Goal: Task Accomplishment & Management: Manage account settings

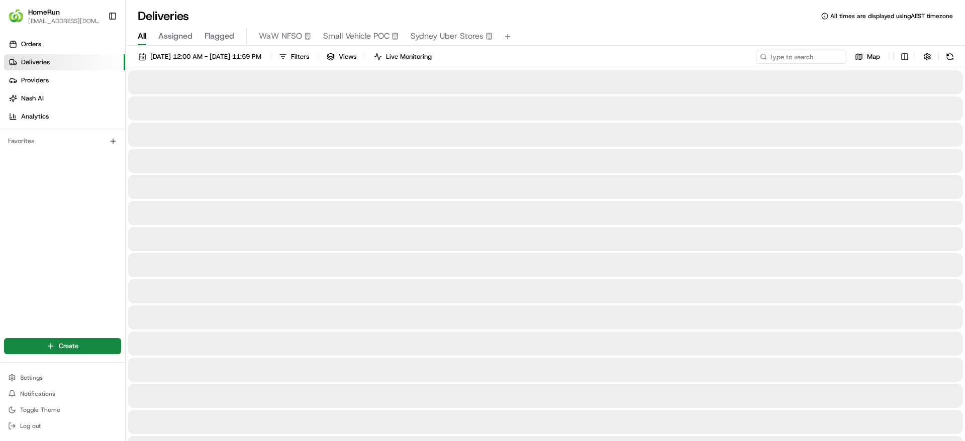
click at [217, 35] on span "Flagged" at bounding box center [219, 36] width 30 height 12
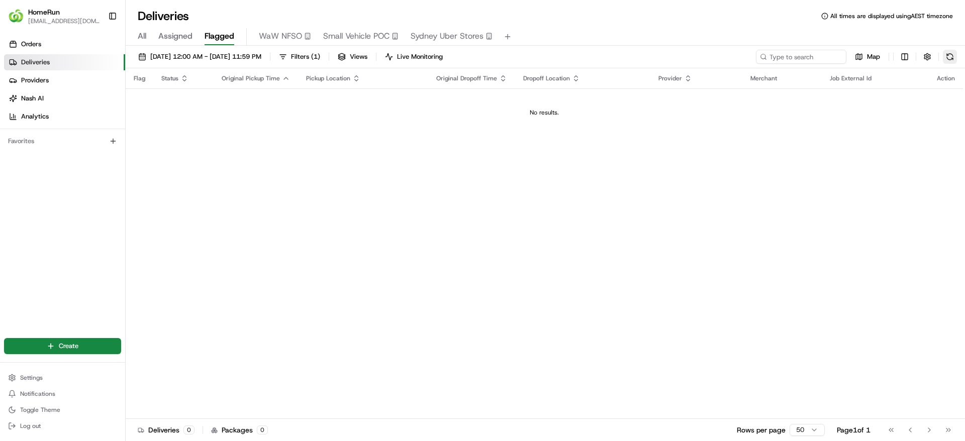
click at [945, 54] on button at bounding box center [950, 57] width 14 height 14
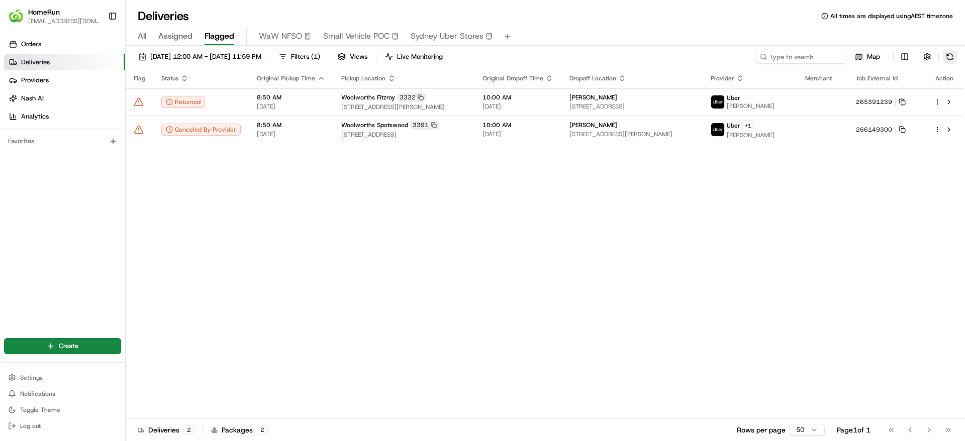
click at [947, 55] on button at bounding box center [950, 57] width 14 height 14
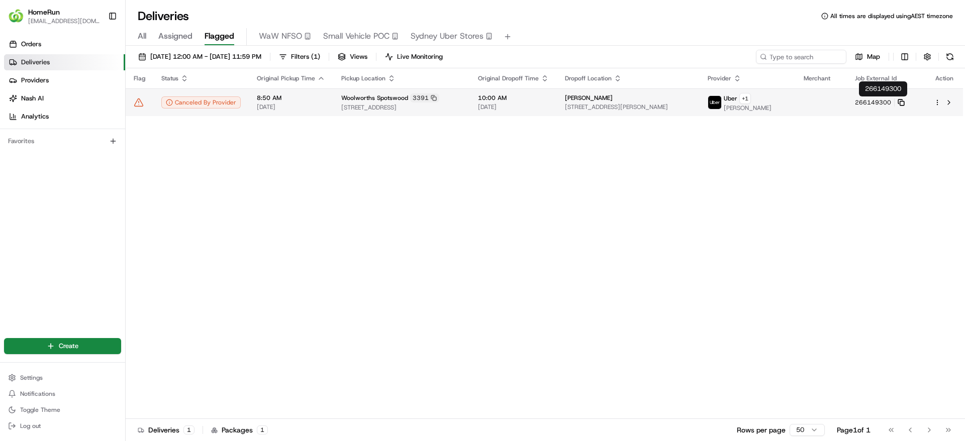
click at [904, 101] on icon at bounding box center [900, 102] width 7 height 7
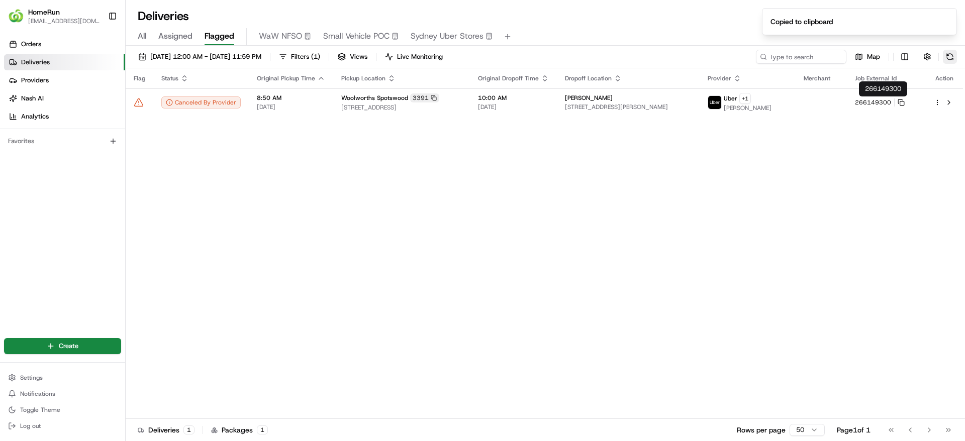
click at [945, 56] on button at bounding box center [950, 57] width 14 height 14
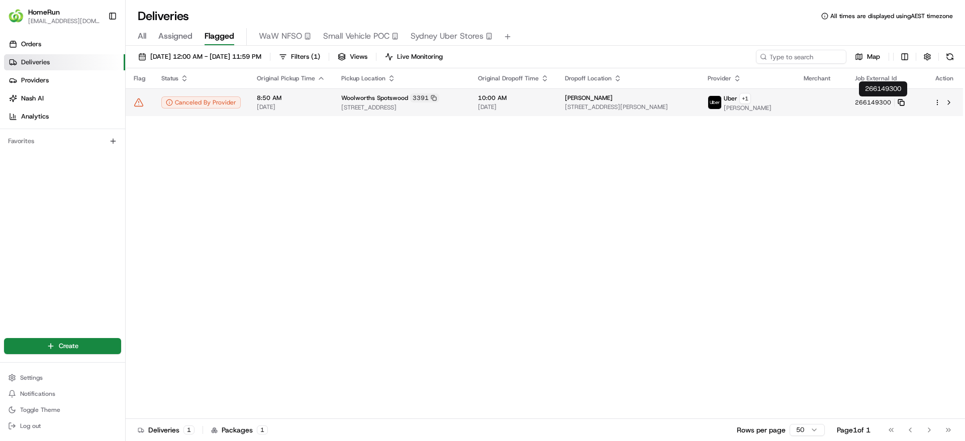
click at [904, 105] on icon at bounding box center [900, 102] width 7 height 7
click at [172, 102] on icon at bounding box center [169, 102] width 7 height 7
click at [902, 99] on icon at bounding box center [900, 101] width 4 height 4
click at [653, 104] on span "22 Walker St, Newport, VIC 3015, AU" at bounding box center [628, 107] width 127 height 8
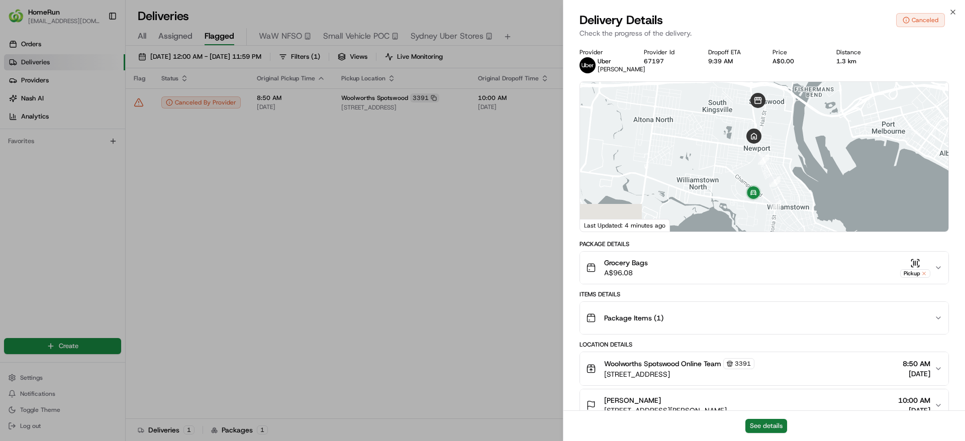
click at [766, 426] on button "See details" at bounding box center [766, 426] width 42 height 14
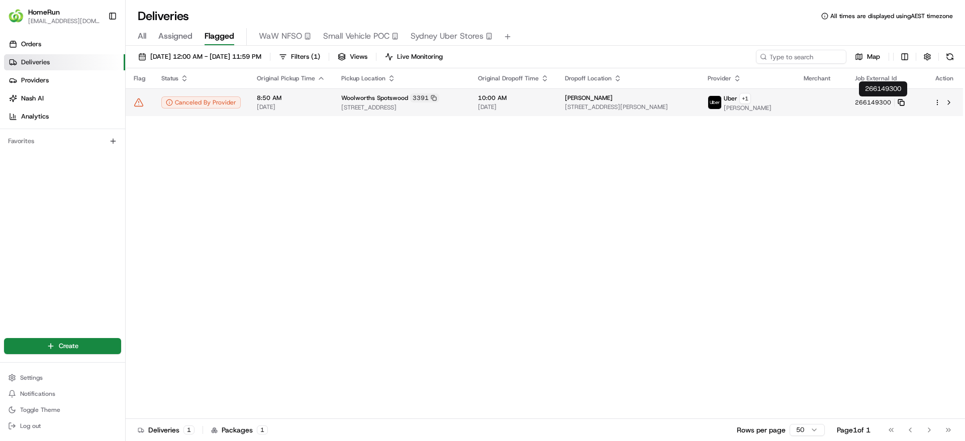
click at [904, 100] on icon at bounding box center [900, 102] width 7 height 7
click at [904, 101] on icon at bounding box center [900, 102] width 7 height 7
click at [904, 102] on rect at bounding box center [902, 103] width 4 height 4
click at [835, 108] on td at bounding box center [820, 102] width 51 height 28
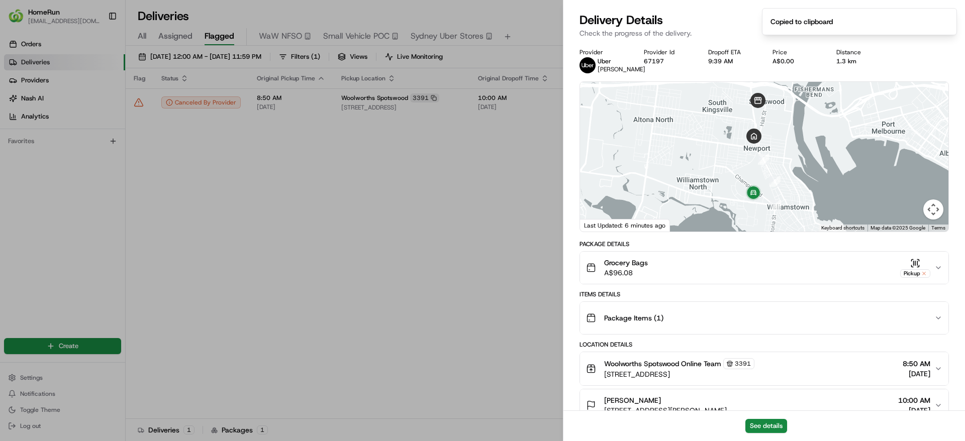
click at [769, 418] on div "See details" at bounding box center [763, 425] width 401 height 31
click at [760, 425] on button "See details" at bounding box center [766, 426] width 42 height 14
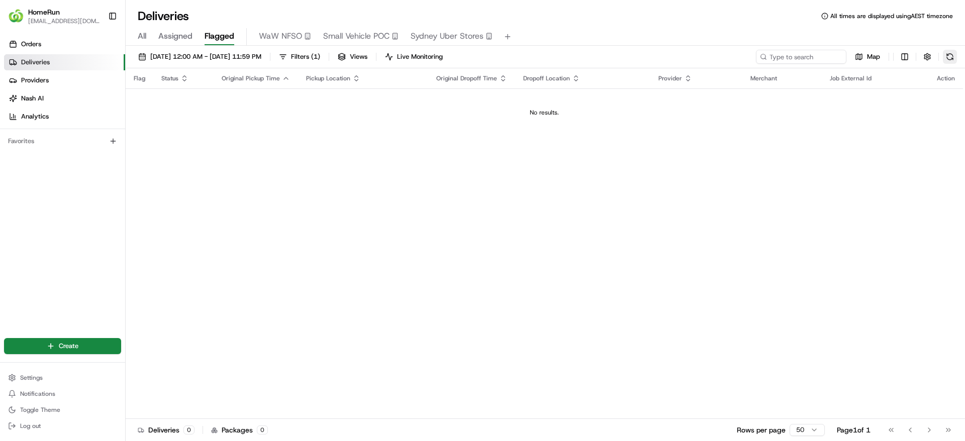
click at [949, 56] on button at bounding box center [950, 57] width 14 height 14
click at [947, 60] on button at bounding box center [950, 57] width 14 height 14
click at [948, 55] on button at bounding box center [950, 57] width 14 height 14
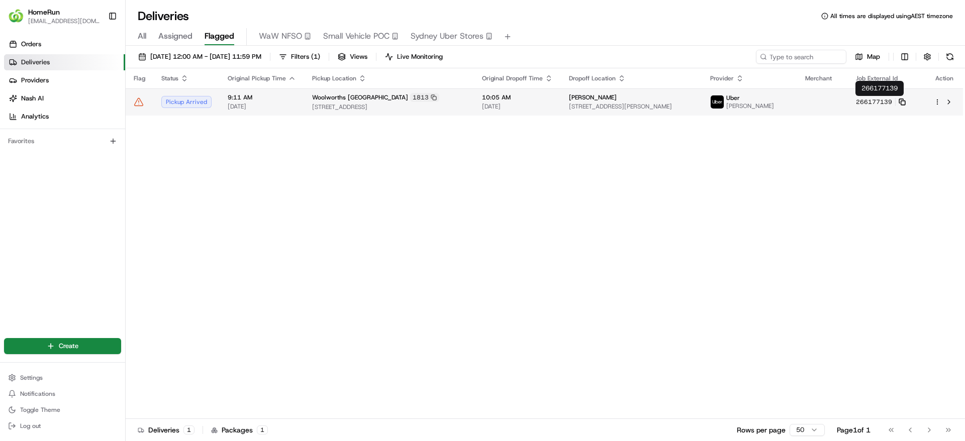
click at [903, 105] on rect at bounding box center [902, 103] width 4 height 4
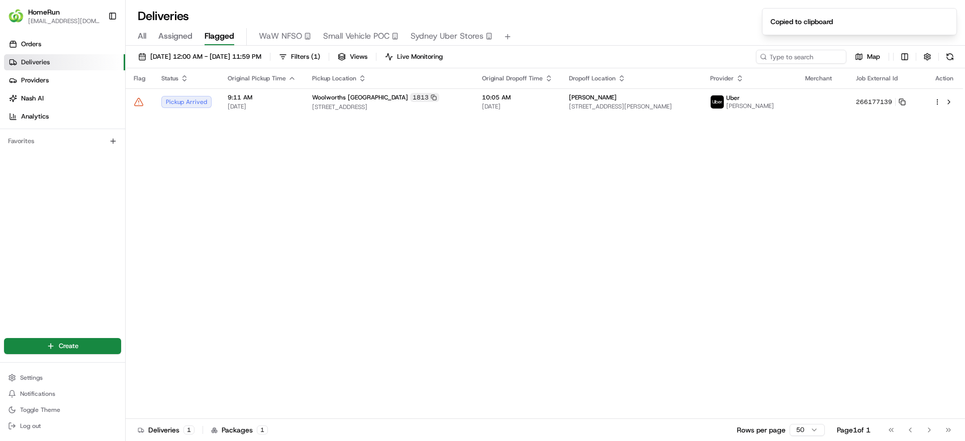
click at [734, 75] on span "Provider" at bounding box center [722, 78] width 24 height 8
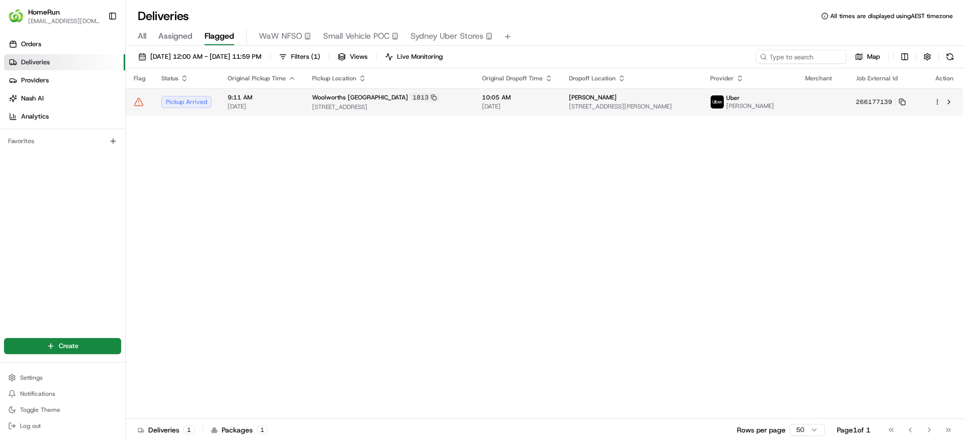
click at [760, 98] on div "Uber Ajay K." at bounding box center [742, 102] width 64 height 16
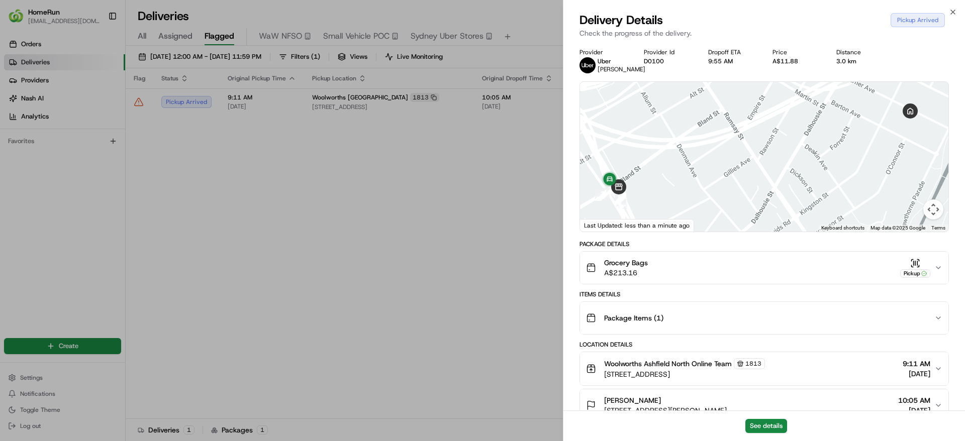
click at [780, 433] on div "See details" at bounding box center [763, 425] width 401 height 31
click at [777, 430] on button "See details" at bounding box center [766, 426] width 42 height 14
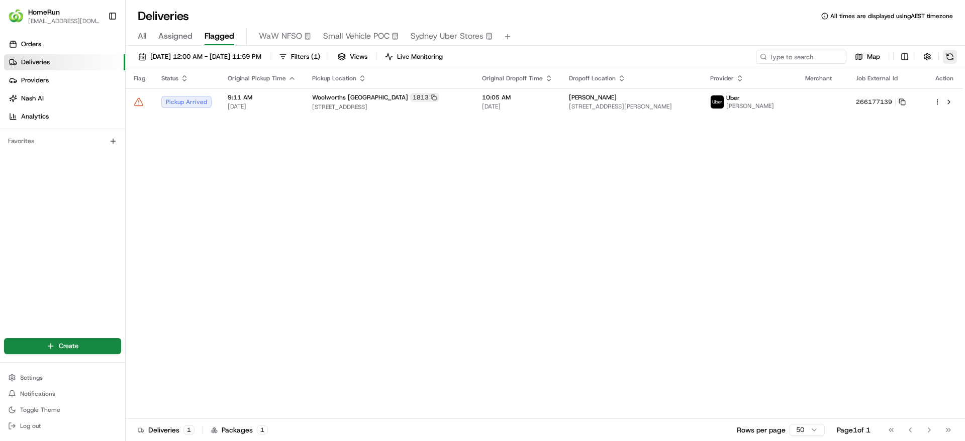
click at [956, 56] on button at bounding box center [950, 57] width 14 height 14
click at [953, 55] on button at bounding box center [950, 57] width 14 height 14
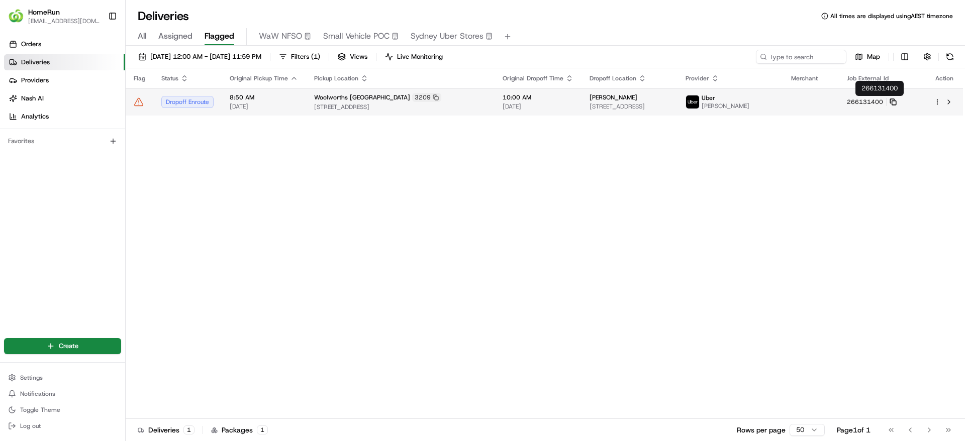
click at [896, 103] on icon at bounding box center [892, 101] width 7 height 7
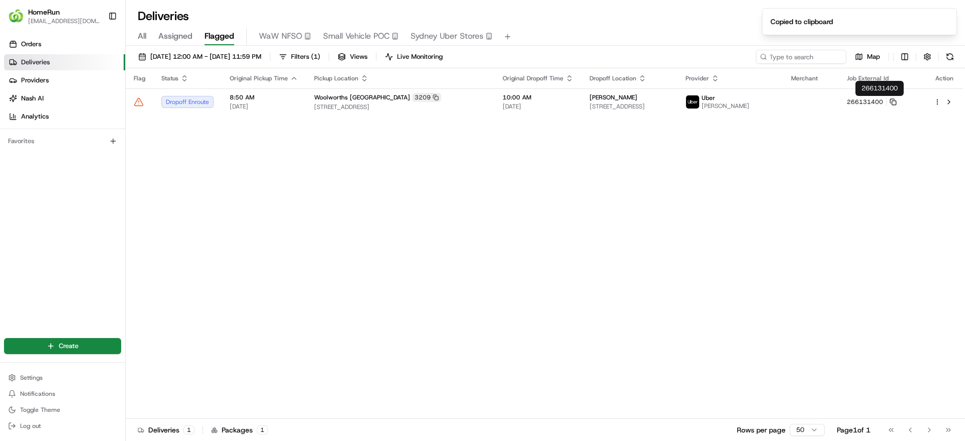
click at [446, 87] on th "Pickup Location" at bounding box center [400, 78] width 188 height 20
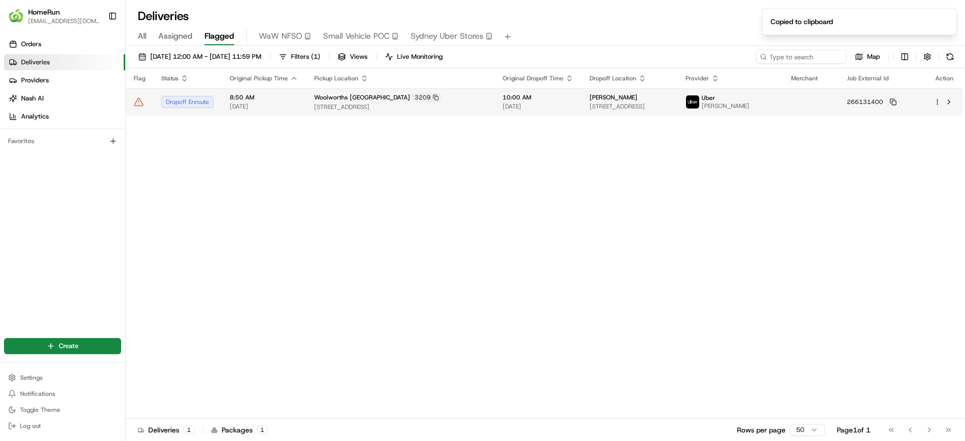
click at [446, 94] on div "Woolworths Burwood East 3209" at bounding box center [400, 97] width 172 height 9
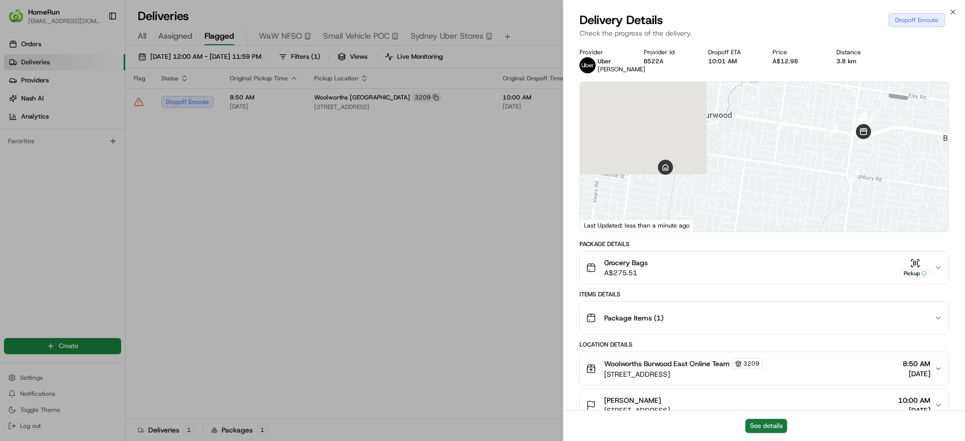
click at [757, 425] on button "See details" at bounding box center [766, 426] width 42 height 14
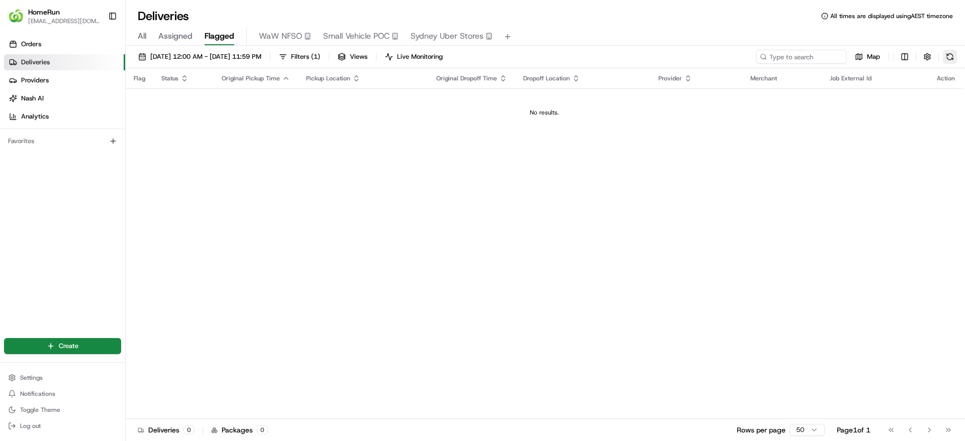
click at [950, 57] on button at bounding box center [950, 57] width 14 height 14
click at [950, 54] on button at bounding box center [950, 57] width 14 height 14
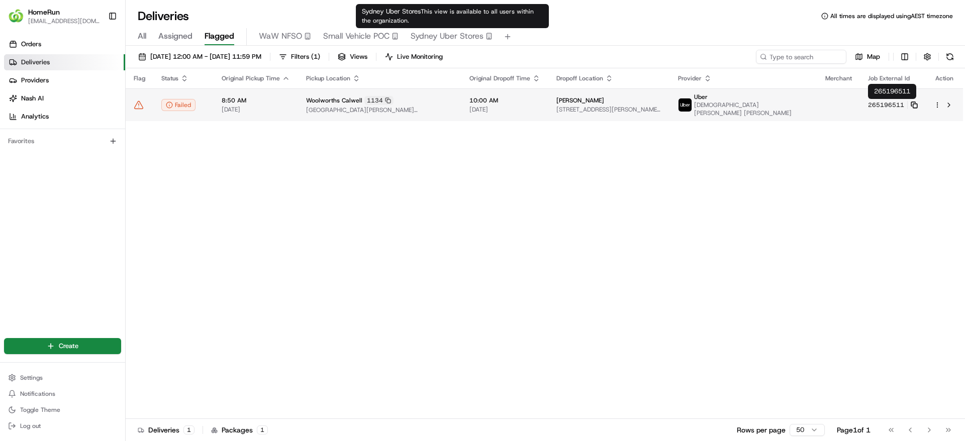
click at [915, 105] on icon at bounding box center [913, 104] width 7 height 7
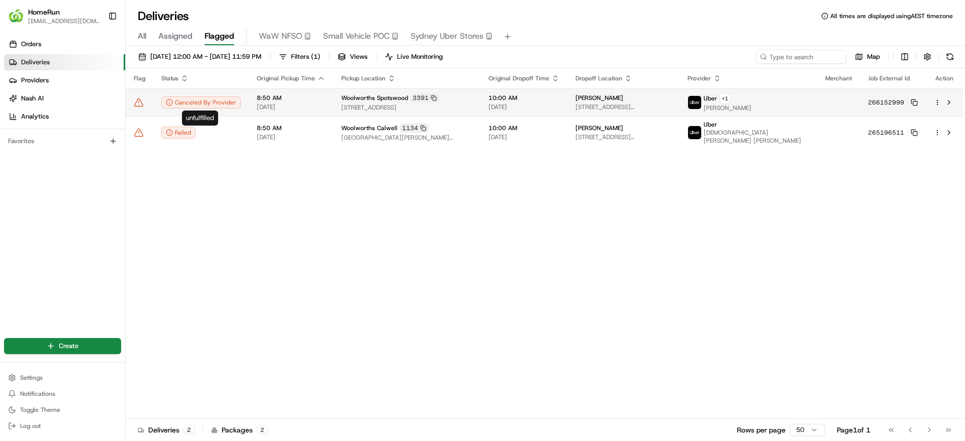
click at [167, 106] on div "Canceled By Provider" at bounding box center [200, 102] width 79 height 12
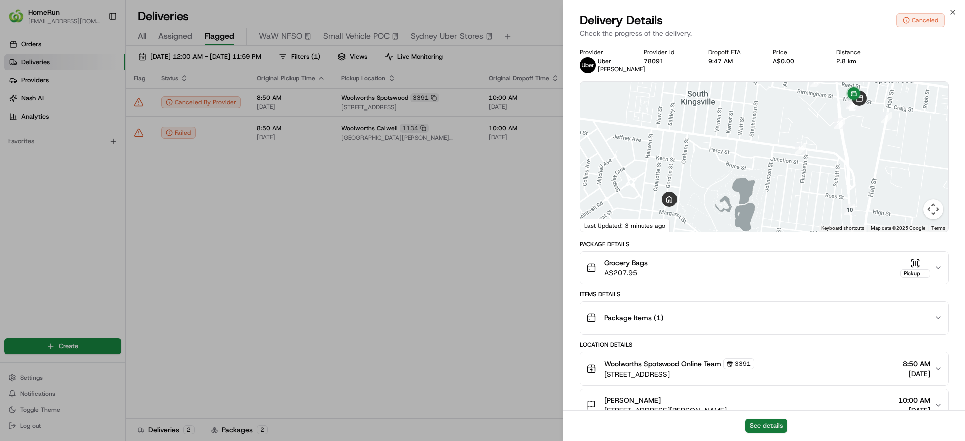
click at [766, 424] on button "See details" at bounding box center [766, 426] width 42 height 14
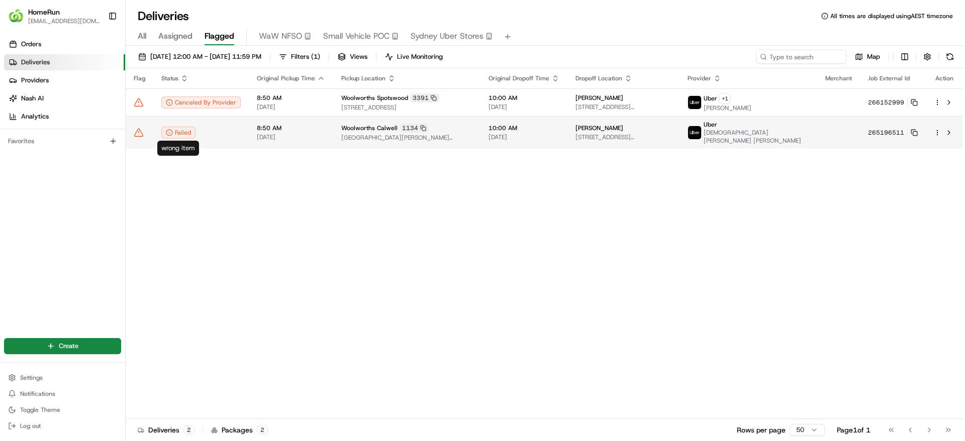
click at [249, 129] on td "8:50 AM 24/08/2025" at bounding box center [291, 132] width 84 height 33
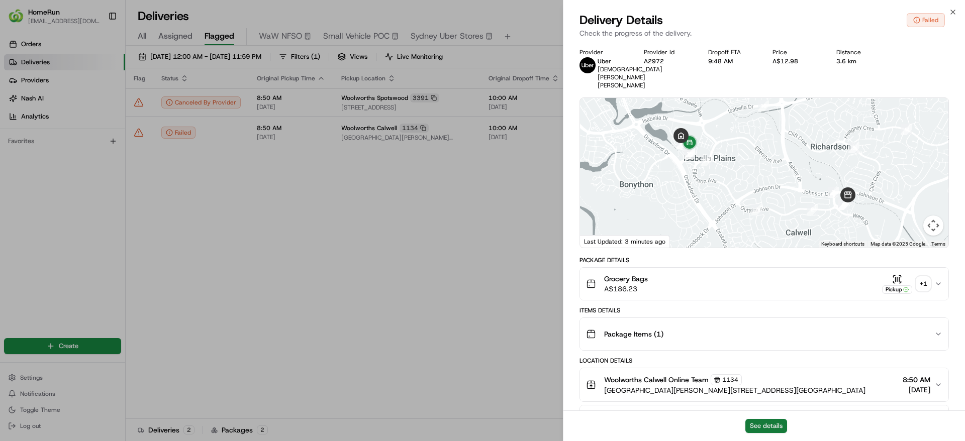
click at [777, 424] on button "See details" at bounding box center [766, 426] width 42 height 14
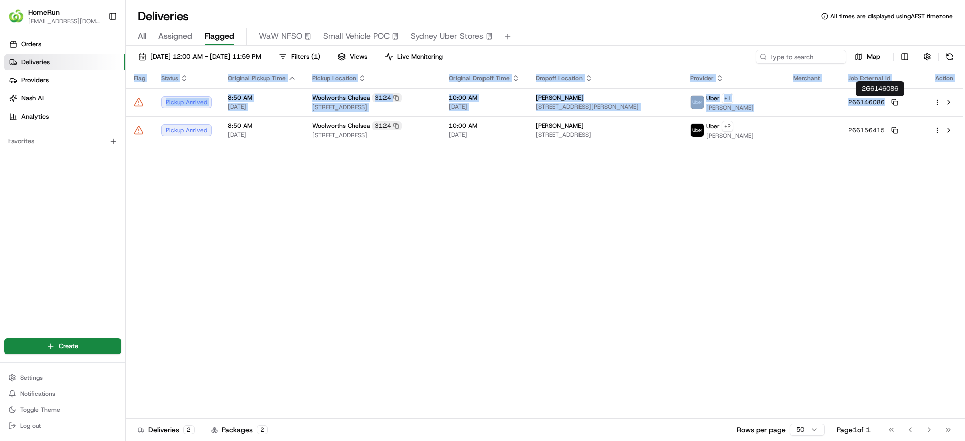
drag, startPoint x: 905, startPoint y: 98, endPoint x: 880, endPoint y: 211, distance: 115.3
click at [880, 211] on div "Flag Status Original Pickup Time Pickup Location Original Dropoff Time Dropoff …" at bounding box center [544, 243] width 837 height 351
click at [898, 102] on icon at bounding box center [894, 102] width 7 height 7
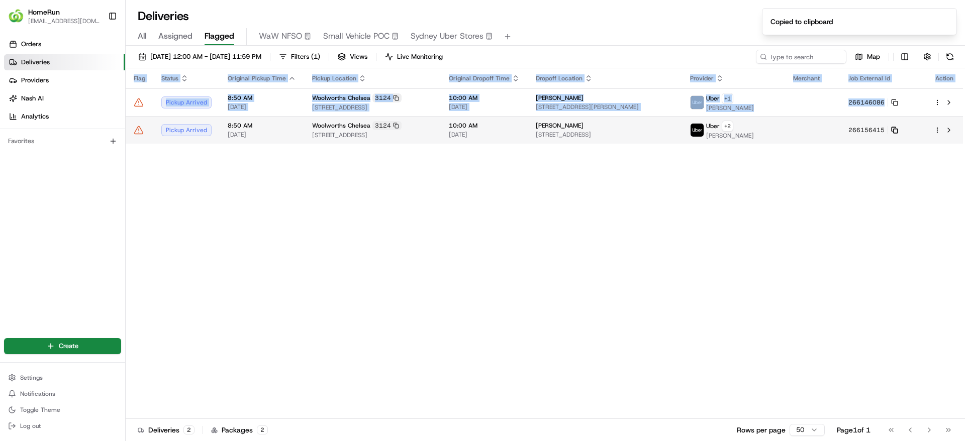
click at [898, 128] on icon at bounding box center [894, 130] width 7 height 7
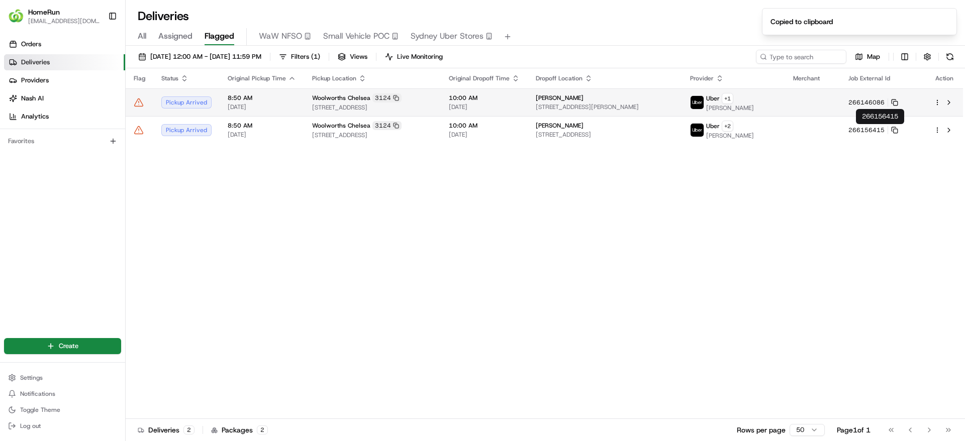
click at [513, 102] on div "10:00 AM 24/08/2025" at bounding box center [484, 102] width 71 height 17
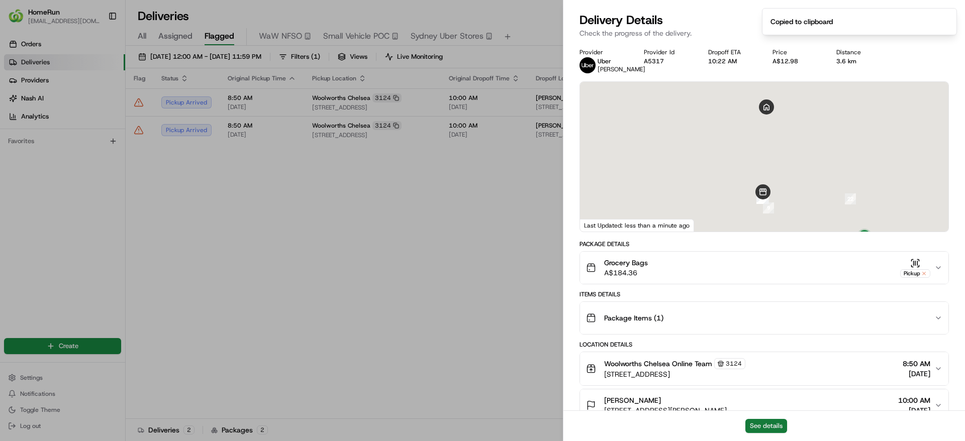
click at [766, 422] on button "See details" at bounding box center [766, 426] width 42 height 14
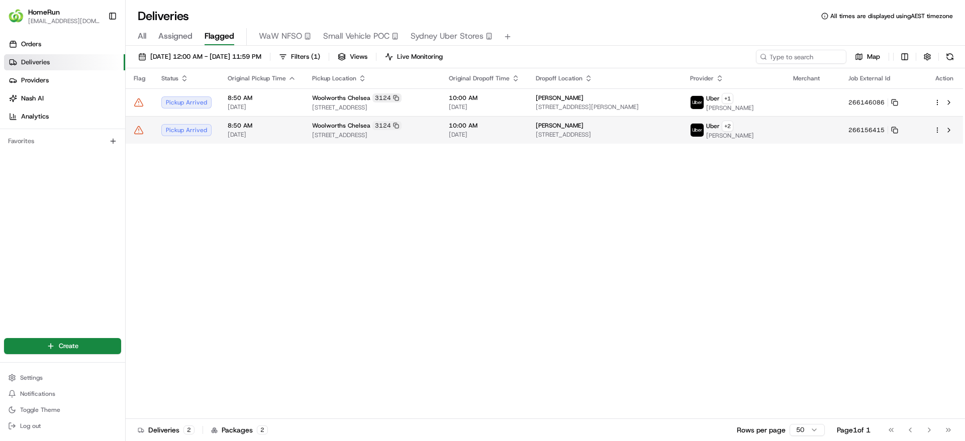
click at [423, 137] on span "31-33 Bath Street, Chelsea, VIC 3196, AU" at bounding box center [372, 135] width 121 height 8
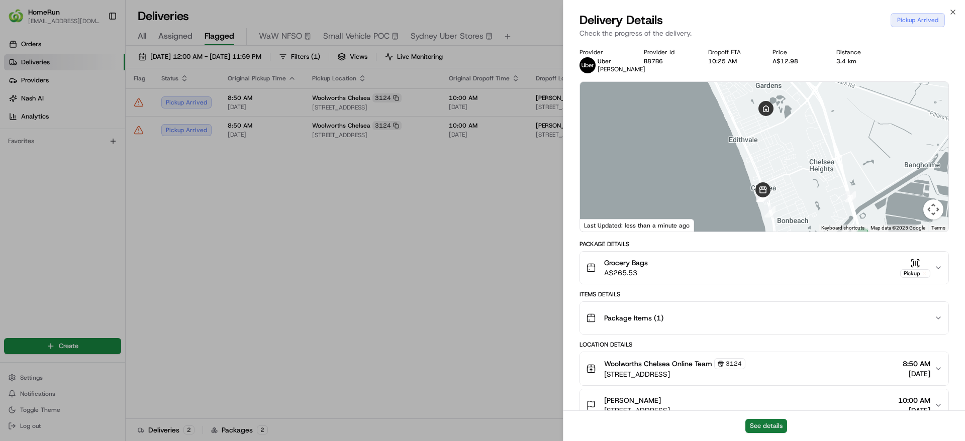
click at [772, 420] on button "See details" at bounding box center [766, 426] width 42 height 14
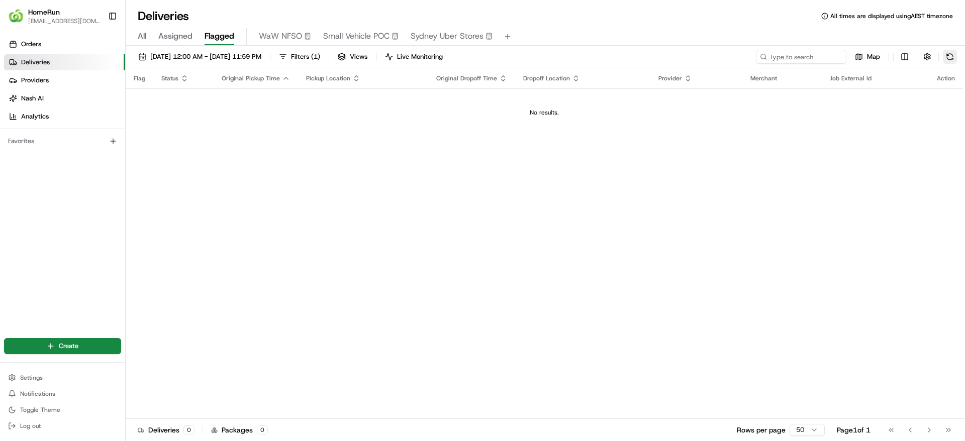
click at [948, 59] on button at bounding box center [950, 57] width 14 height 14
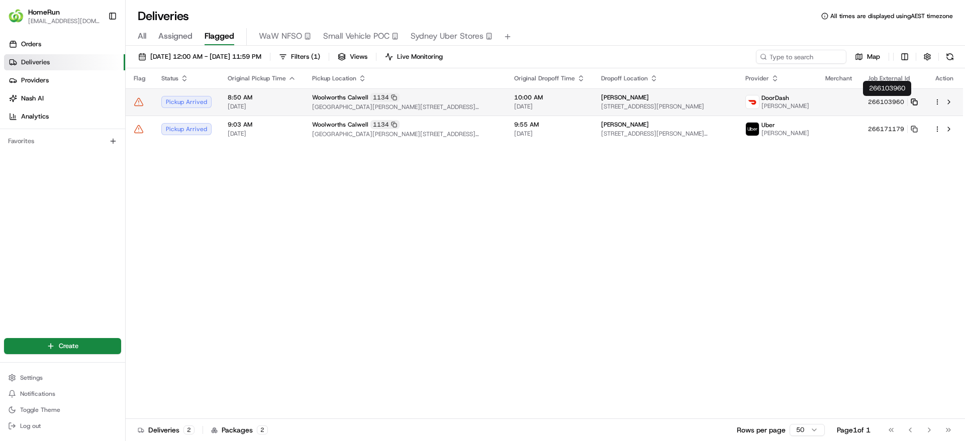
click at [910, 101] on icon at bounding box center [913, 101] width 7 height 7
click at [723, 104] on span "86 Azalea Cct, Isabella Plains, ACT 2905, AU" at bounding box center [665, 106] width 128 height 8
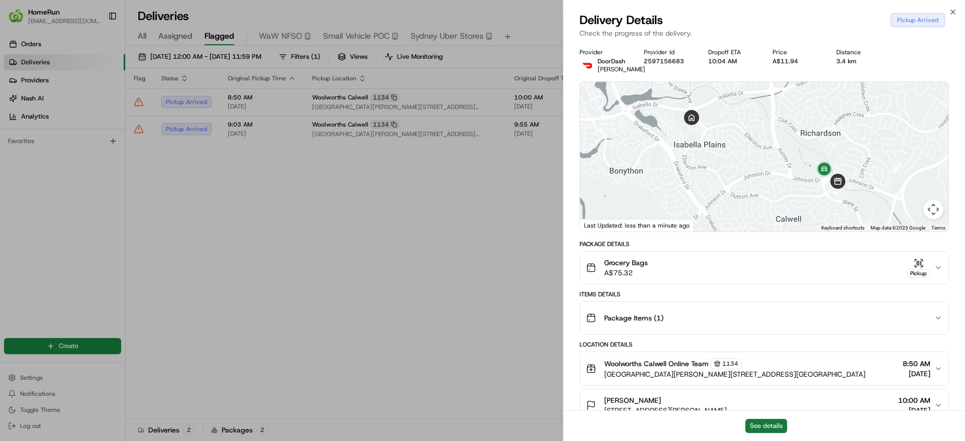
click at [765, 430] on button "See details" at bounding box center [766, 426] width 42 height 14
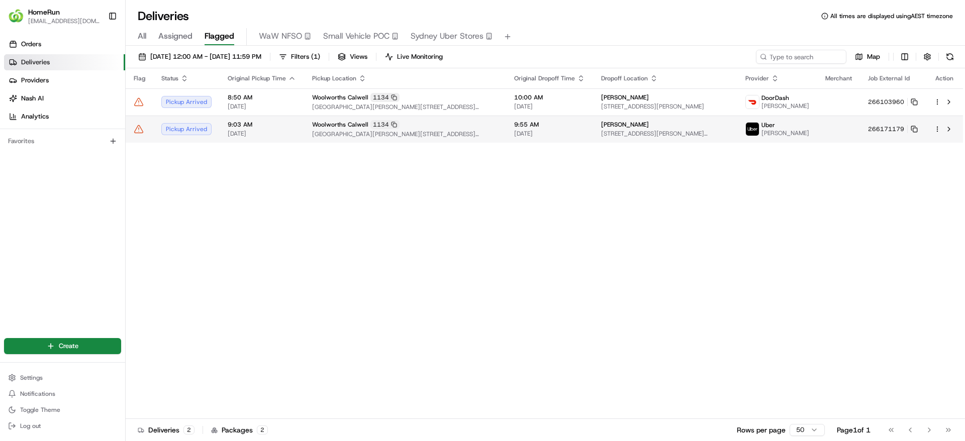
click at [389, 128] on div "1134" at bounding box center [384, 124] width 29 height 9
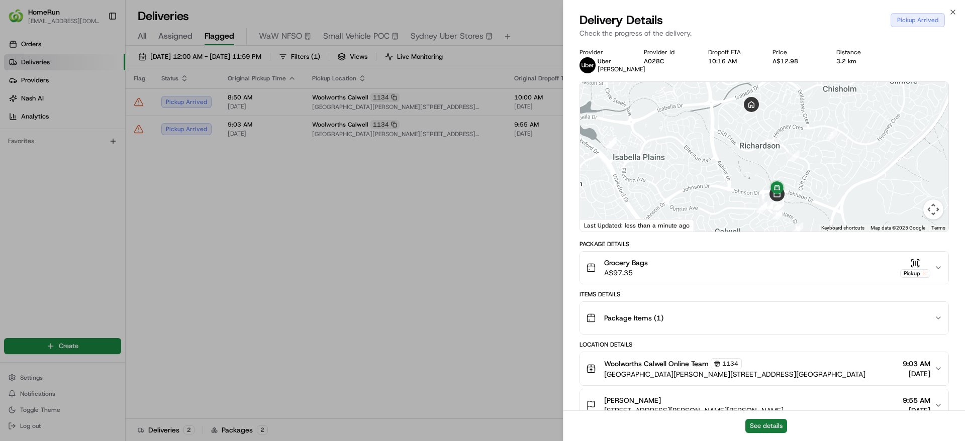
click at [758, 425] on button "See details" at bounding box center [766, 426] width 42 height 14
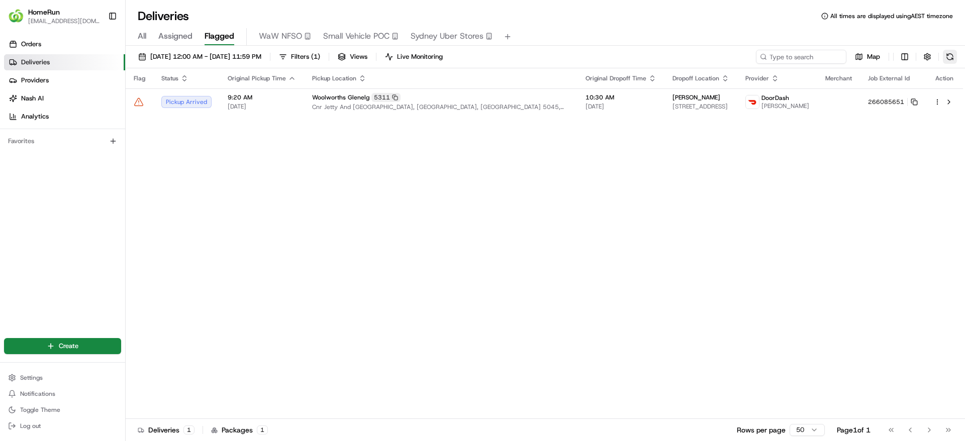
click at [950, 60] on button at bounding box center [950, 57] width 14 height 14
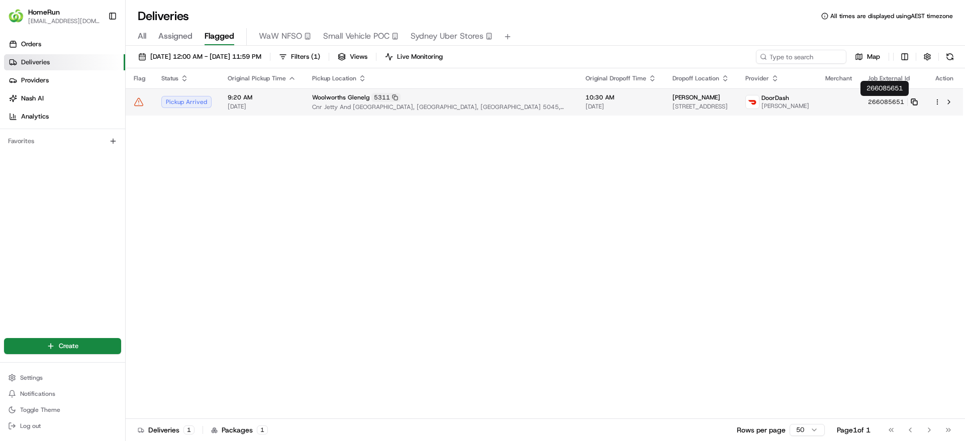
click at [910, 101] on icon at bounding box center [913, 101] width 7 height 7
click at [585, 110] on span "24/08/2025" at bounding box center [620, 106] width 71 height 8
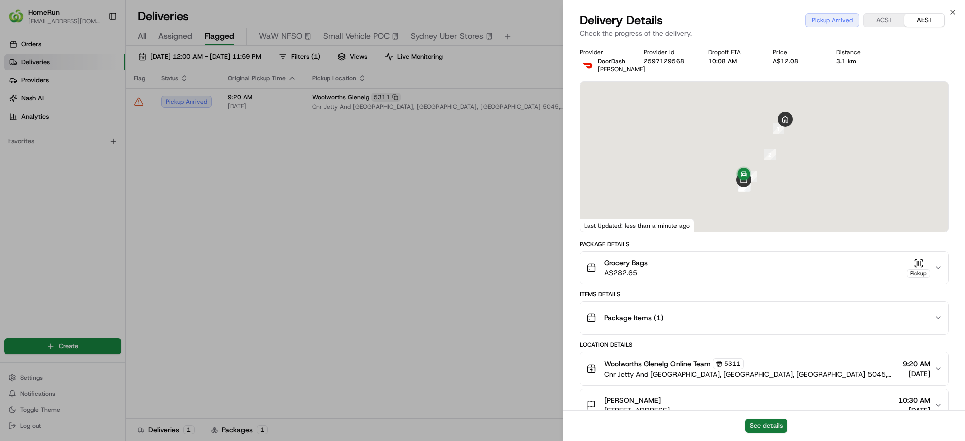
click at [771, 423] on button "See details" at bounding box center [766, 426] width 42 height 14
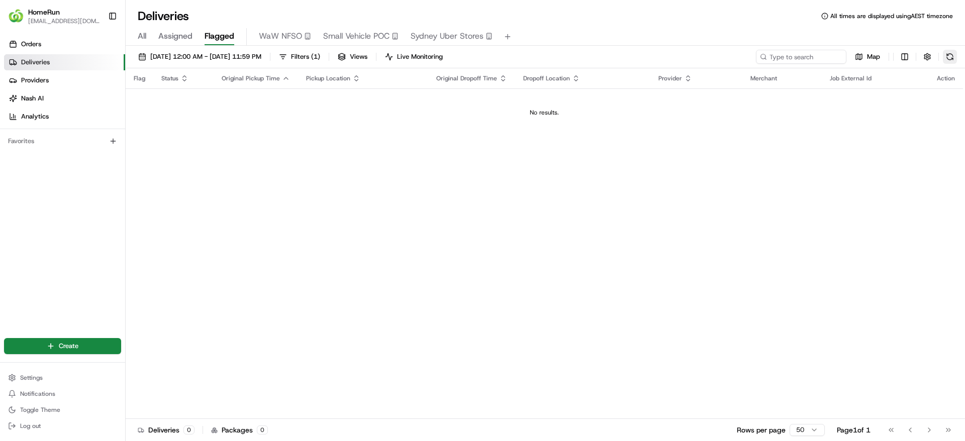
click at [952, 57] on button at bounding box center [950, 57] width 14 height 14
click at [951, 56] on button at bounding box center [950, 57] width 14 height 14
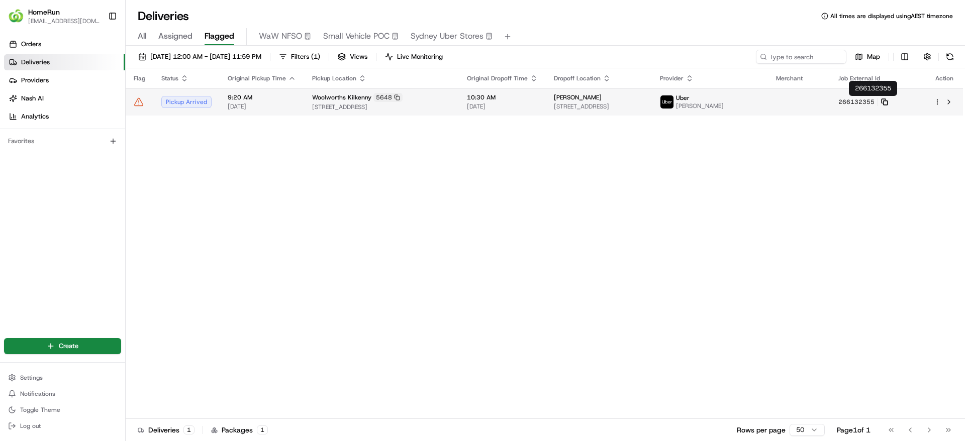
click at [887, 101] on rect at bounding box center [885, 103] width 4 height 4
click at [459, 93] on td "Woolworths Kilkenny 5648 470 Torrens Road, Kilkenny, SA 5009, AU" at bounding box center [381, 101] width 155 height 27
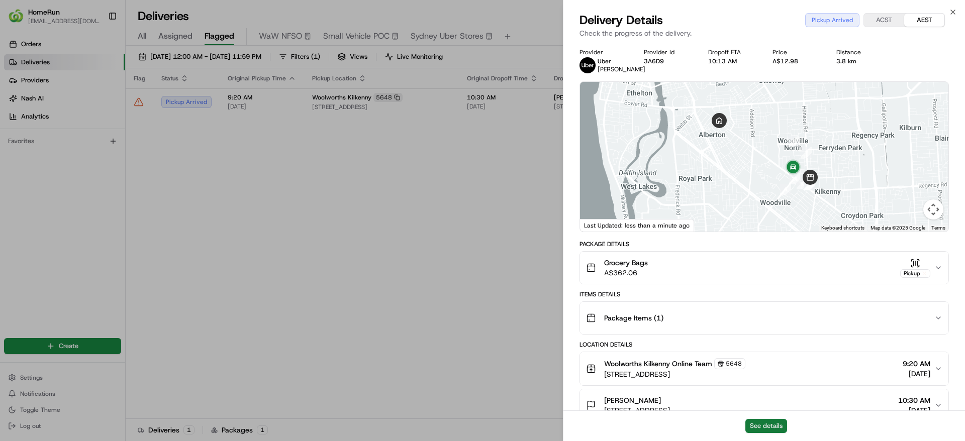
click at [764, 428] on button "See details" at bounding box center [766, 426] width 42 height 14
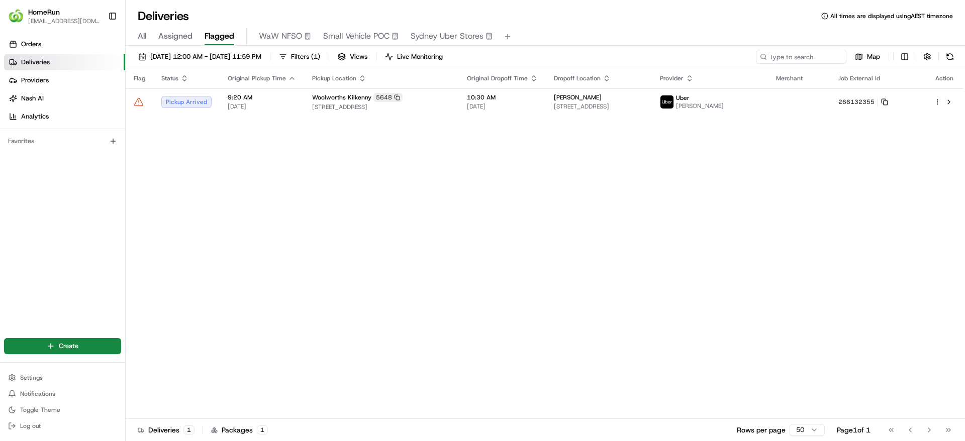
click at [943, 57] on button at bounding box center [950, 57] width 14 height 14
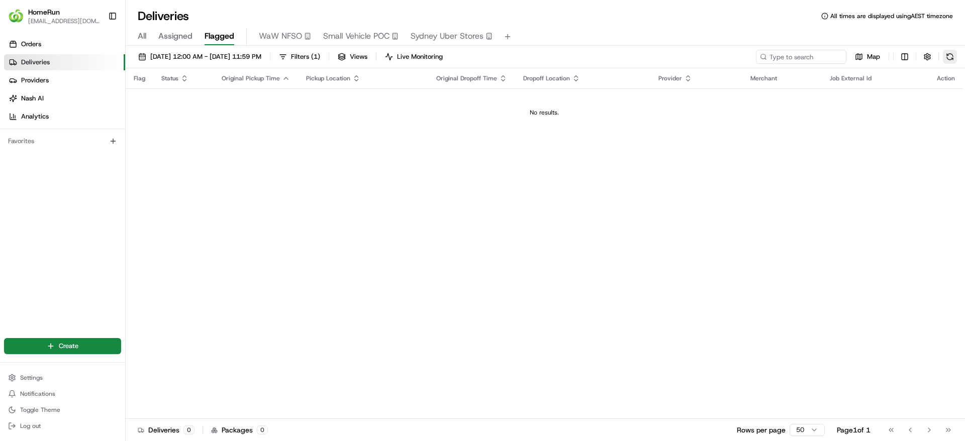
click at [949, 61] on button at bounding box center [950, 57] width 14 height 14
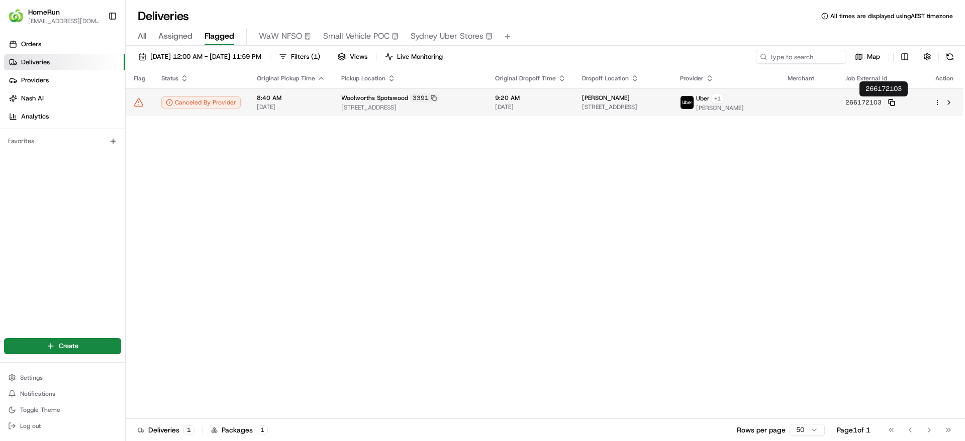
click at [894, 101] on rect at bounding box center [892, 103] width 4 height 4
click at [216, 101] on div "Canceled By Provider" at bounding box center [200, 102] width 79 height 12
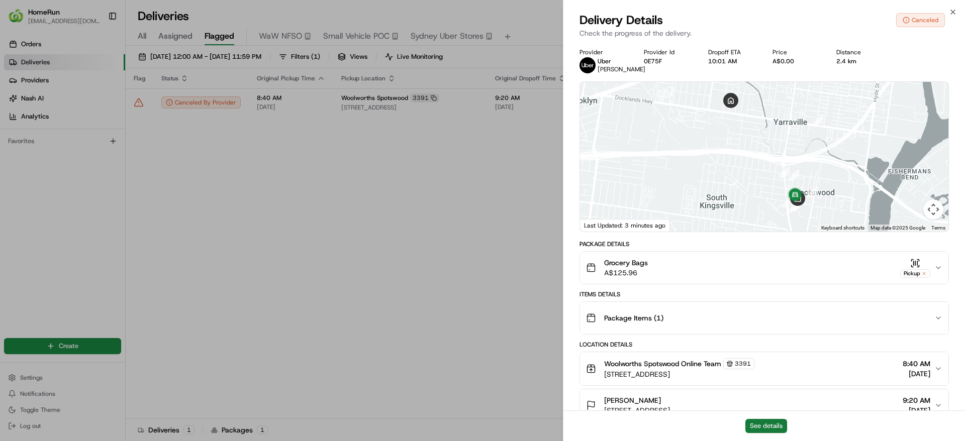
click at [776, 428] on button "See details" at bounding box center [766, 426] width 42 height 14
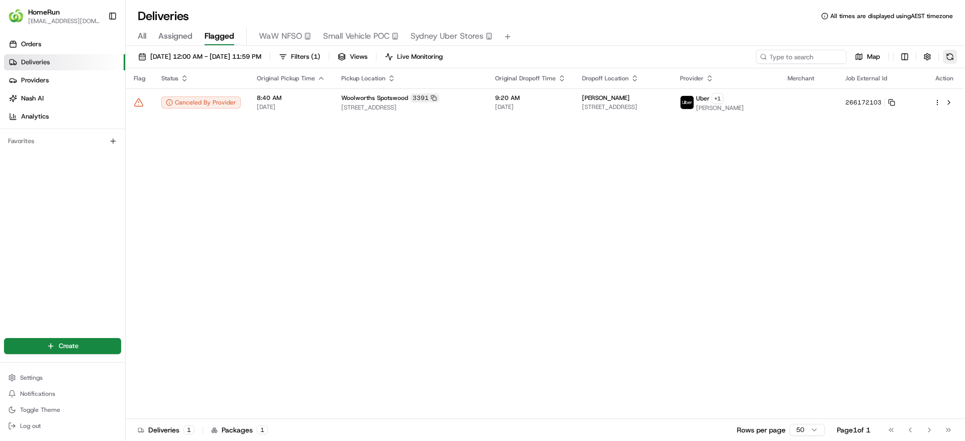
click at [951, 59] on button at bounding box center [950, 57] width 14 height 14
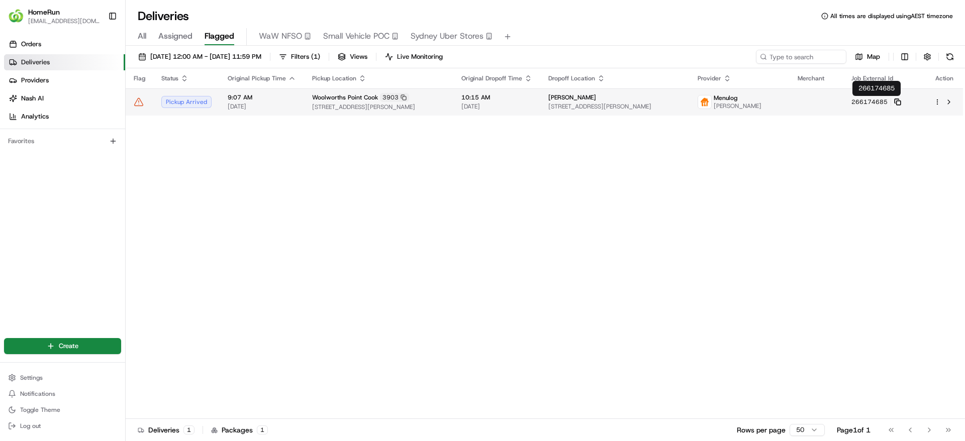
click at [898, 102] on icon at bounding box center [897, 101] width 7 height 7
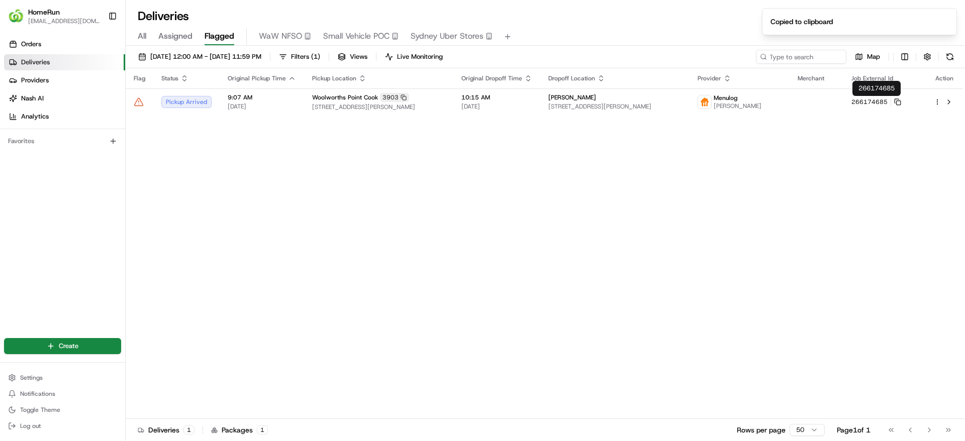
click at [568, 122] on div "Flag Status Original Pickup Time Pickup Location Original Dropoff Time Dropoff …" at bounding box center [544, 243] width 837 height 351
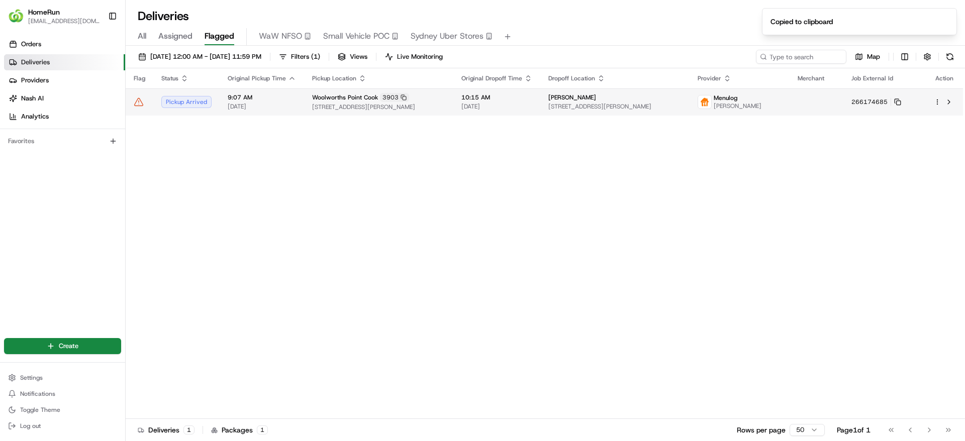
click at [592, 95] on div "Maria Stokes" at bounding box center [614, 97] width 133 height 8
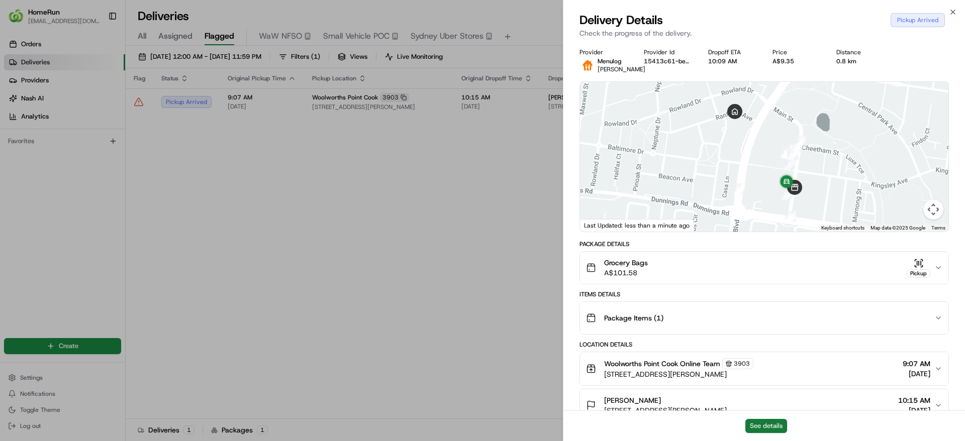
click at [759, 427] on button "See details" at bounding box center [766, 426] width 42 height 14
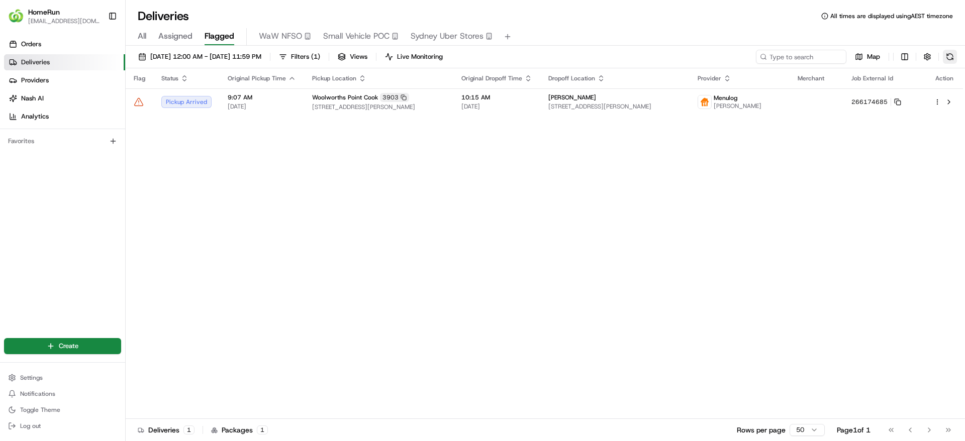
click at [944, 52] on button at bounding box center [950, 57] width 14 height 14
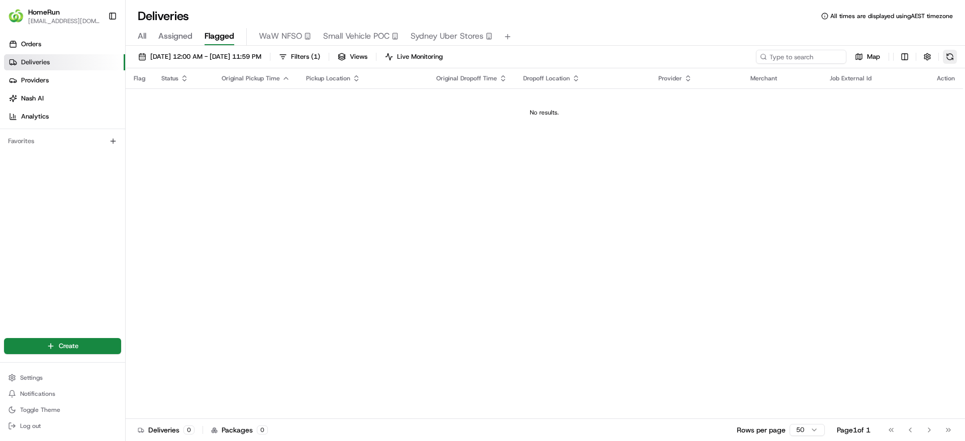
click at [948, 57] on button at bounding box center [950, 57] width 14 height 14
click at [953, 57] on button at bounding box center [950, 57] width 14 height 14
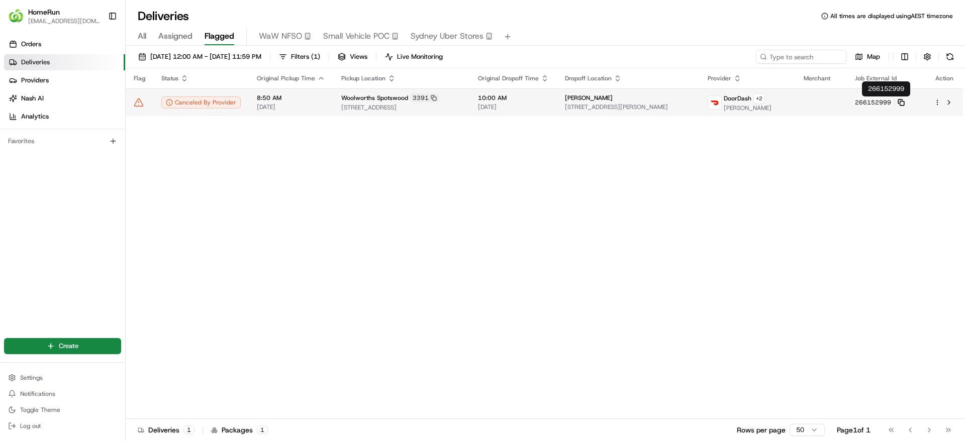
click at [904, 102] on icon at bounding box center [900, 102] width 7 height 7
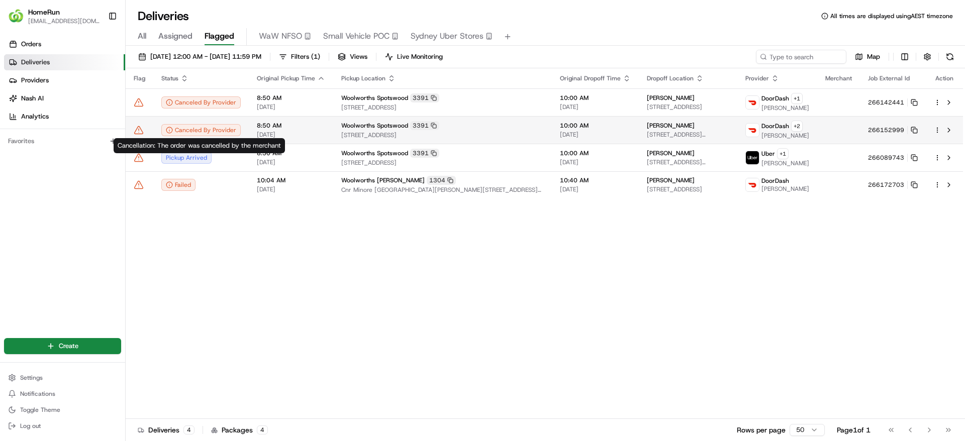
click at [170, 129] on icon at bounding box center [169, 130] width 7 height 7
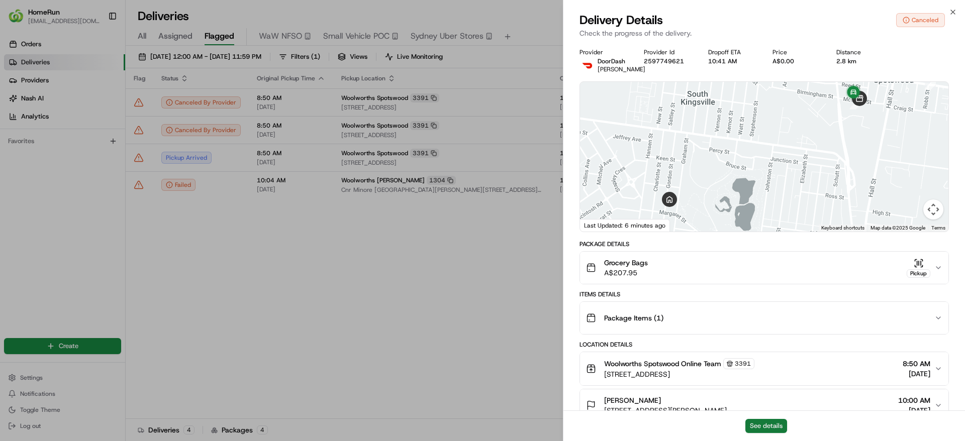
click at [769, 425] on button "See details" at bounding box center [766, 426] width 42 height 14
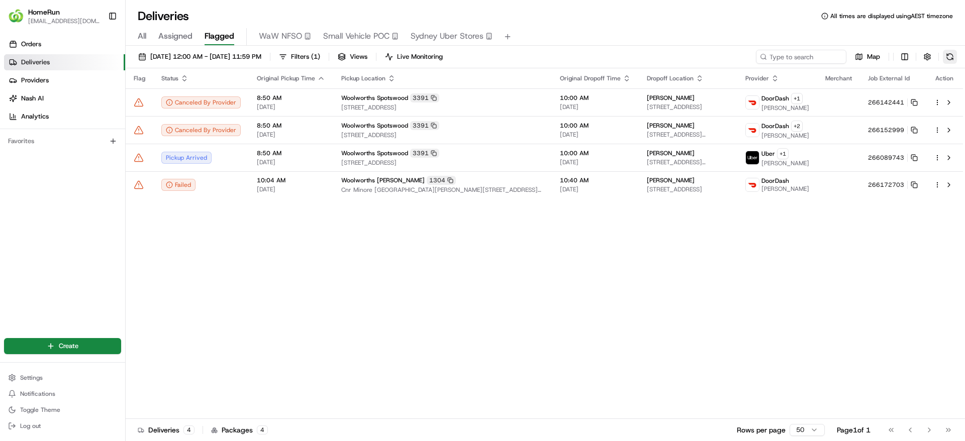
click at [951, 58] on button at bounding box center [950, 57] width 14 height 14
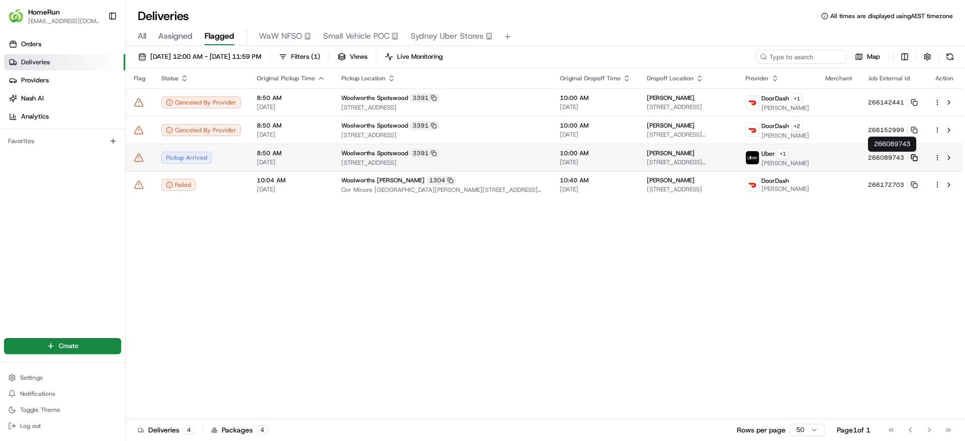
click at [915, 156] on rect at bounding box center [915, 158] width 4 height 4
click at [372, 155] on span "Woolworths Spotswood" at bounding box center [374, 153] width 67 height 8
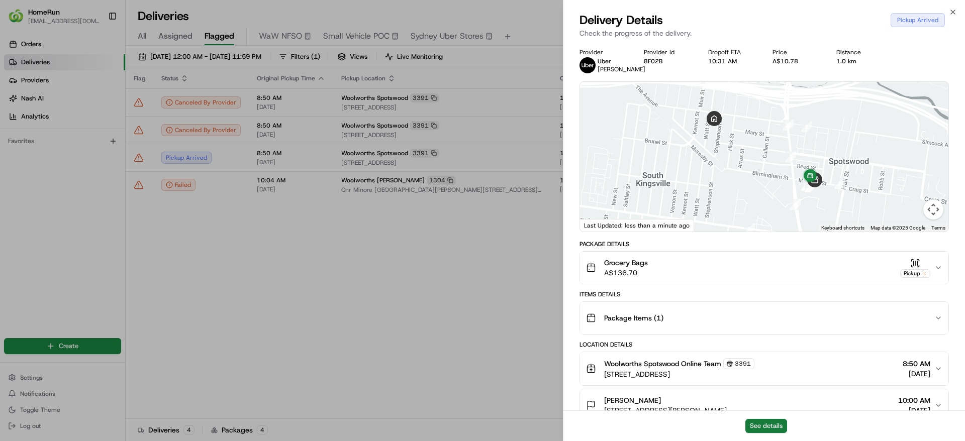
click at [779, 427] on button "See details" at bounding box center [766, 426] width 42 height 14
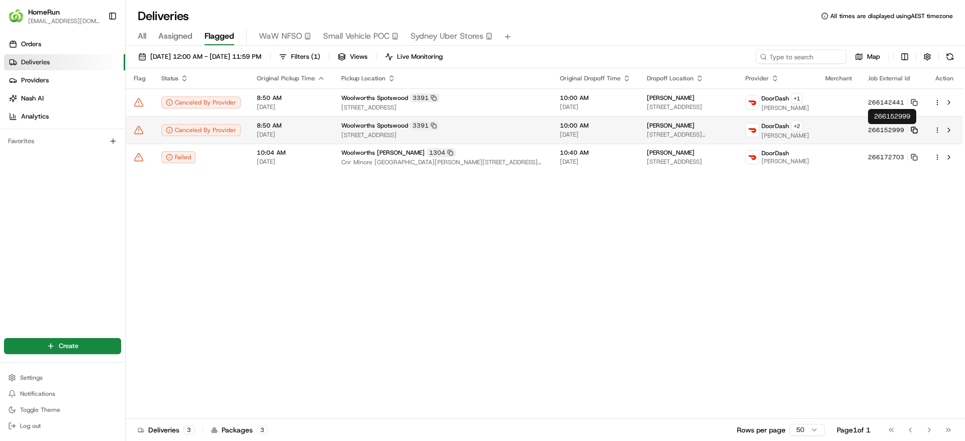
click at [913, 131] on icon at bounding box center [913, 130] width 7 height 7
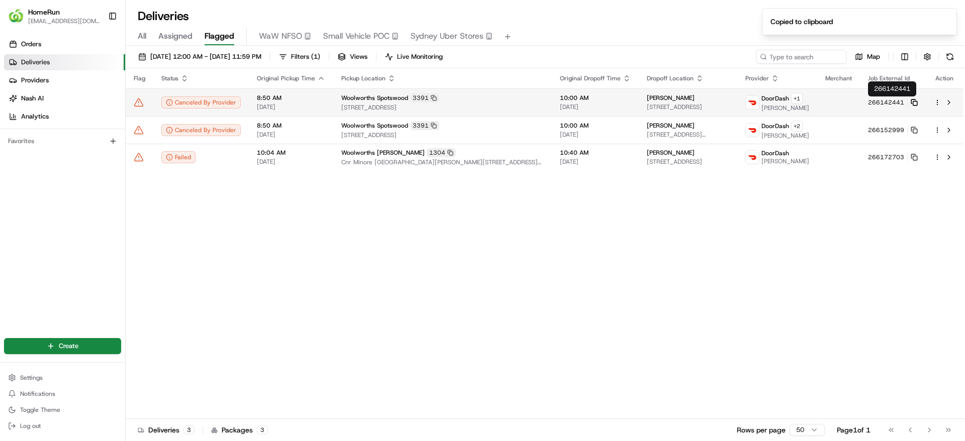
click at [914, 103] on icon at bounding box center [913, 102] width 7 height 7
click at [352, 96] on span "Woolworths Spotswood" at bounding box center [374, 98] width 67 height 8
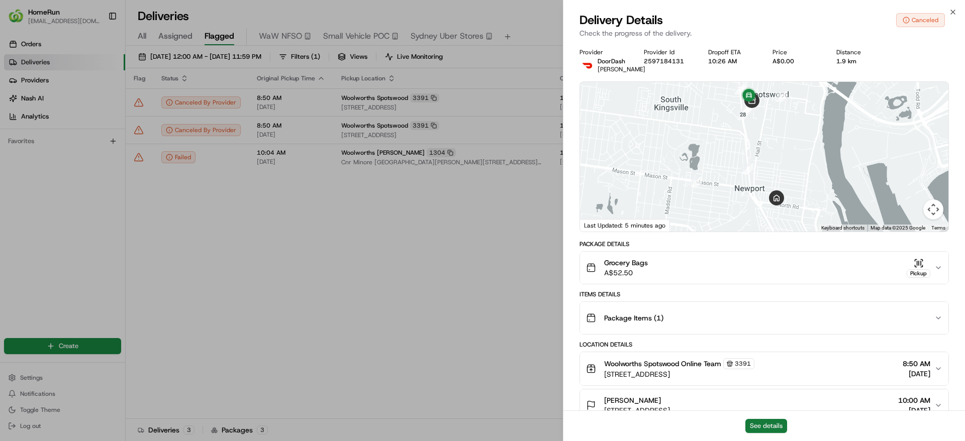
click at [770, 430] on button "See details" at bounding box center [766, 426] width 42 height 14
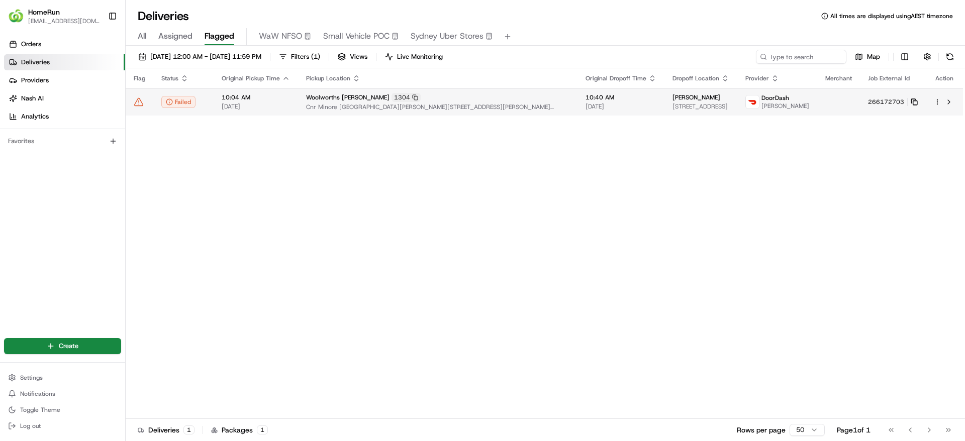
click at [910, 104] on icon at bounding box center [913, 101] width 7 height 7
click at [275, 101] on span "10:04 AM" at bounding box center [256, 97] width 68 height 8
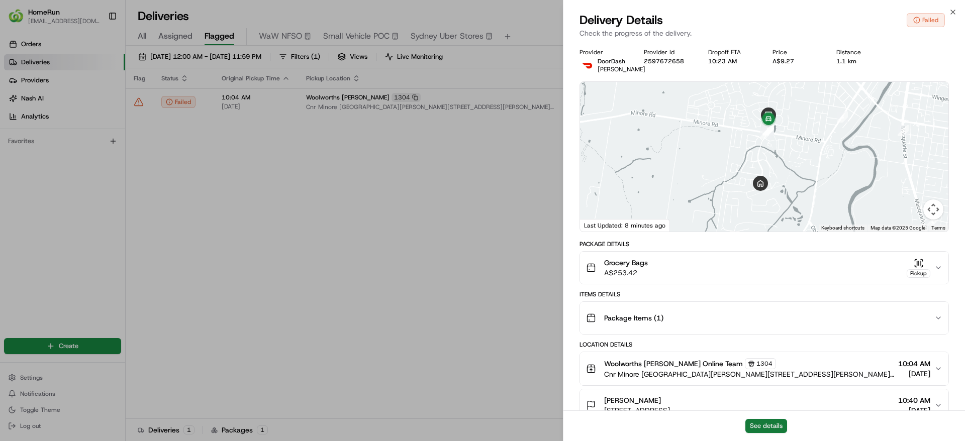
click at [759, 420] on button "See details" at bounding box center [766, 426] width 42 height 14
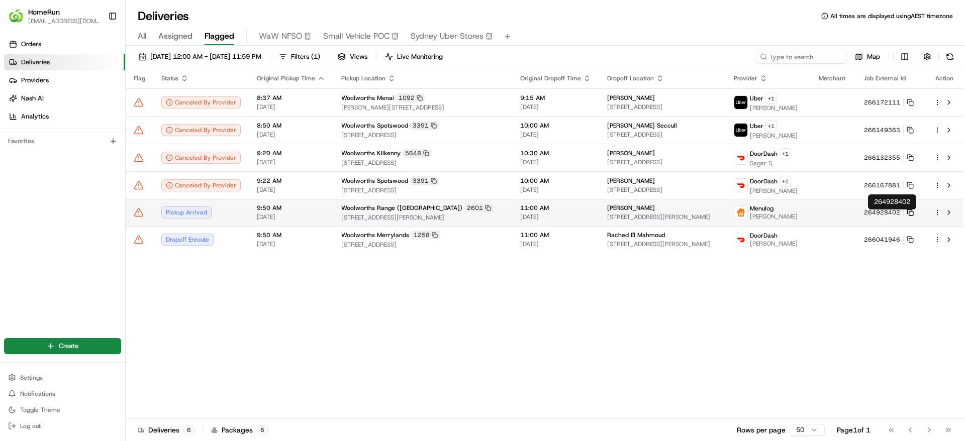
click at [913, 216] on icon at bounding box center [909, 212] width 7 height 7
click at [342, 206] on div "Woolworths Range (Toowoomba) 2601" at bounding box center [422, 207] width 163 height 9
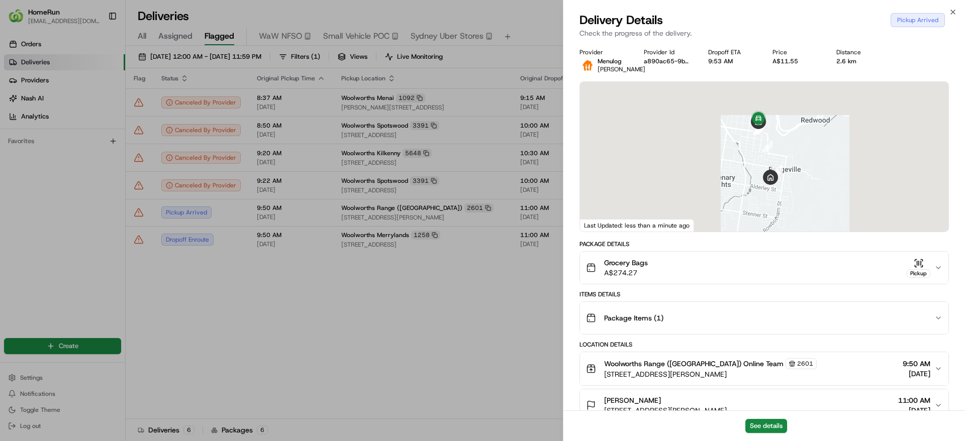
click at [770, 417] on div "See details" at bounding box center [763, 425] width 401 height 31
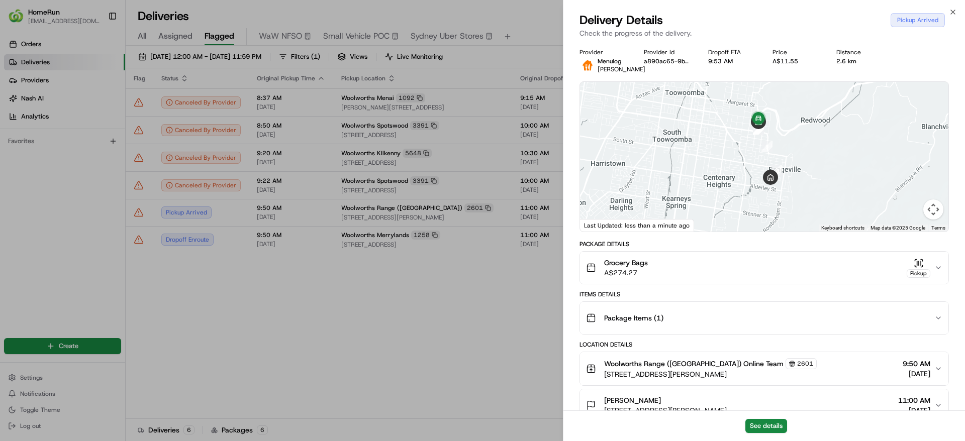
click at [770, 417] on div "See details" at bounding box center [763, 425] width 401 height 31
drag, startPoint x: 770, startPoint y: 417, endPoint x: 762, endPoint y: 420, distance: 8.9
click at [762, 420] on button "See details" at bounding box center [766, 426] width 42 height 14
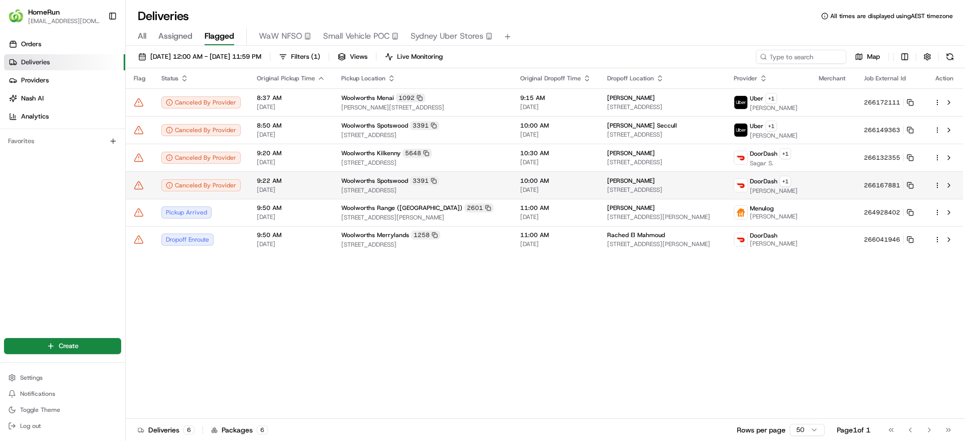
click at [520, 189] on span "24/08/2025" at bounding box center [555, 190] width 71 height 8
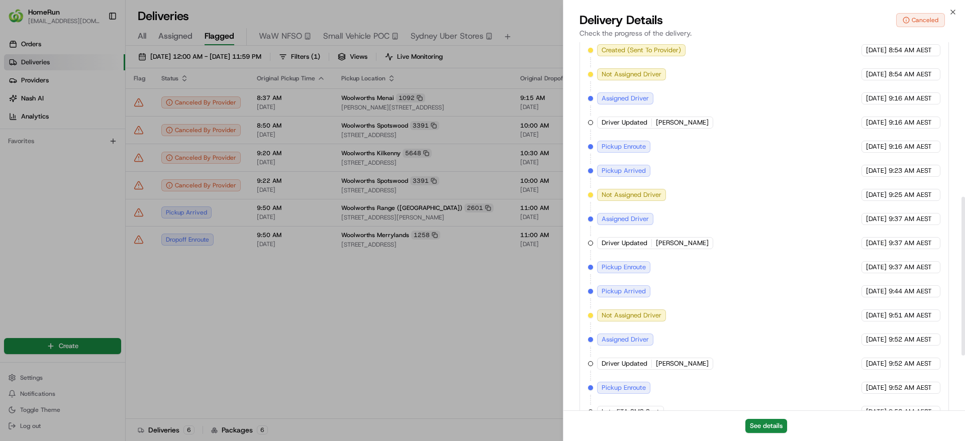
scroll to position [486, 0]
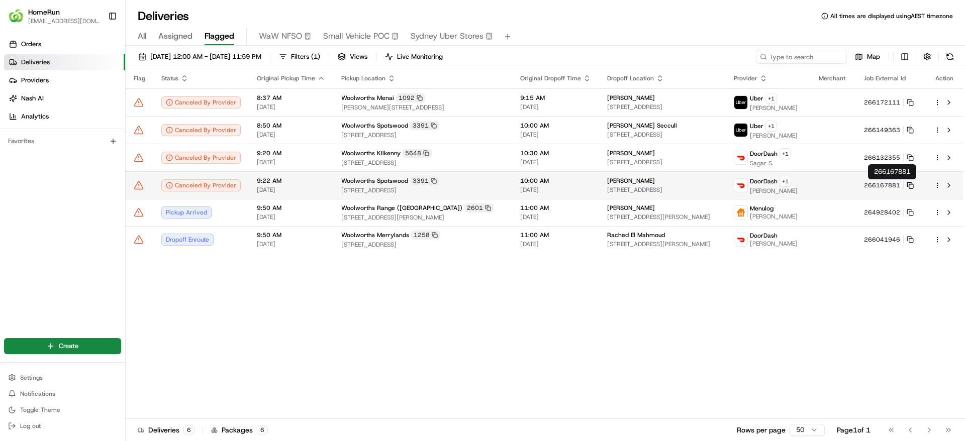
click at [911, 182] on icon at bounding box center [909, 184] width 4 height 4
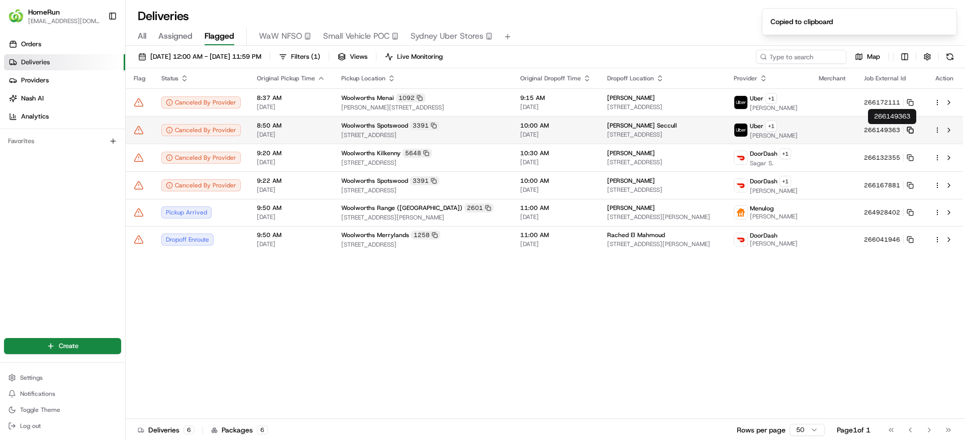
click at [911, 127] on icon at bounding box center [909, 129] width 4 height 4
click at [936, 128] on html "HomeRun jpinekubica1@woolworths.com.au Toggle Sidebar Orders Deliveries Provide…" at bounding box center [482, 220] width 965 height 441
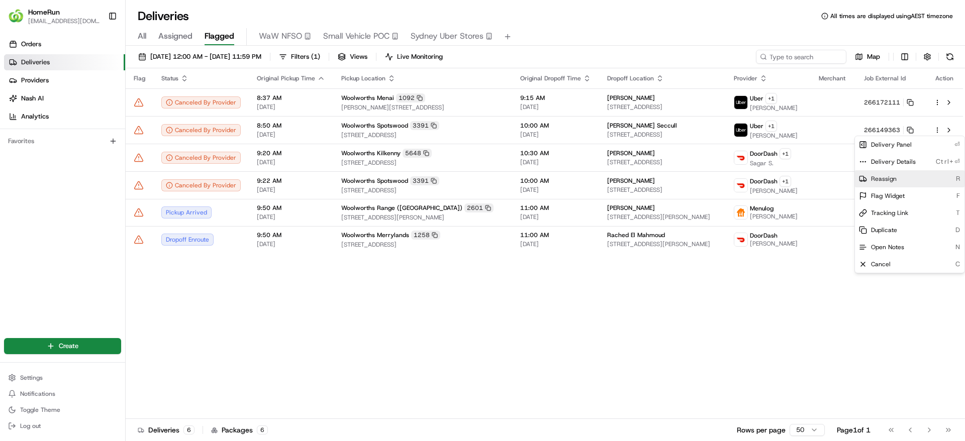
click at [898, 179] on div "Reassign R" at bounding box center [910, 178] width 110 height 17
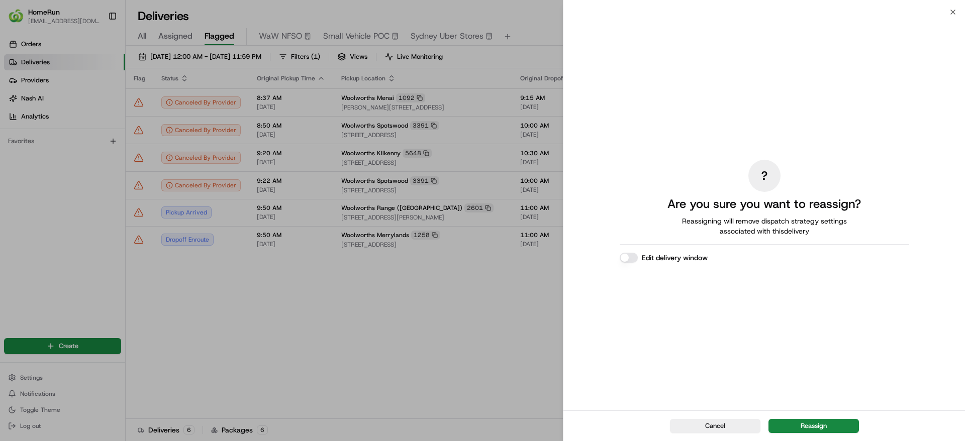
click at [809, 433] on div "Cancel Reassign" at bounding box center [763, 425] width 401 height 31
click at [813, 421] on button "Reassign" at bounding box center [813, 426] width 90 height 14
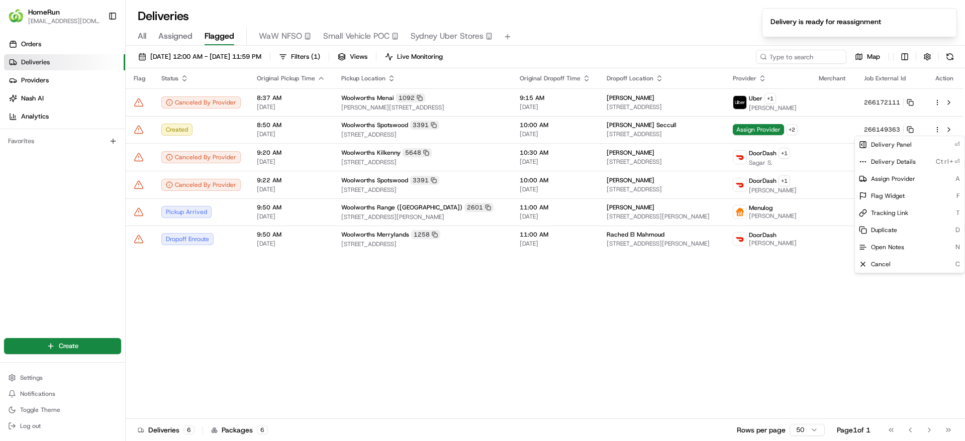
click at [765, 354] on div "Flag Status Original Pickup Time Pickup Location Original Dropoff Time Dropoff …" at bounding box center [544, 243] width 837 height 351
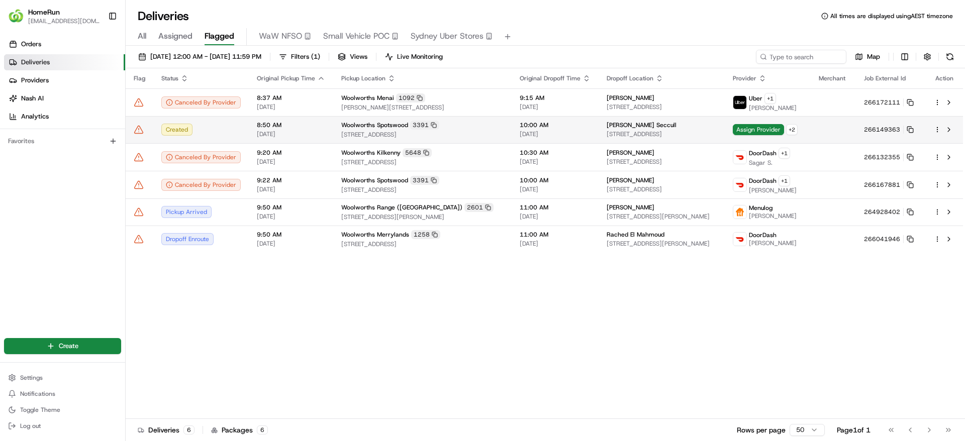
click at [142, 130] on icon at bounding box center [139, 130] width 9 height 8
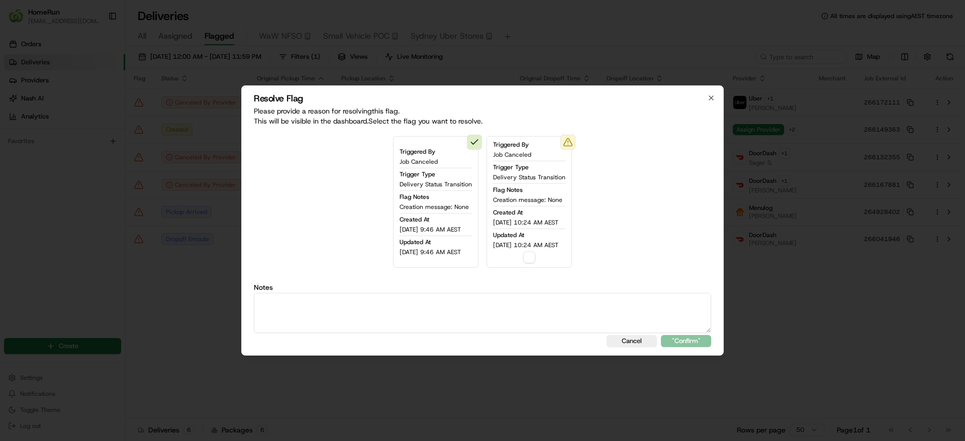
click at [535, 254] on button "button" at bounding box center [529, 257] width 12 height 12
click at [511, 292] on div "Notes" at bounding box center [482, 308] width 457 height 49
click at [509, 294] on textarea at bounding box center [482, 313] width 457 height 40
drag, startPoint x: 510, startPoint y: 294, endPoint x: 124, endPoint y: 302, distance: 386.5
click at [124, 302] on body "HomeRun jpinekubica1@woolworths.com.au Toggle Sidebar Orders Deliveries Provide…" at bounding box center [482, 220] width 965 height 441
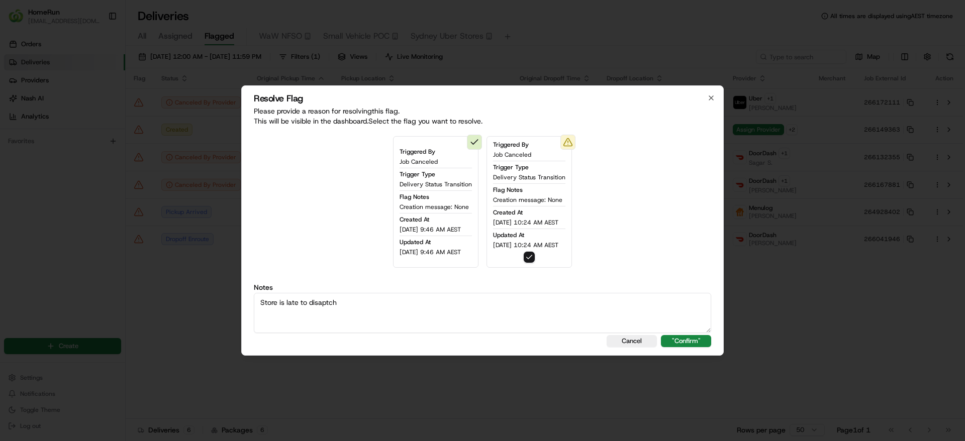
click at [695, 332] on textarea "Store is late to disaptch" at bounding box center [482, 313] width 457 height 40
type textarea "Store is late to disaptch"
click at [690, 340] on button ""Confirm"" at bounding box center [686, 341] width 50 height 12
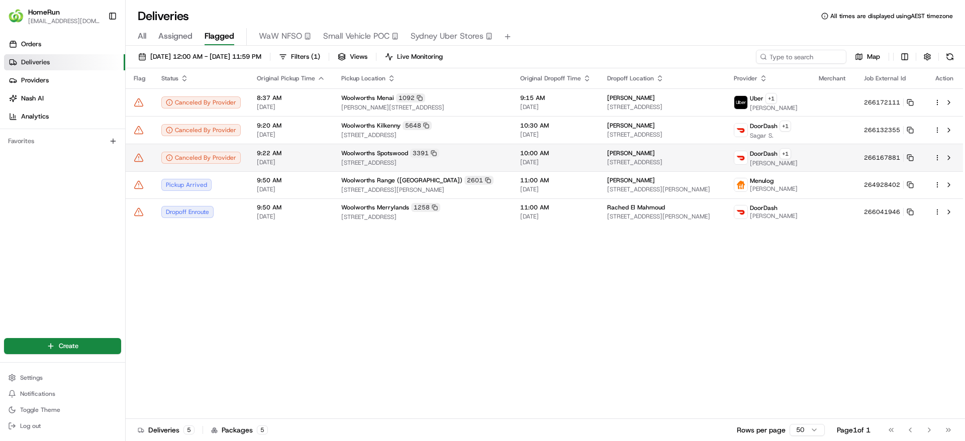
click at [140, 163] on td at bounding box center [140, 158] width 28 height 28
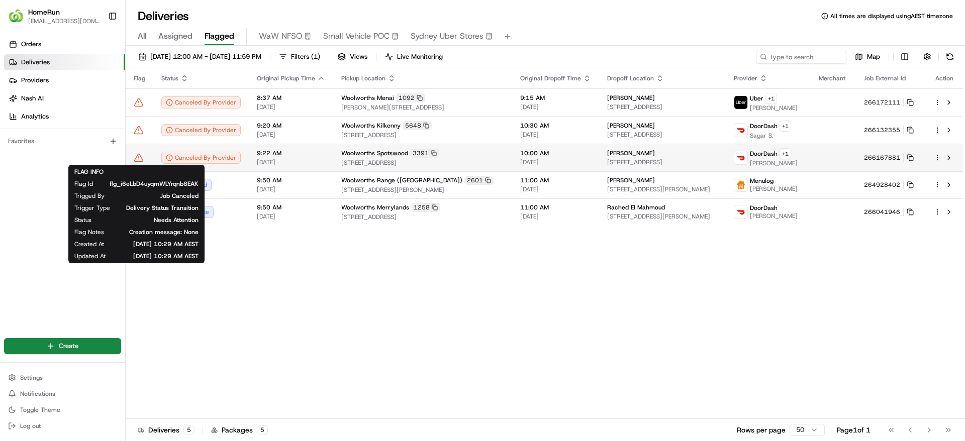
click at [142, 155] on icon at bounding box center [139, 158] width 10 height 10
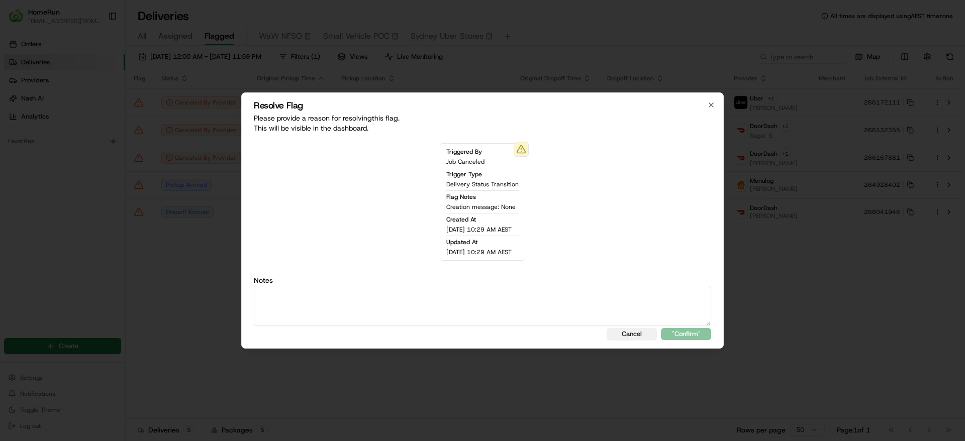
click at [623, 335] on button "Cancel" at bounding box center [631, 334] width 50 height 12
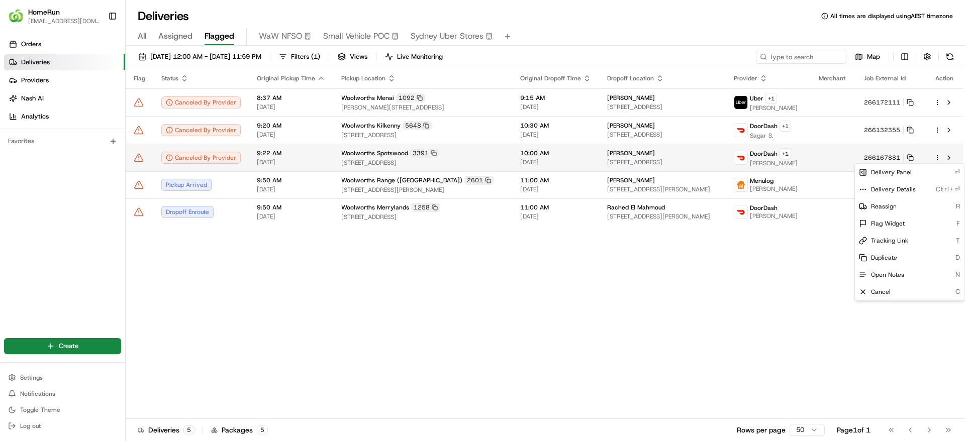
click at [935, 157] on html "HomeRun jpinekubica1@woolworths.com.au Toggle Sidebar Orders Deliveries Provide…" at bounding box center [482, 220] width 965 height 441
click at [895, 205] on span "Reassign" at bounding box center [884, 206] width 26 height 8
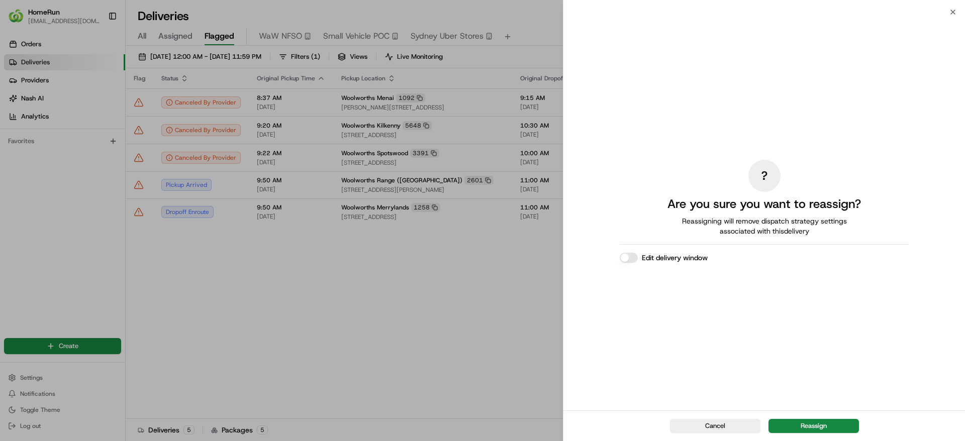
click at [821, 416] on div "Cancel Reassign" at bounding box center [763, 425] width 401 height 31
click at [811, 429] on button "Reassign" at bounding box center [813, 426] width 90 height 14
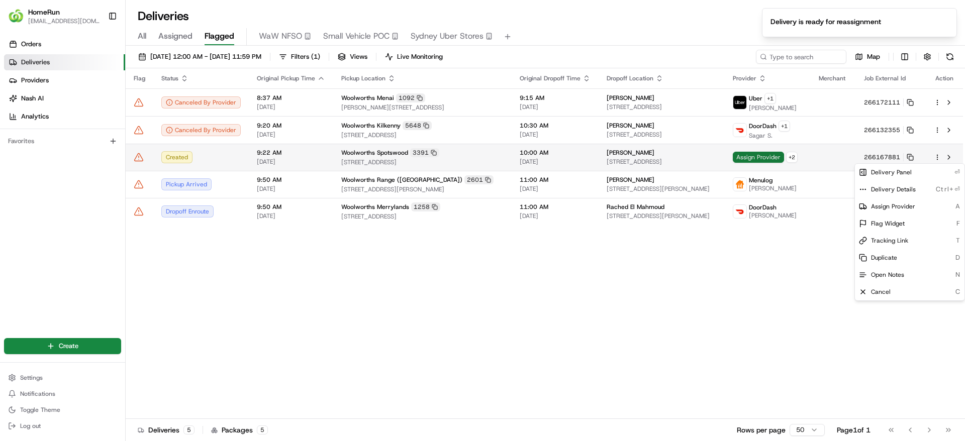
click at [765, 157] on span "Assign Provider" at bounding box center [758, 157] width 51 height 11
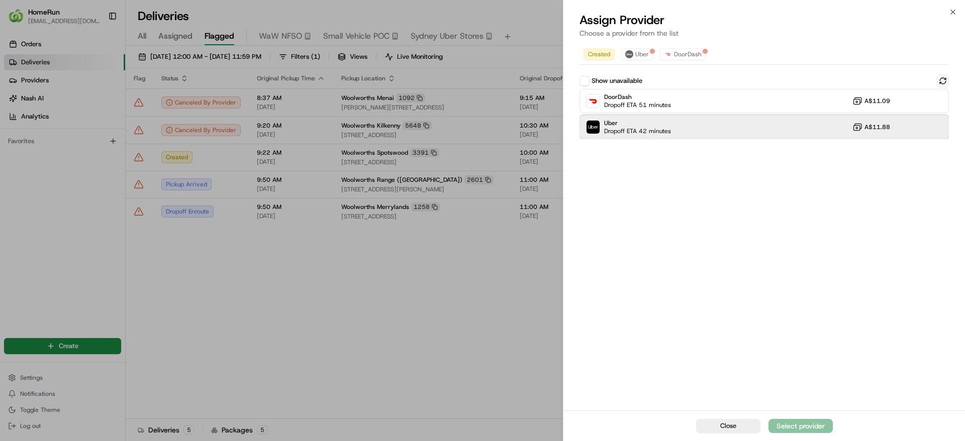
click at [664, 126] on span "Uber" at bounding box center [637, 123] width 67 height 8
click at [808, 423] on div "Assign Provider" at bounding box center [800, 426] width 49 height 10
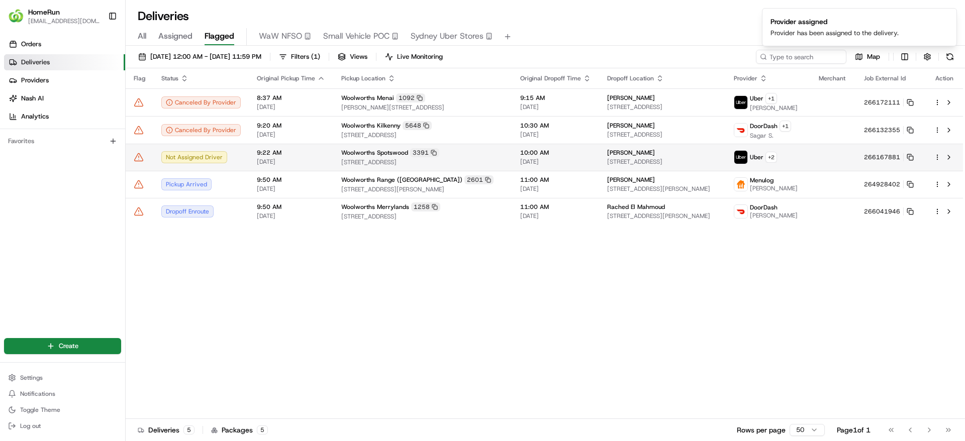
click at [141, 158] on icon at bounding box center [139, 157] width 10 height 10
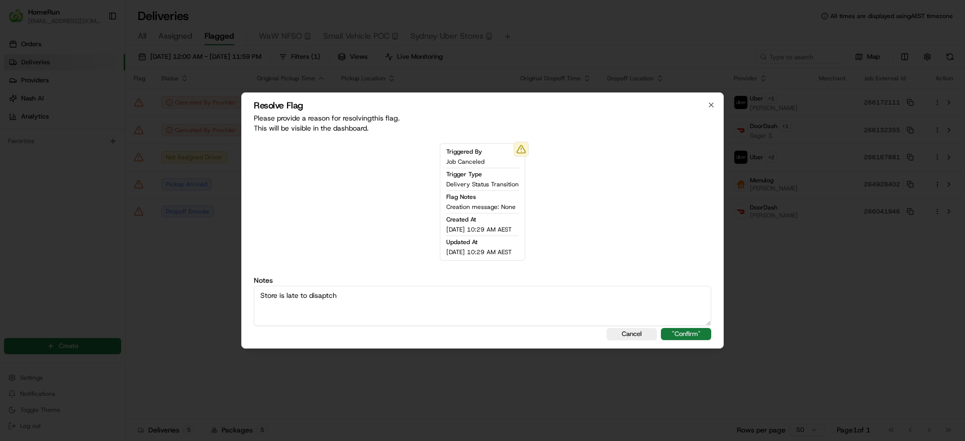
type textarea "Store is late to disaptch"
click at [672, 330] on button ""Confirm"" at bounding box center [686, 334] width 50 height 12
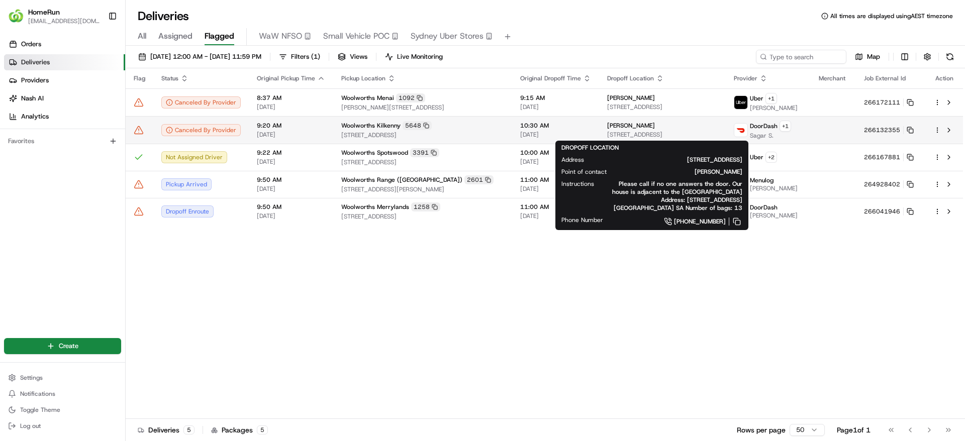
click at [655, 125] on div "Aaron Wightman" at bounding box center [662, 126] width 111 height 8
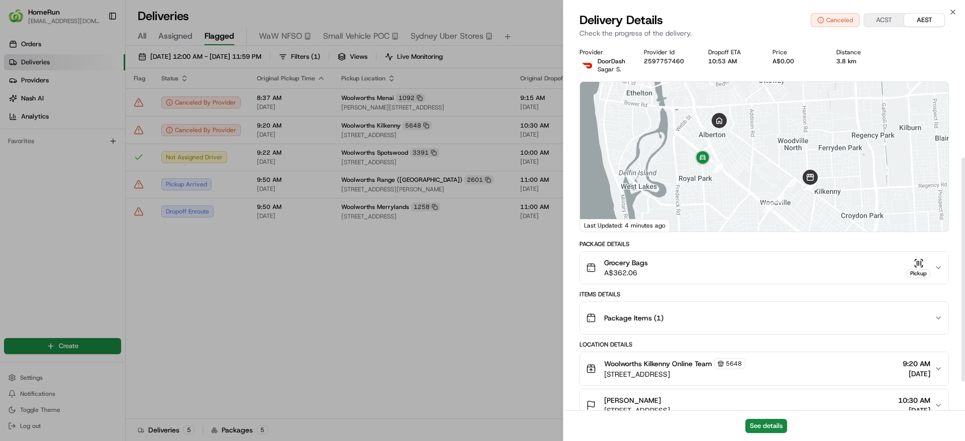
scroll to position [237, 0]
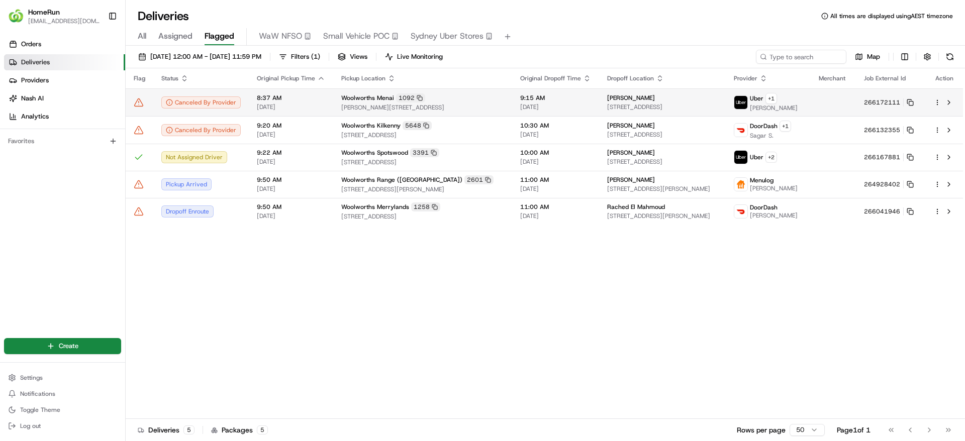
click at [807, 88] on td "Uber + 1 Walid A." at bounding box center [768, 102] width 85 height 28
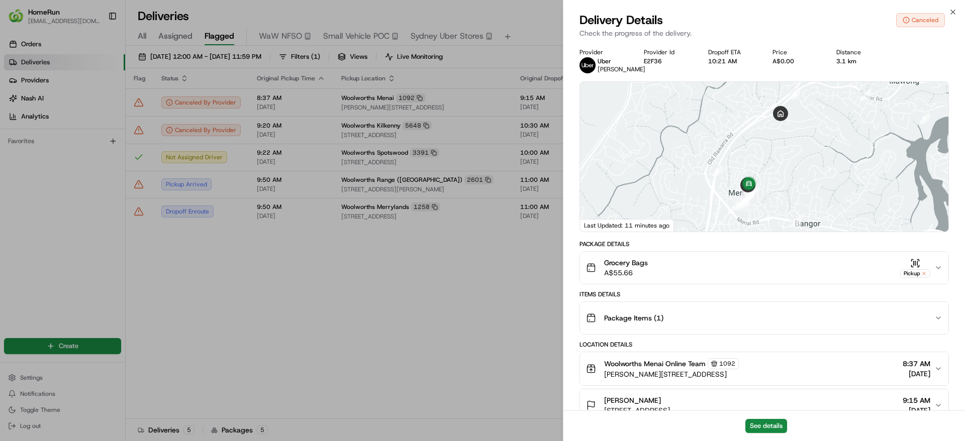
scroll to position [381, 0]
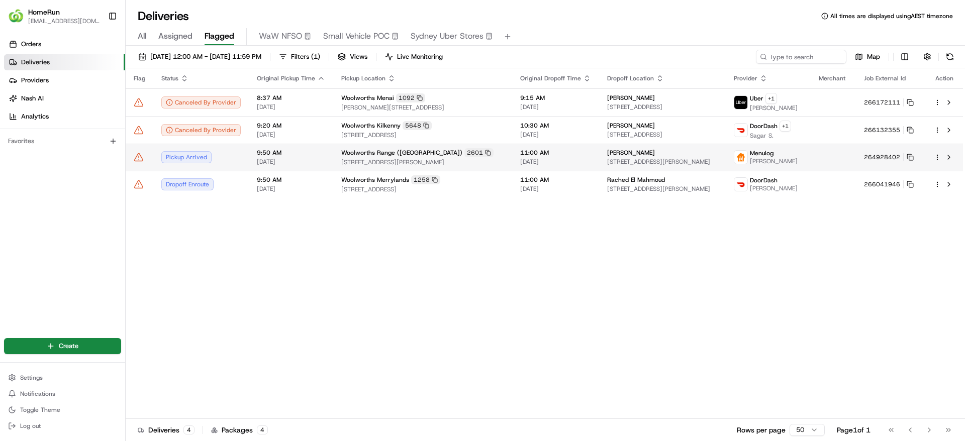
click at [844, 152] on td at bounding box center [832, 157] width 45 height 27
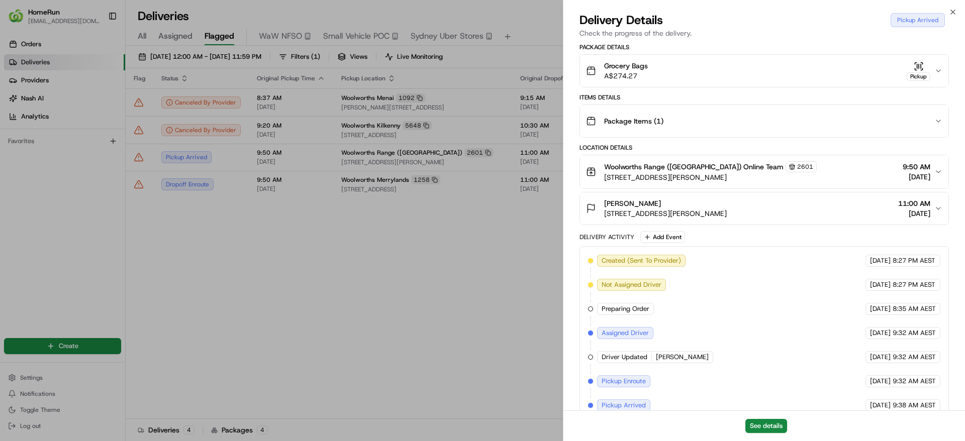
scroll to position [245, 0]
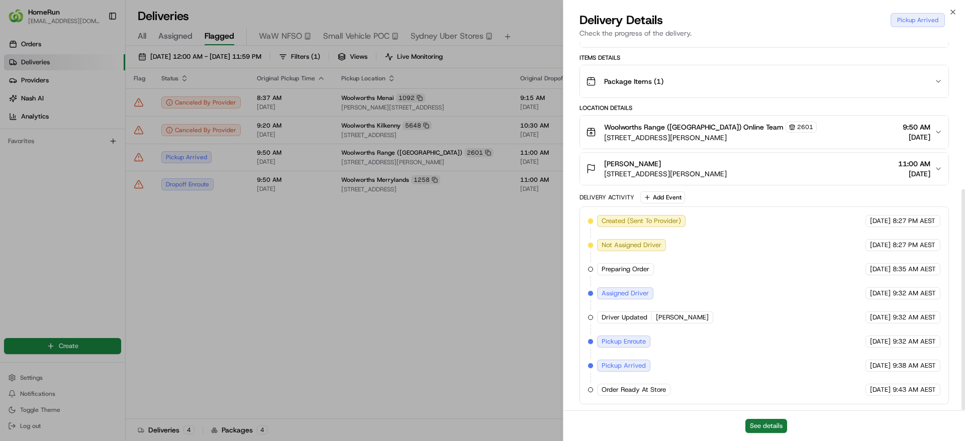
click at [783, 433] on button "See details" at bounding box center [766, 426] width 42 height 14
click at [773, 431] on button "See details" at bounding box center [766, 426] width 42 height 14
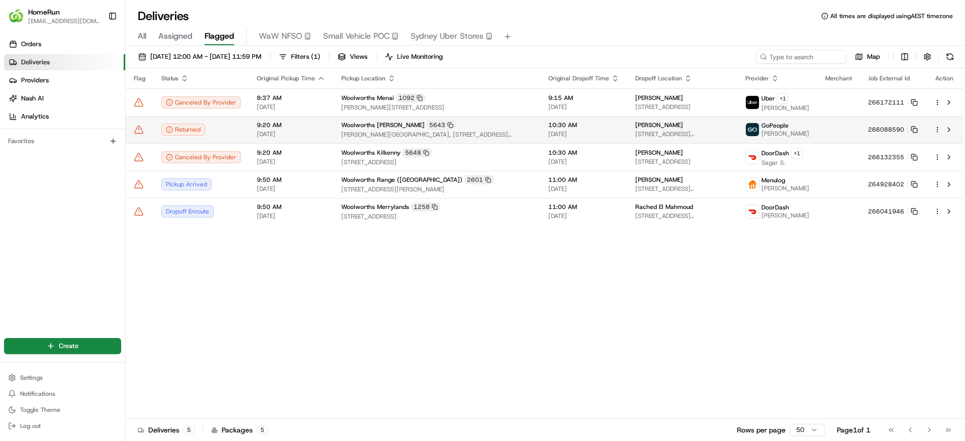
click at [141, 133] on icon at bounding box center [139, 130] width 9 height 8
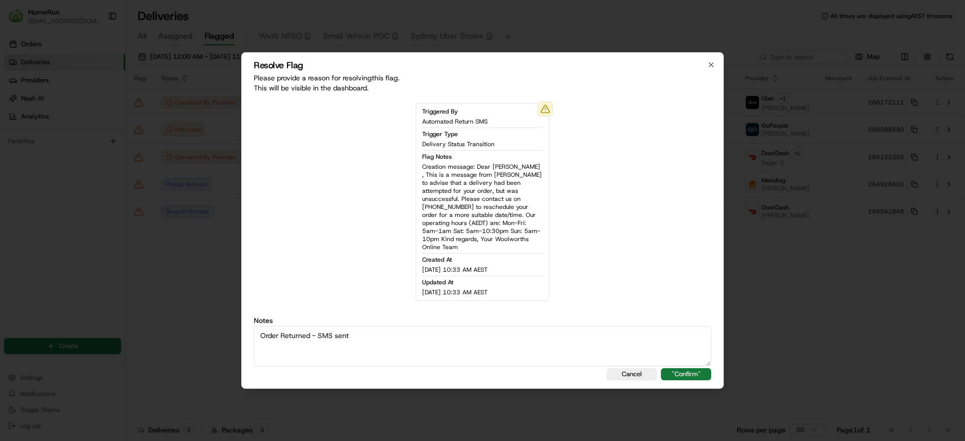
type textarea "Order Returned - SMS sent"
click at [702, 373] on button ""Confirm"" at bounding box center [686, 374] width 50 height 12
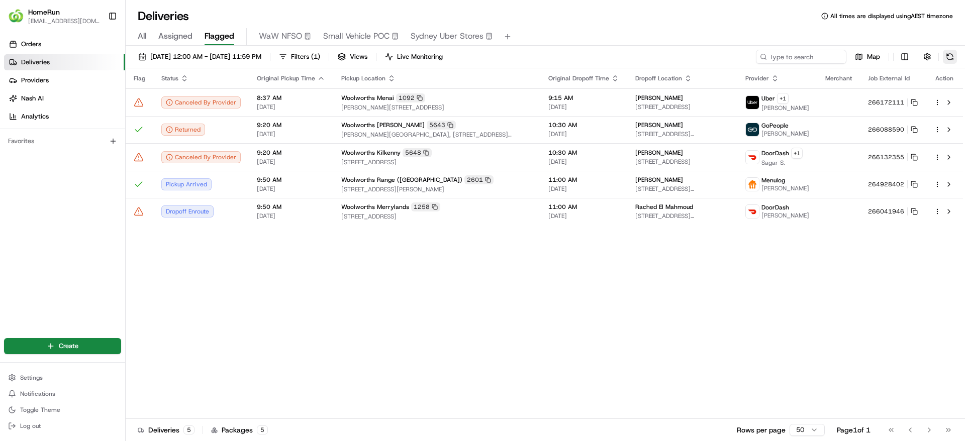
click at [956, 53] on button at bounding box center [950, 57] width 14 height 14
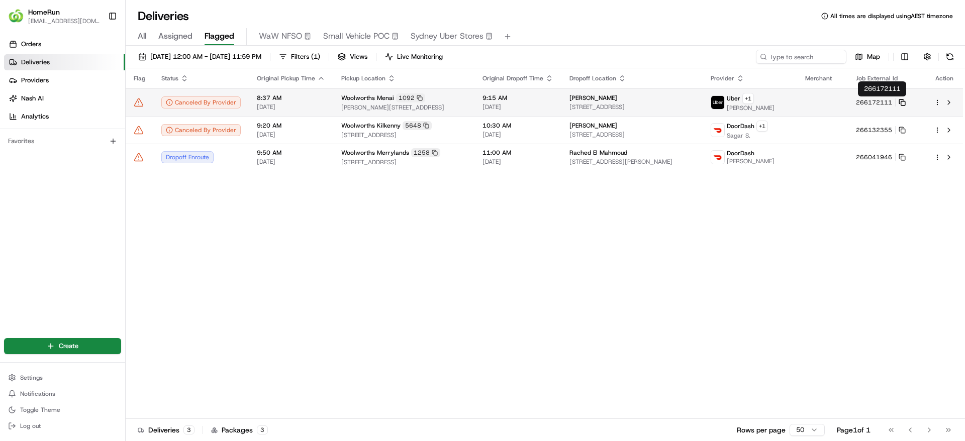
click at [903, 103] on icon at bounding box center [901, 102] width 7 height 7
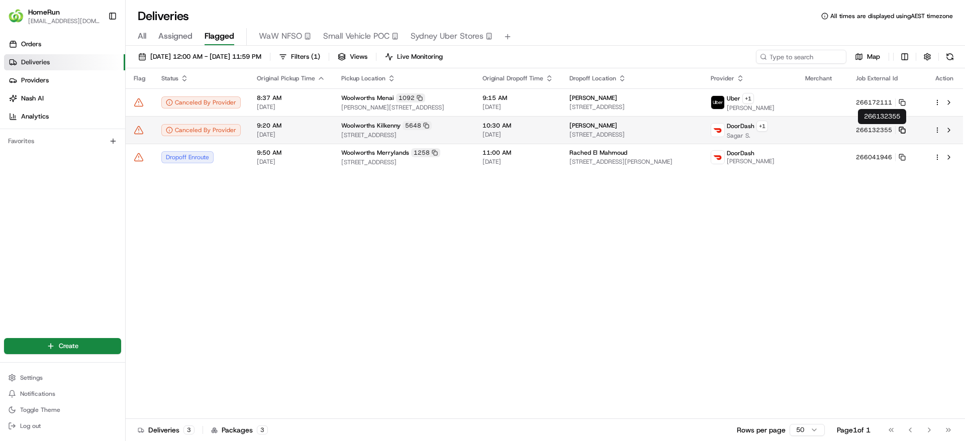
click at [903, 129] on rect at bounding box center [902, 131] width 4 height 4
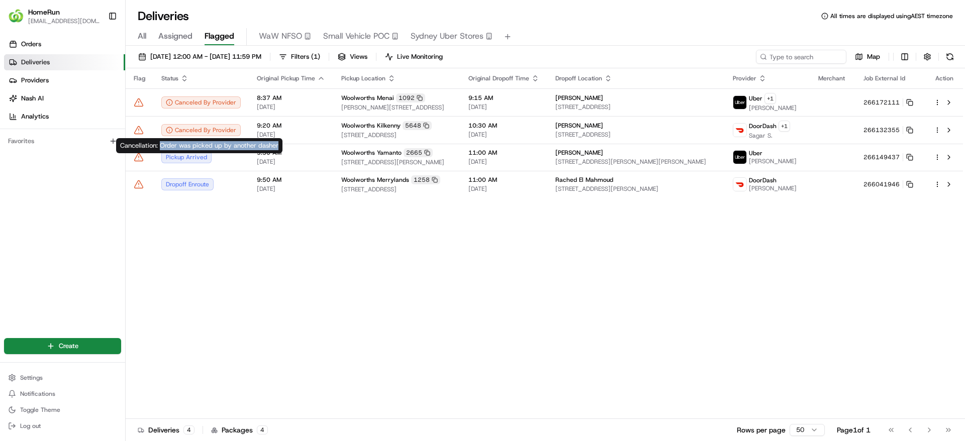
drag, startPoint x: 161, startPoint y: 145, endPoint x: 279, endPoint y: 146, distance: 118.1
click at [279, 146] on div "Cancellation: Order was picked up by another dasher Cancellation: Order was pic…" at bounding box center [199, 145] width 166 height 15
copy div "Order was picked up by another dasher"
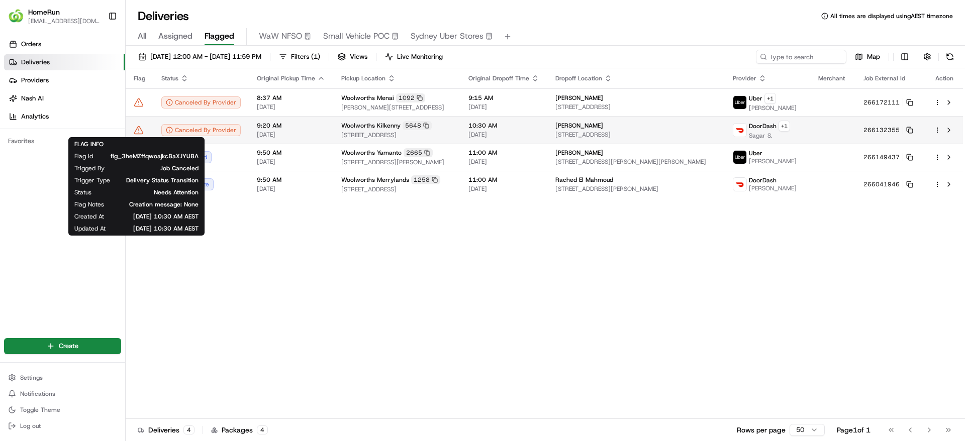
click at [139, 130] on icon at bounding box center [139, 130] width 0 height 2
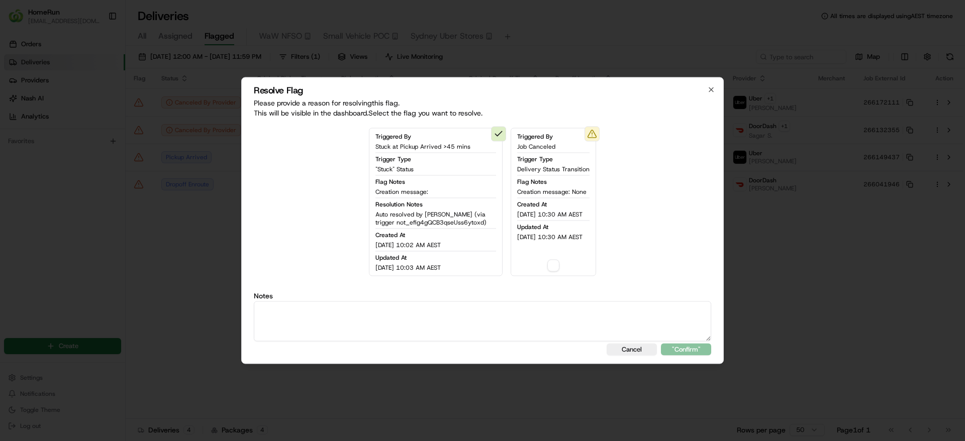
click at [476, 307] on textarea at bounding box center [482, 321] width 457 height 40
click at [559, 260] on div "Triggered By Job Canceled Trigger Type Delivery Status Transition Flag Notes Cr…" at bounding box center [552, 202] width 85 height 148
click at [554, 268] on button "button" at bounding box center [553, 266] width 12 height 12
click at [541, 304] on textarea at bounding box center [482, 321] width 457 height 40
type textarea "Order picked up by another courier"
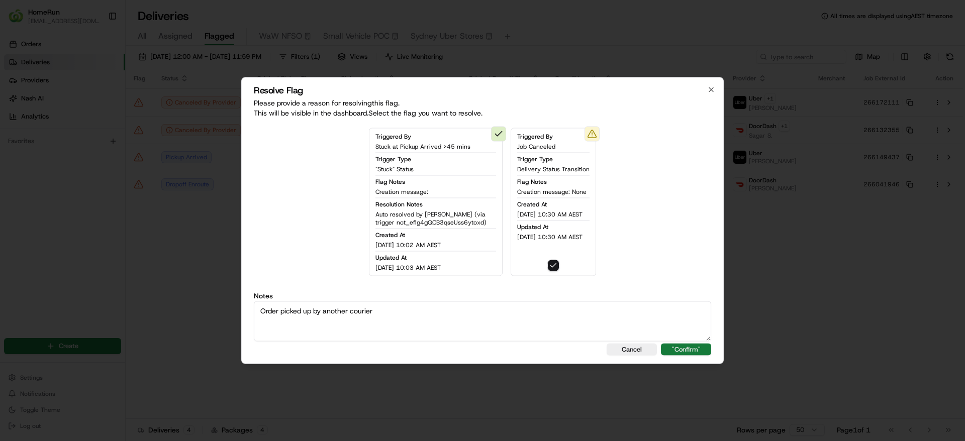
click at [669, 344] on button ""Confirm"" at bounding box center [686, 350] width 50 height 12
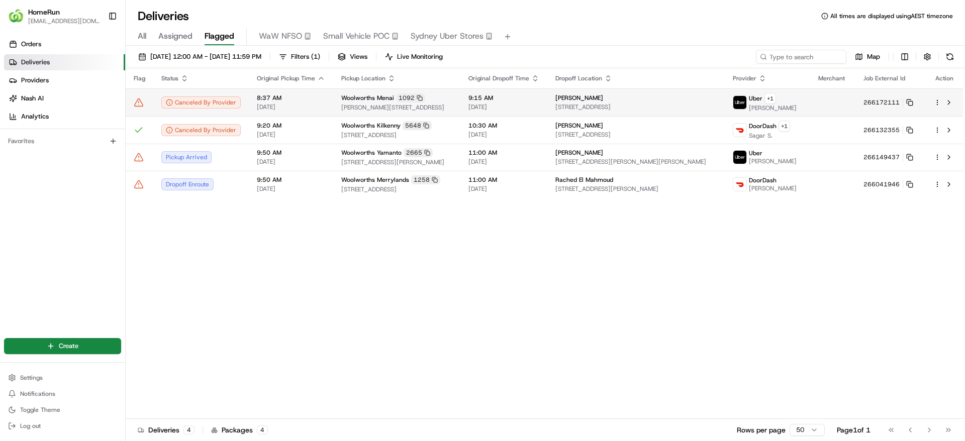
click at [274, 114] on td "8:37 AM 24/08/2025" at bounding box center [291, 102] width 84 height 28
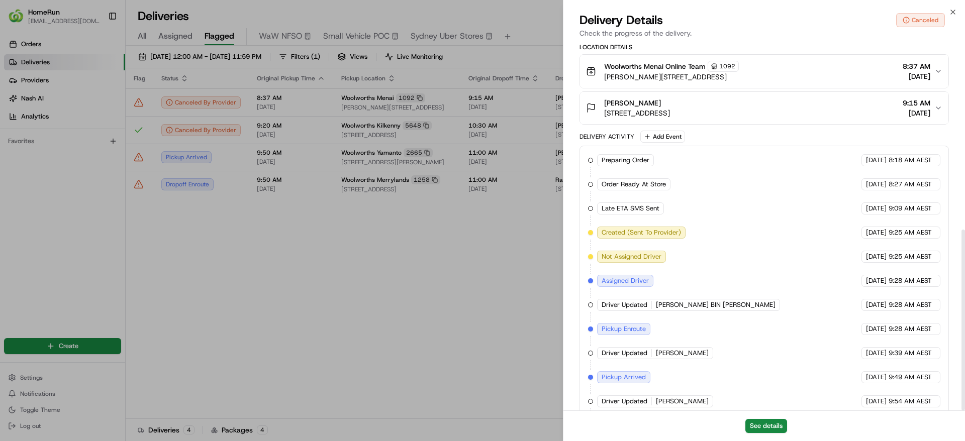
scroll to position [381, 0]
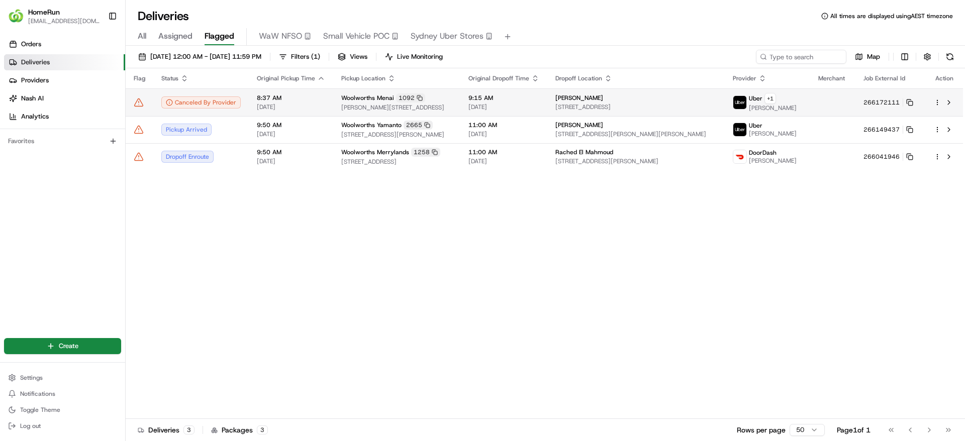
click at [138, 99] on icon at bounding box center [139, 102] width 9 height 8
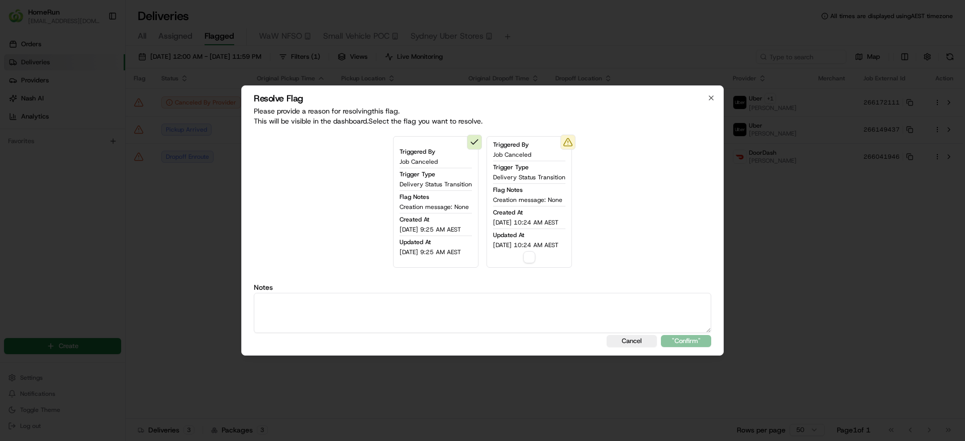
click at [338, 318] on textarea at bounding box center [482, 313] width 457 height 40
click at [533, 258] on button "button" at bounding box center [529, 257] width 12 height 12
click at [527, 271] on div "Triggered By Job Canceled Trigger Type Delivery Status Transition Flag Notes Cr…" at bounding box center [482, 202] width 457 height 148
click at [505, 293] on textarea at bounding box center [482, 313] width 457 height 40
type textarea "Failed - SMS sent to customer (Unfulfilled)"
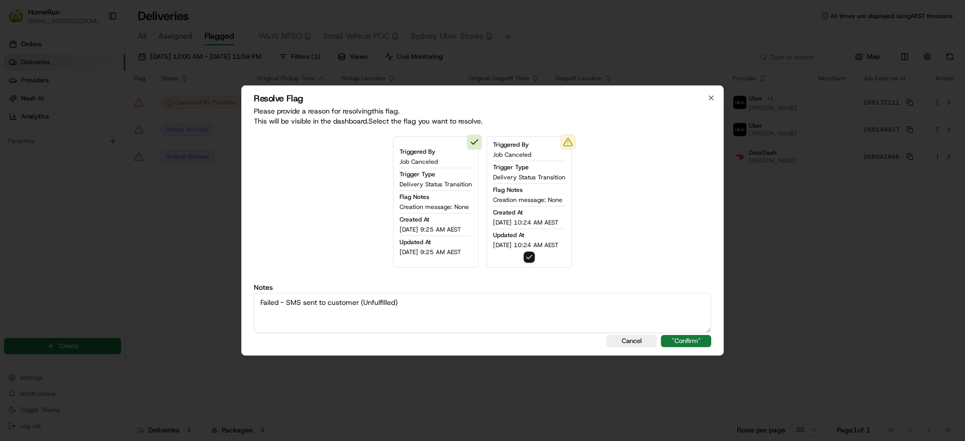
click at [697, 345] on button ""Confirm"" at bounding box center [686, 341] width 50 height 12
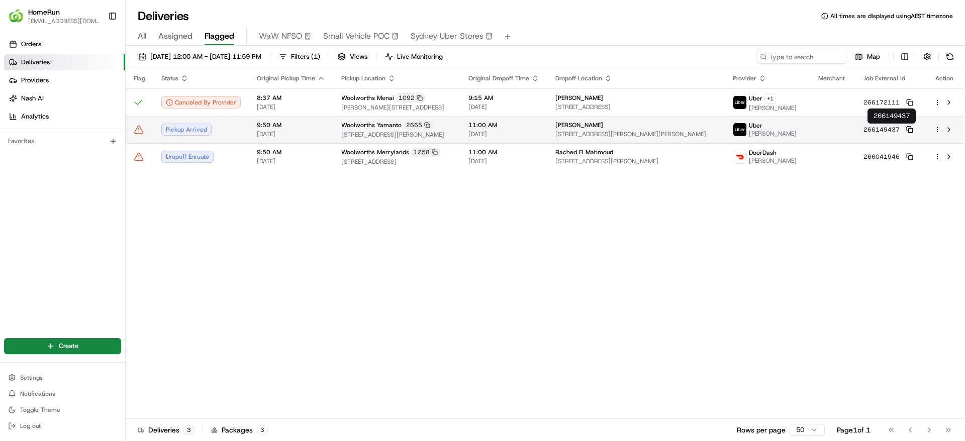
click at [911, 130] on icon at bounding box center [909, 129] width 7 height 7
click at [460, 124] on td "Woolworths Yamanto 2665 Cnr Warwick Road And Cunningham Highway, Yamanto, QLD 4…" at bounding box center [396, 129] width 127 height 27
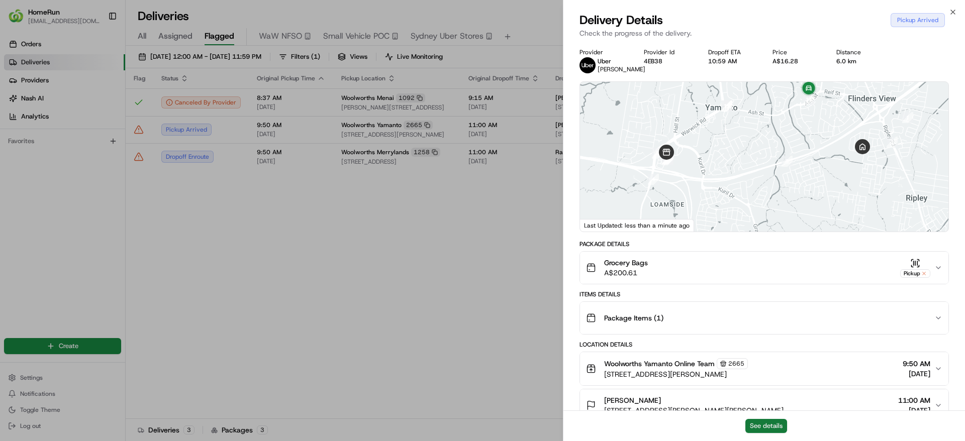
click at [777, 427] on button "See details" at bounding box center [766, 426] width 42 height 14
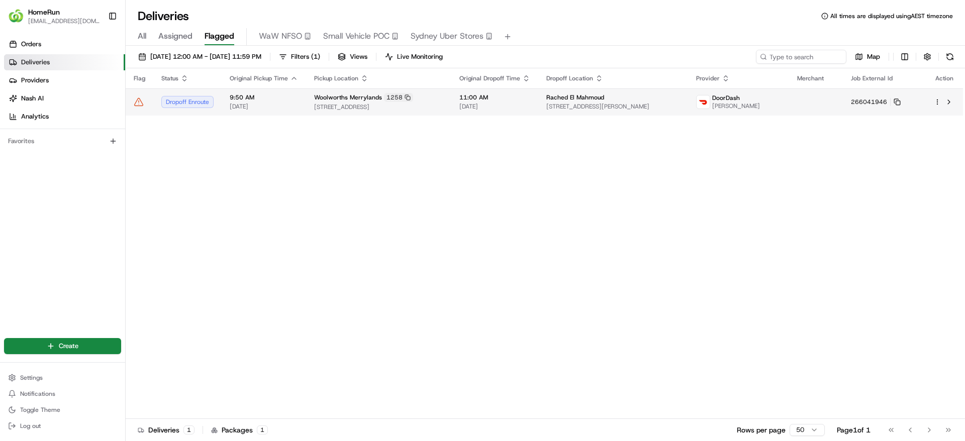
click at [740, 101] on span "DoorDash" at bounding box center [726, 98] width 28 height 8
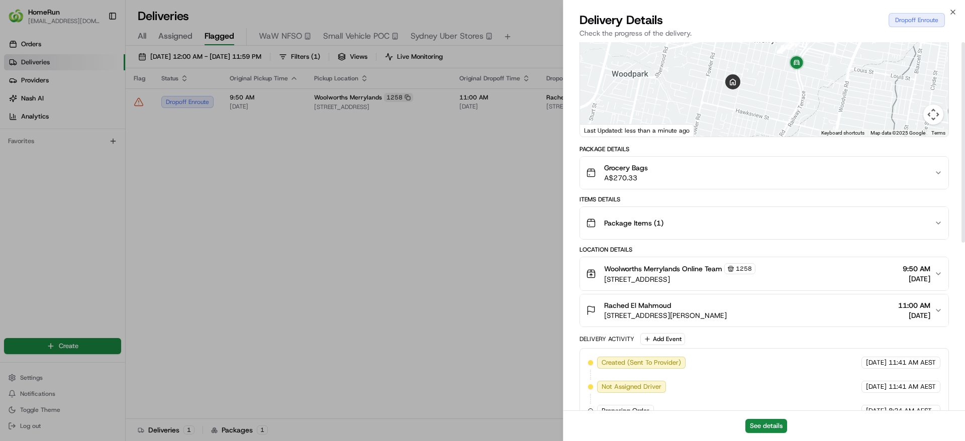
scroll to position [0, 0]
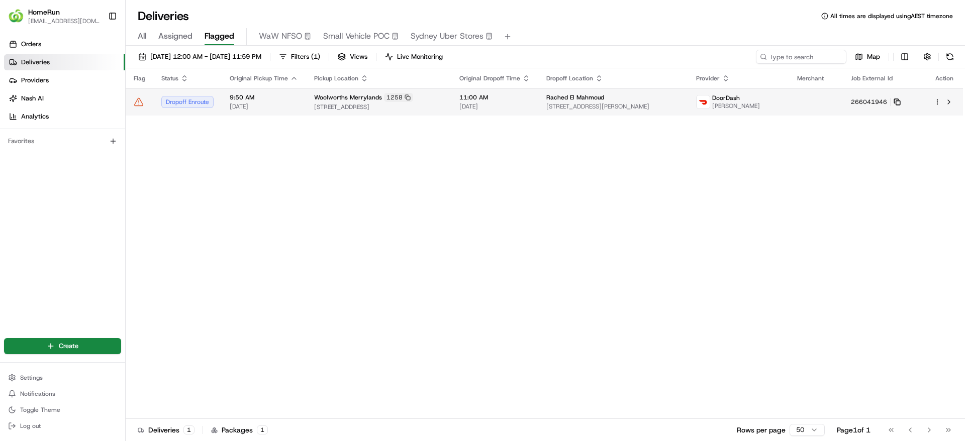
click at [898, 103] on icon at bounding box center [896, 101] width 7 height 7
click at [451, 115] on td "Woolworths Merrylands 1258 209 Pitt Street, Merrylands, NSW 2160, AU" at bounding box center [378, 101] width 145 height 27
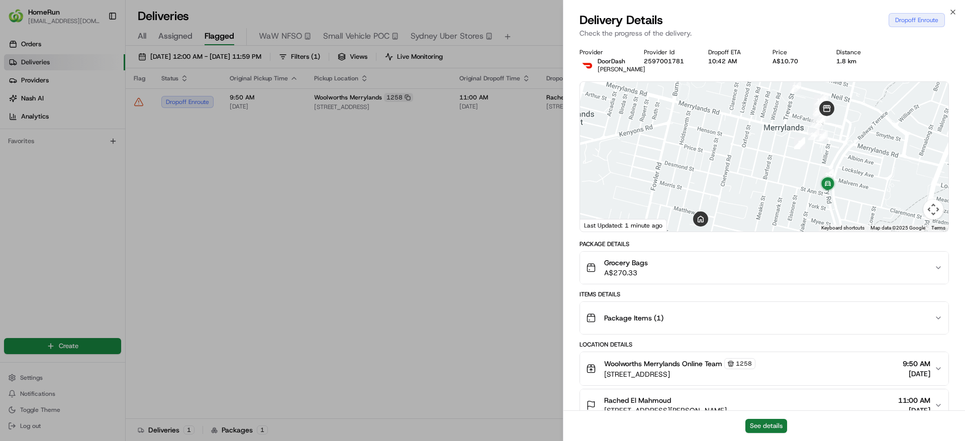
click at [757, 424] on button "See details" at bounding box center [766, 426] width 42 height 14
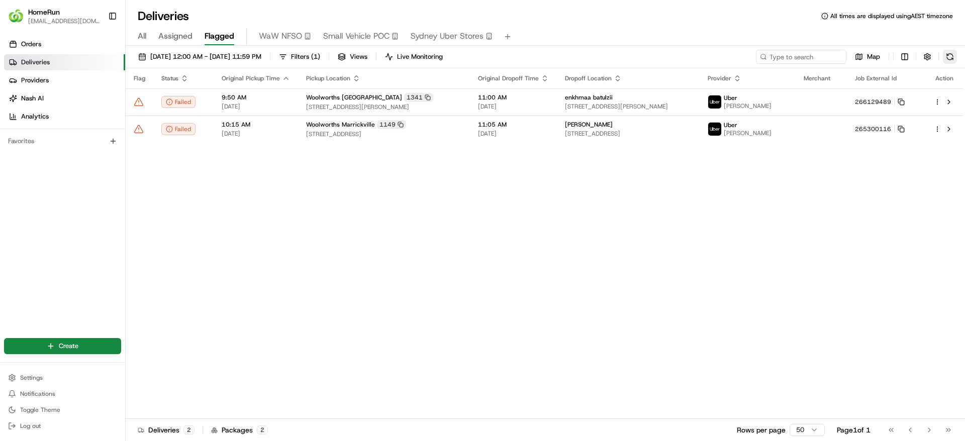
click at [954, 50] on button at bounding box center [950, 57] width 14 height 14
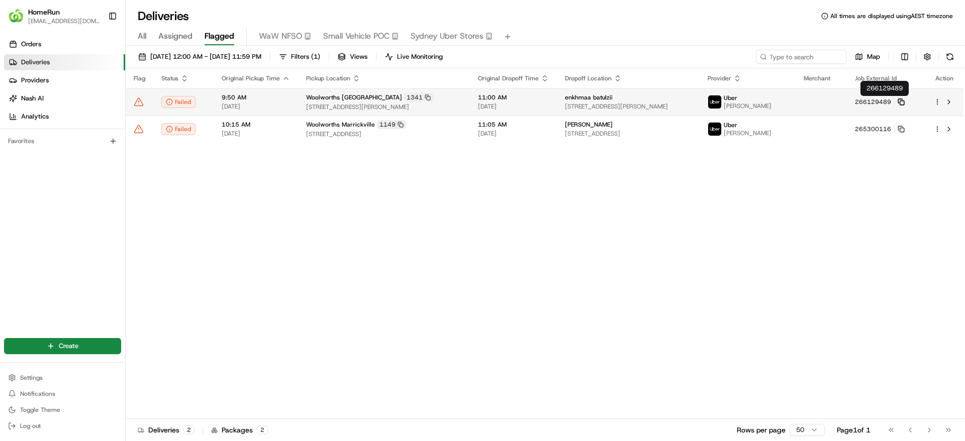
click at [904, 98] on icon at bounding box center [900, 101] width 7 height 7
click at [306, 105] on span "14 Anthony Road, West Ryde, NSW 2114, AU" at bounding box center [384, 107] width 156 height 8
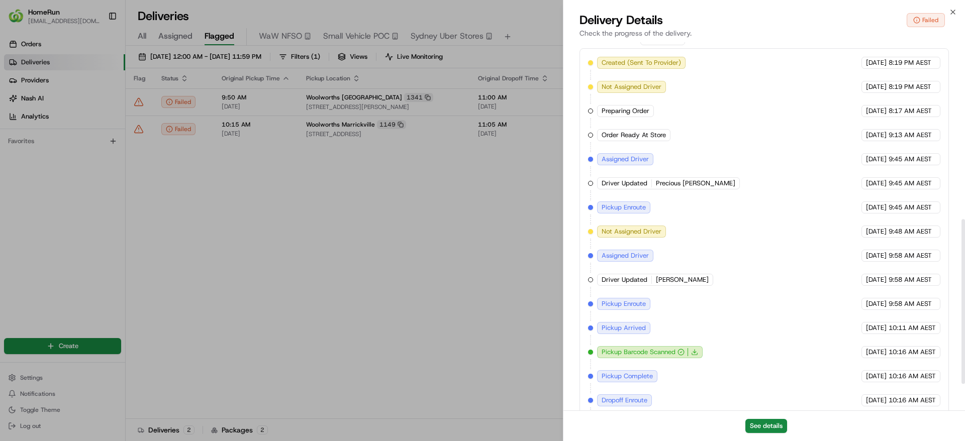
scroll to position [454, 0]
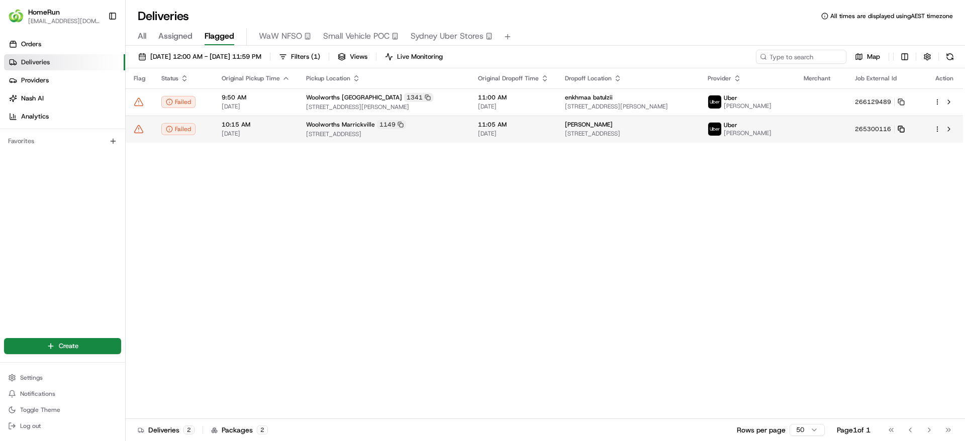
click at [904, 127] on icon at bounding box center [900, 129] width 7 height 7
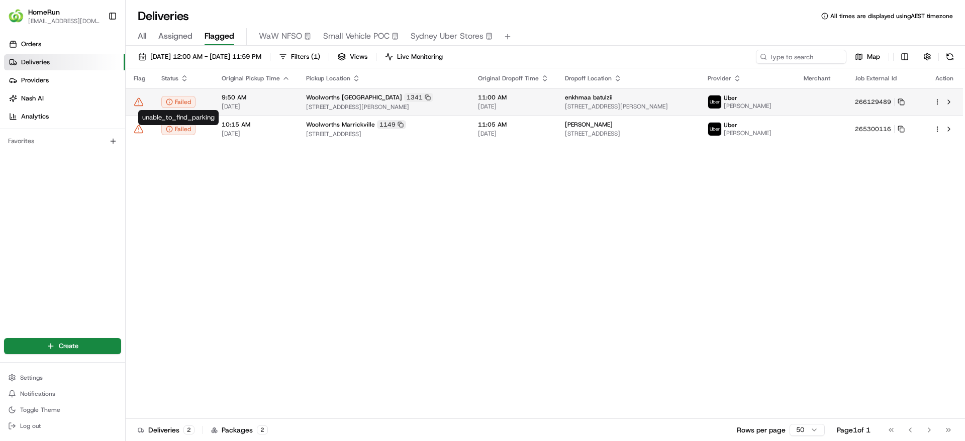
click at [263, 105] on span "24/08/2025" at bounding box center [256, 106] width 68 height 8
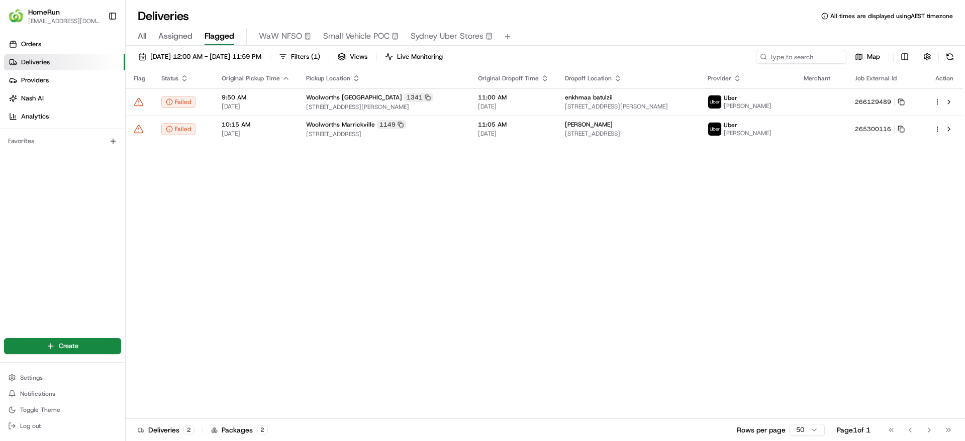
drag, startPoint x: 171, startPoint y: 104, endPoint x: 152, endPoint y: 151, distance: 50.9
click at [152, 151] on div "Flag Status Original Pickup Time Pickup Location Original Dropoff Time Dropoff …" at bounding box center [544, 243] width 837 height 351
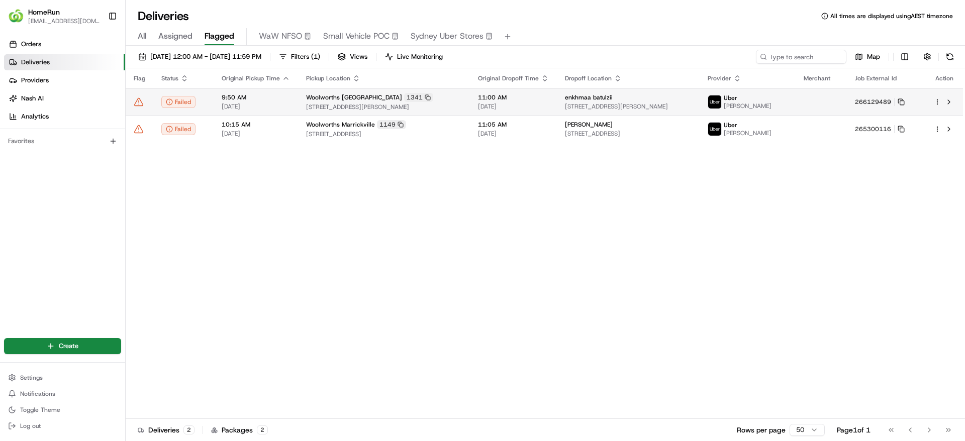
click at [141, 103] on icon at bounding box center [139, 102] width 10 height 10
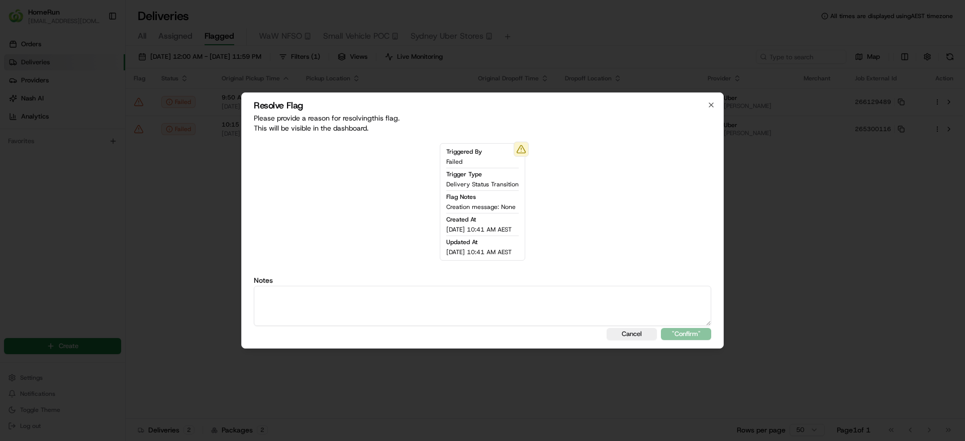
click at [335, 202] on div "Triggered By Failed Trigger Type Delivery Status Transition Flag Notes Creation…" at bounding box center [482, 202] width 457 height 118
click at [376, 319] on textarea at bounding box center [482, 306] width 457 height 40
type textarea "Failed - Reason: Unable to find parking - SMS sent to customer for a ref/rei/re…"
click at [682, 330] on button ""Confirm"" at bounding box center [686, 334] width 50 height 12
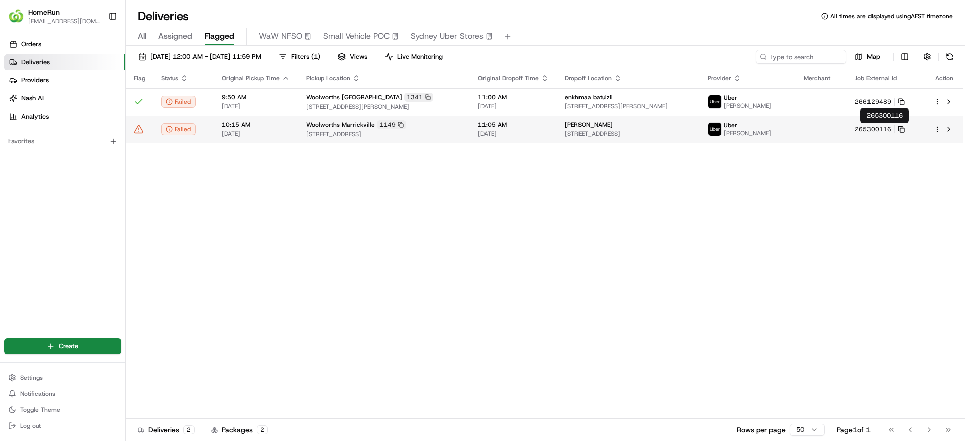
click at [903, 128] on rect at bounding box center [901, 130] width 4 height 4
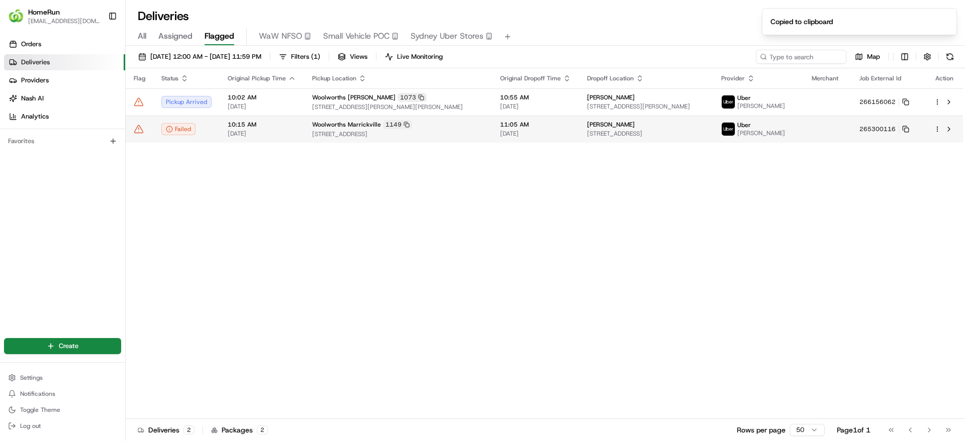
click at [141, 127] on icon at bounding box center [139, 129] width 10 height 10
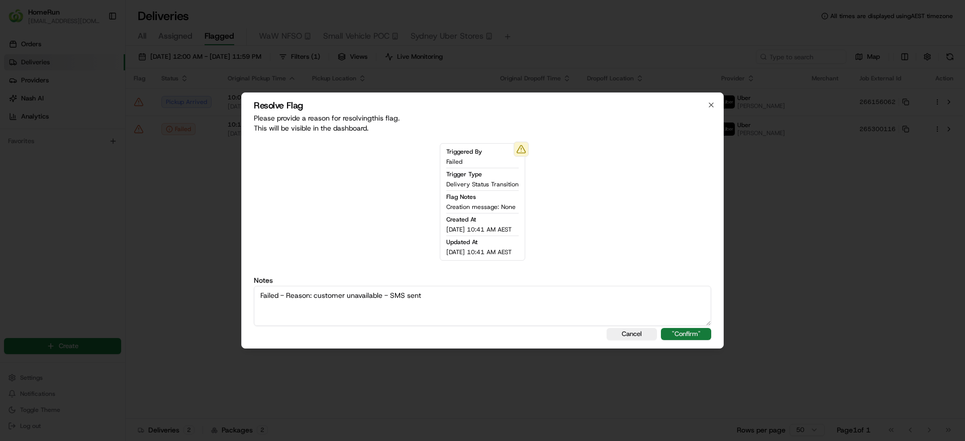
type textarea "Failed - Reason: customer unavailable - SMS sent"
click at [703, 332] on button ""Confirm"" at bounding box center [686, 334] width 50 height 12
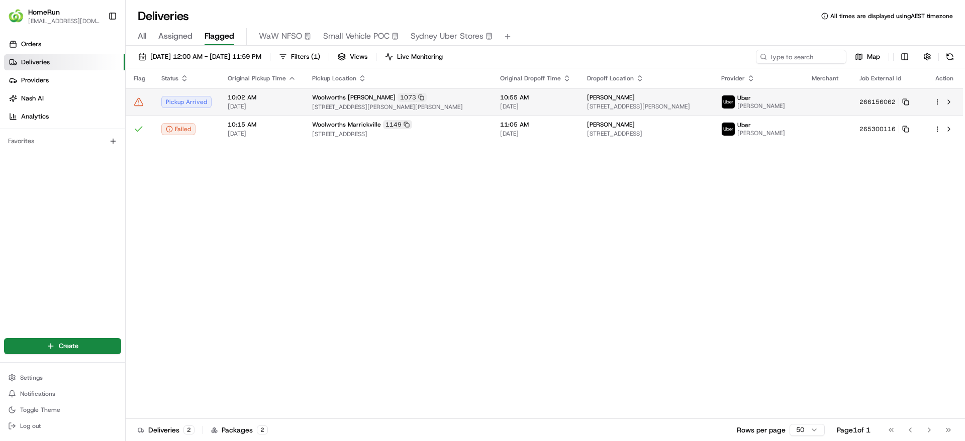
click at [696, 103] on span "49 Daley Rd, Acton, ACT 2601, AU" at bounding box center [646, 106] width 118 height 8
click at [907, 102] on icon at bounding box center [905, 101] width 7 height 7
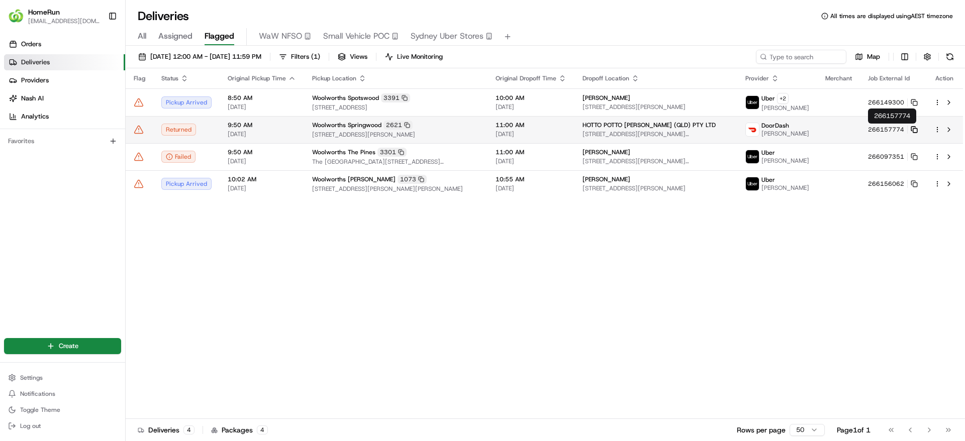
click at [915, 131] on icon at bounding box center [913, 129] width 7 height 7
click at [140, 132] on icon at bounding box center [139, 130] width 10 height 10
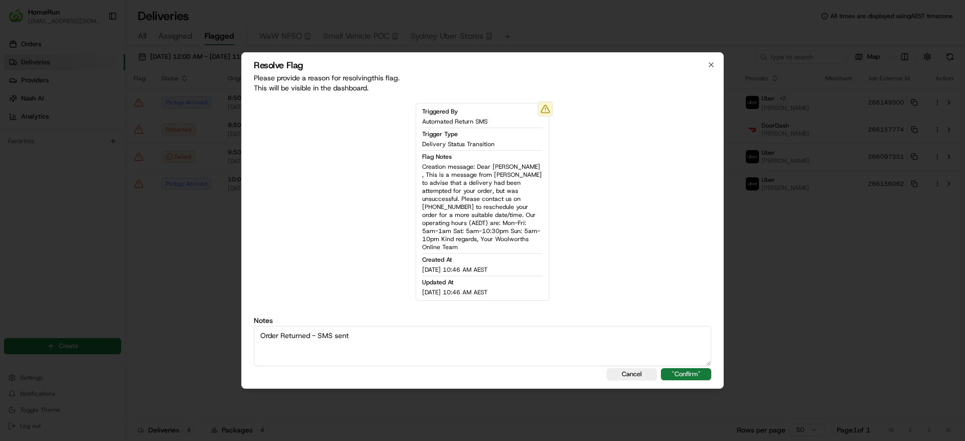
type textarea "Order Returned - SMS sent"
click at [681, 368] on button ""Confirm"" at bounding box center [686, 374] width 50 height 12
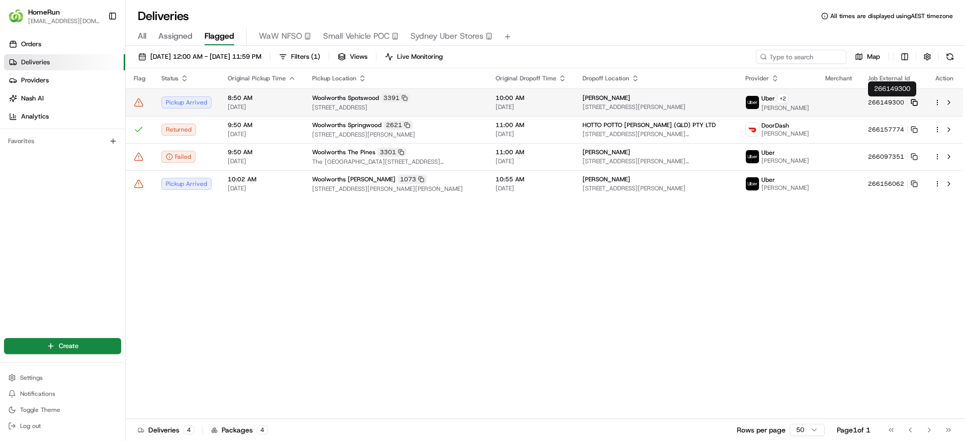
click at [916, 101] on icon at bounding box center [913, 102] width 7 height 7
click at [407, 98] on div "Woolworths Spotswood 3391" at bounding box center [395, 97] width 167 height 9
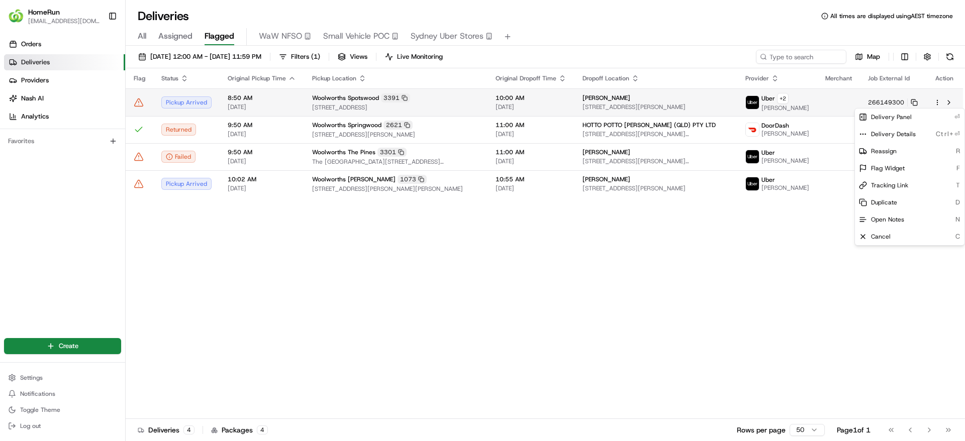
click at [938, 104] on html "HomeRun jpinekubica1@woolworths.com.au Toggle Sidebar Orders Deliveries Provide…" at bounding box center [482, 220] width 965 height 441
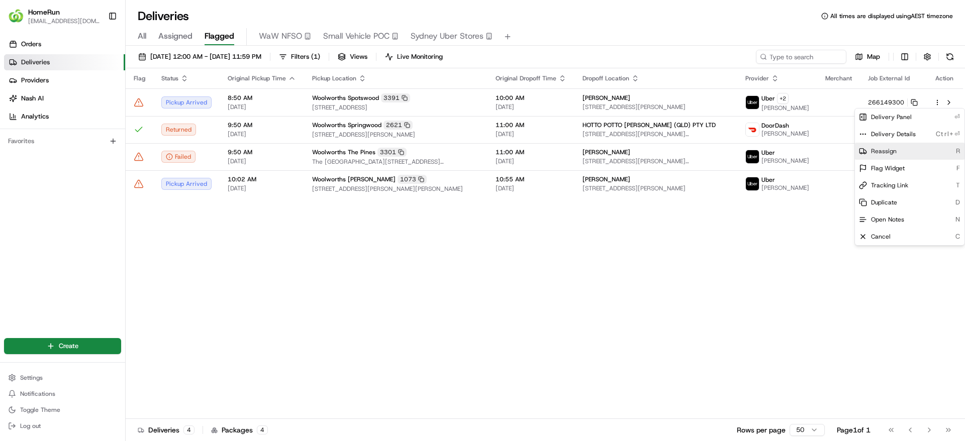
click at [895, 153] on span "Reassign" at bounding box center [884, 151] width 26 height 8
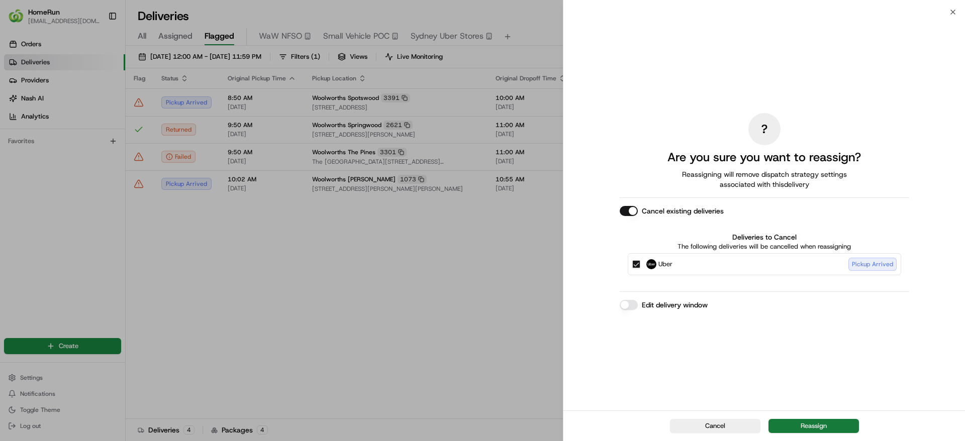
click at [816, 422] on button "Reassign" at bounding box center [813, 426] width 90 height 14
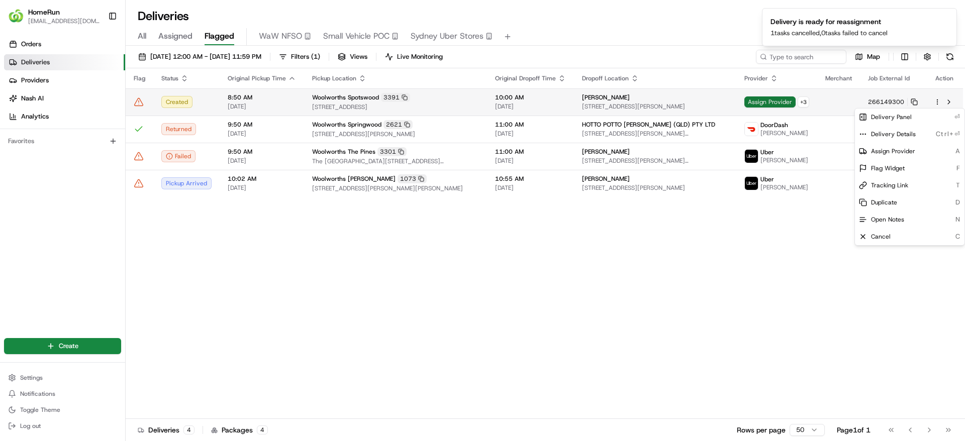
click at [780, 98] on span "Assign Provider" at bounding box center [769, 101] width 51 height 11
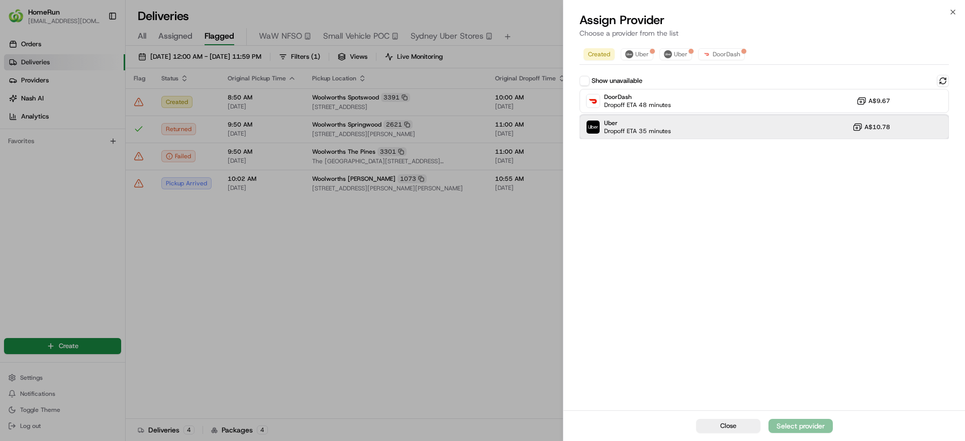
click at [714, 130] on div "Uber Dropoff ETA 35 minutes A$10.78" at bounding box center [763, 127] width 369 height 24
click at [813, 428] on div "Assign Provider" at bounding box center [800, 426] width 49 height 10
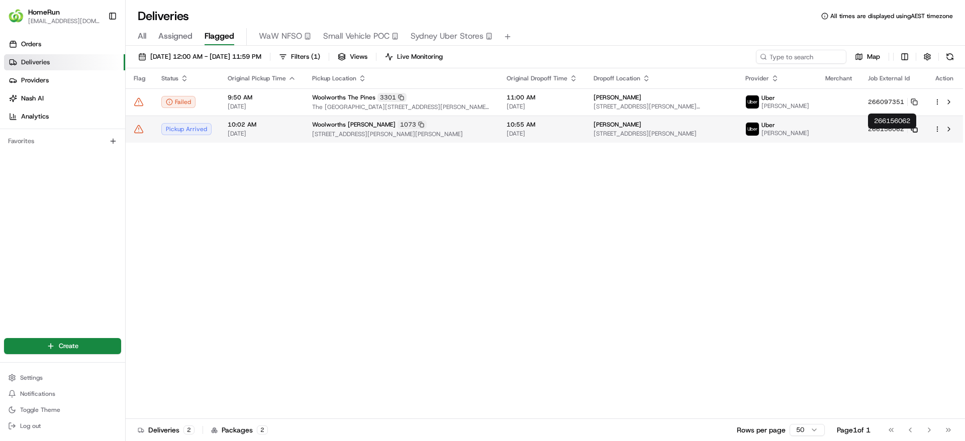
click at [913, 133] on icon at bounding box center [913, 129] width 7 height 7
click at [382, 143] on td "Woolworths Dickson 1073 1 Dickson Place, Dickson, ACT 2602, AU" at bounding box center [401, 129] width 194 height 27
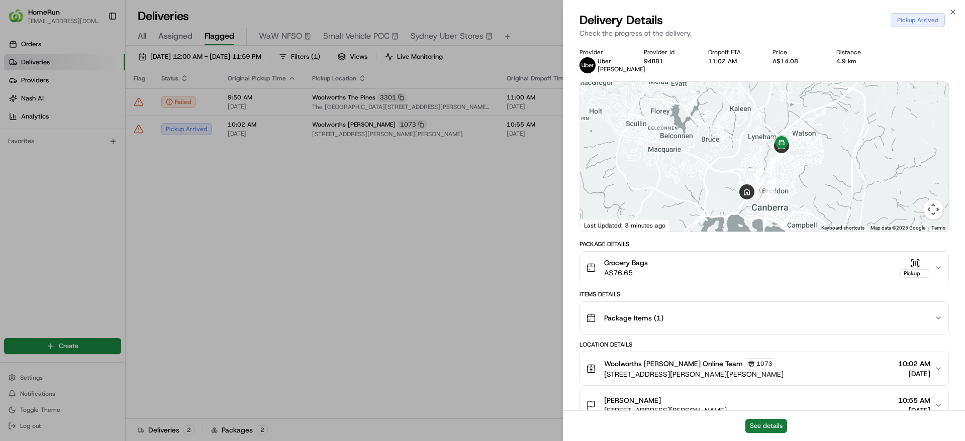
click at [764, 427] on button "See details" at bounding box center [766, 426] width 42 height 14
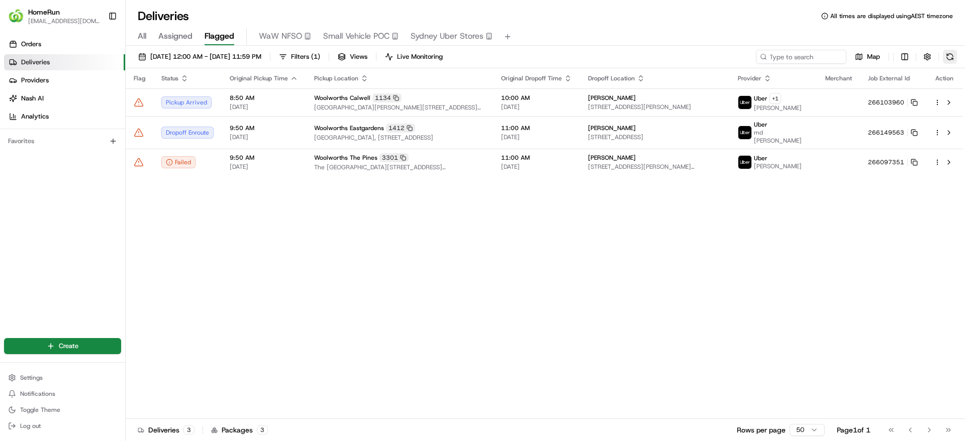
click at [946, 56] on button at bounding box center [950, 57] width 14 height 14
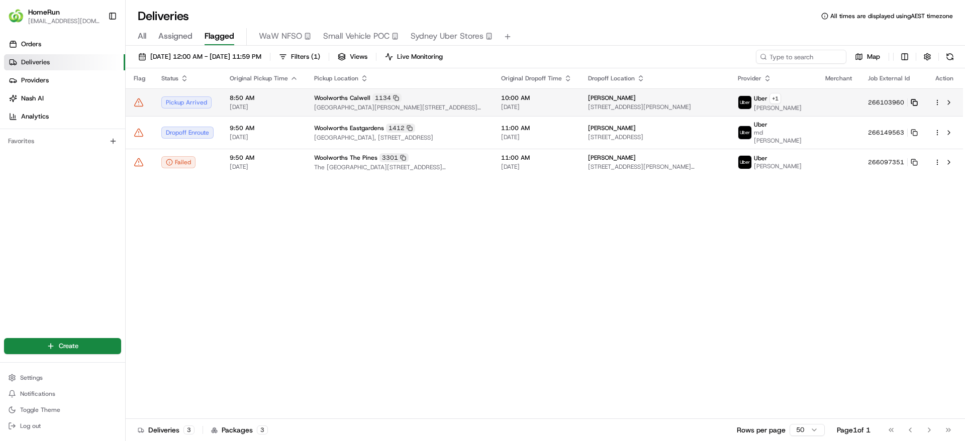
click at [914, 104] on icon at bounding box center [913, 102] width 7 height 7
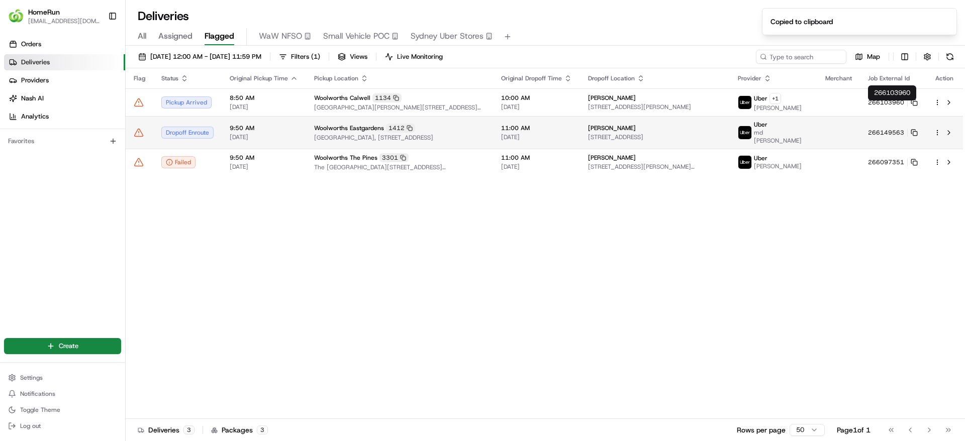
click at [383, 126] on td "Woolworths Eastgardens 1412 Eastgardens Shopping Centre, 152 Bunnerong Road, Pa…" at bounding box center [399, 132] width 187 height 33
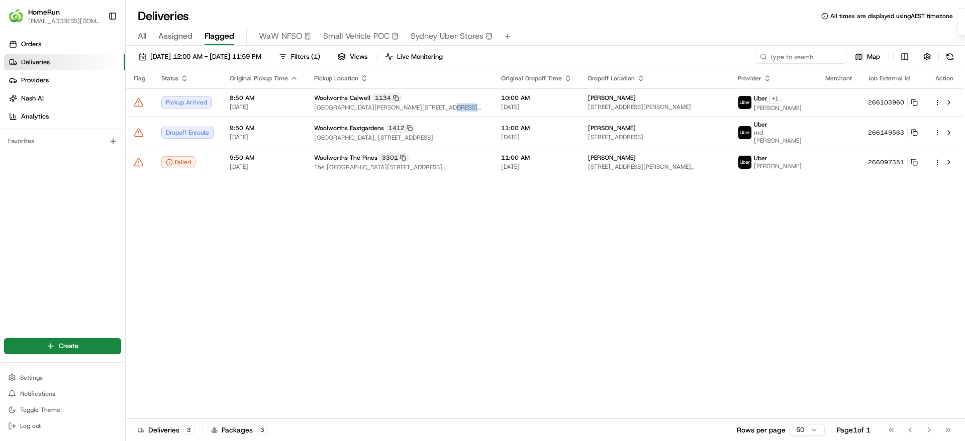
click at [434, 108] on span "Calwell Shopping Centre, Johnson Drive, Calwell, ACT 2905, AU" at bounding box center [399, 108] width 171 height 8
click at [434, 110] on span "Calwell Shopping Centre, Johnson Drive, Calwell, ACT 2905, AU" at bounding box center [399, 108] width 171 height 8
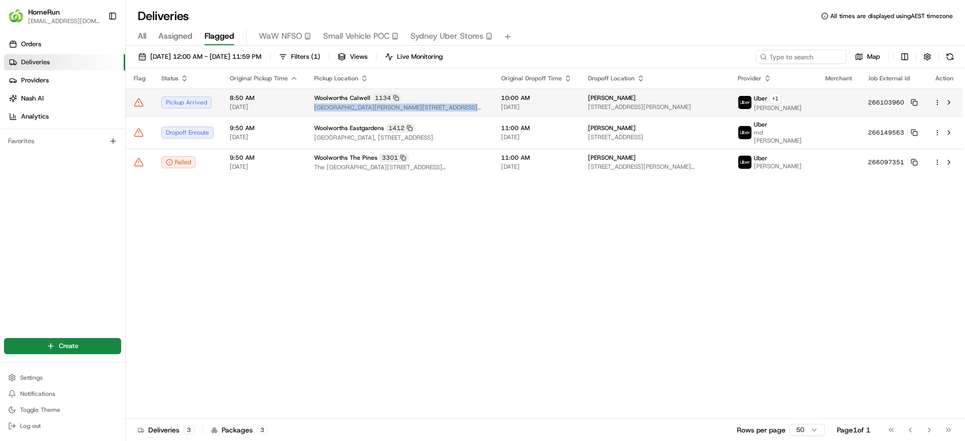
click at [434, 110] on span "Calwell Shopping Centre, Johnson Drive, Calwell, ACT 2905, AU" at bounding box center [399, 108] width 171 height 8
click at [617, 101] on td "Les Wilson 86 Azalea Cct, Isabella Plains, ACT 2905, AU" at bounding box center [655, 102] width 150 height 28
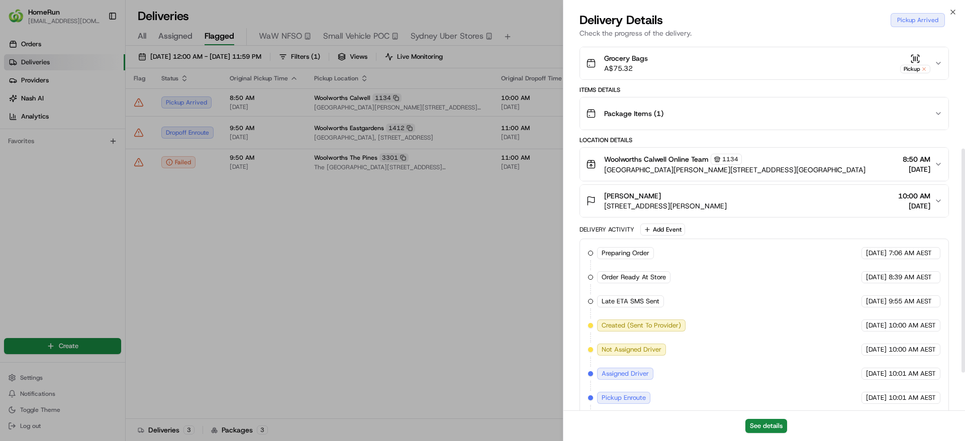
scroll to position [237, 0]
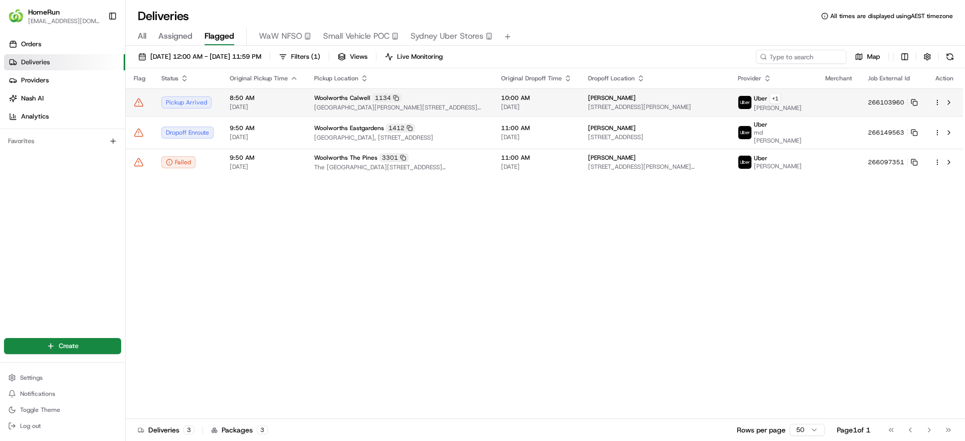
click at [924, 107] on td "266103960" at bounding box center [893, 102] width 66 height 28
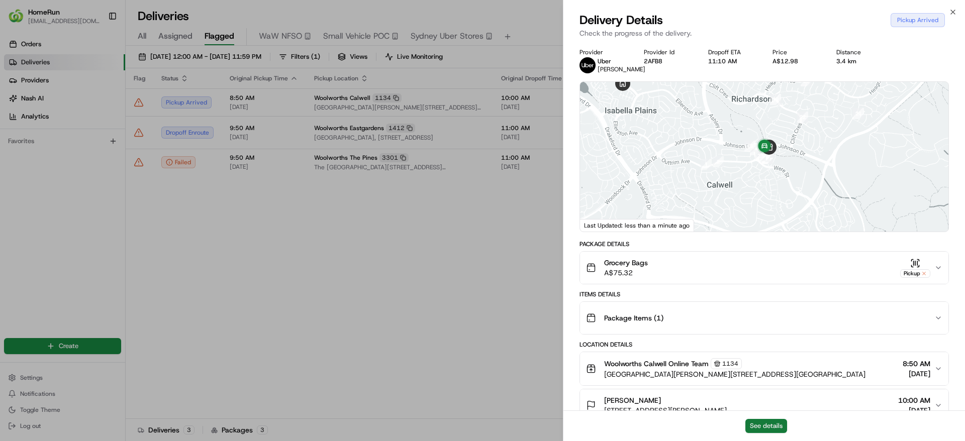
click at [785, 424] on button "See details" at bounding box center [766, 426] width 42 height 14
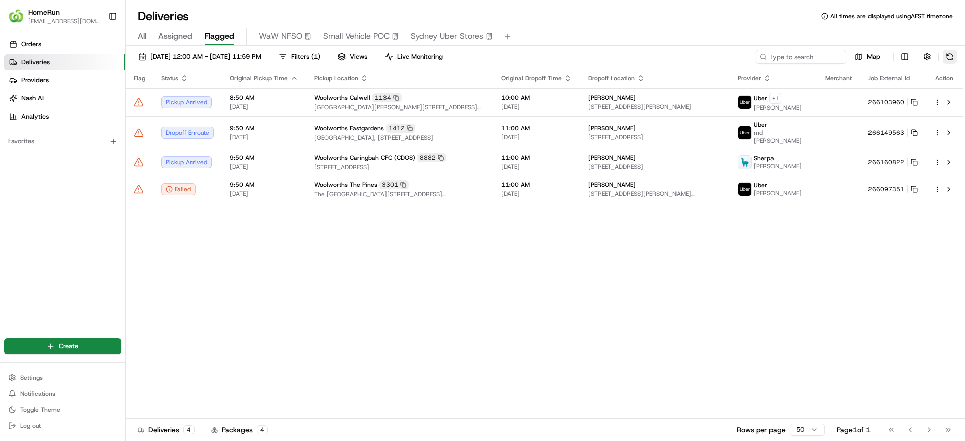
click at [948, 59] on button at bounding box center [950, 57] width 14 height 14
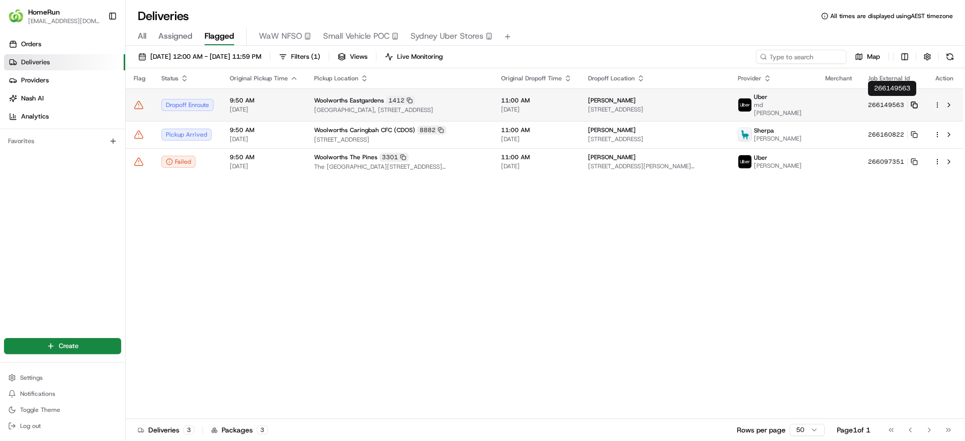
click at [914, 101] on icon at bounding box center [913, 104] width 7 height 7
click at [391, 90] on td "Woolworths Eastgardens 1412 Eastgardens Shopping Centre, 152 Bunnerong Road, Pa…" at bounding box center [399, 104] width 187 height 33
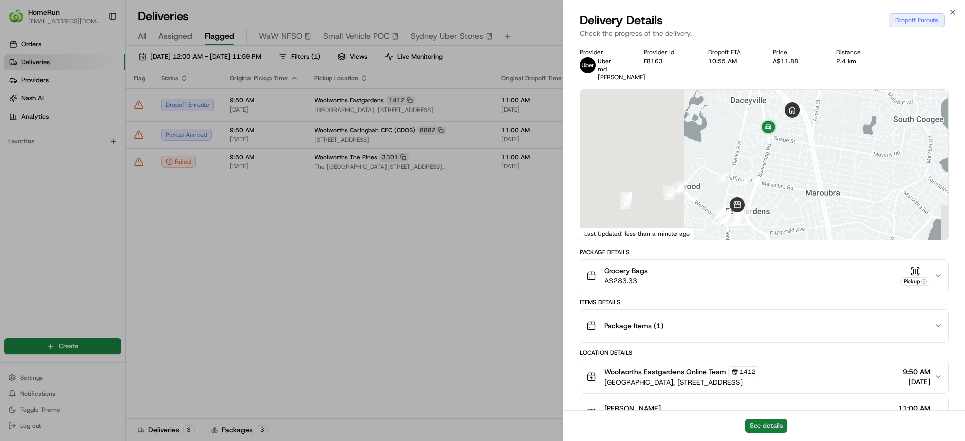
click at [754, 425] on button "See details" at bounding box center [766, 426] width 42 height 14
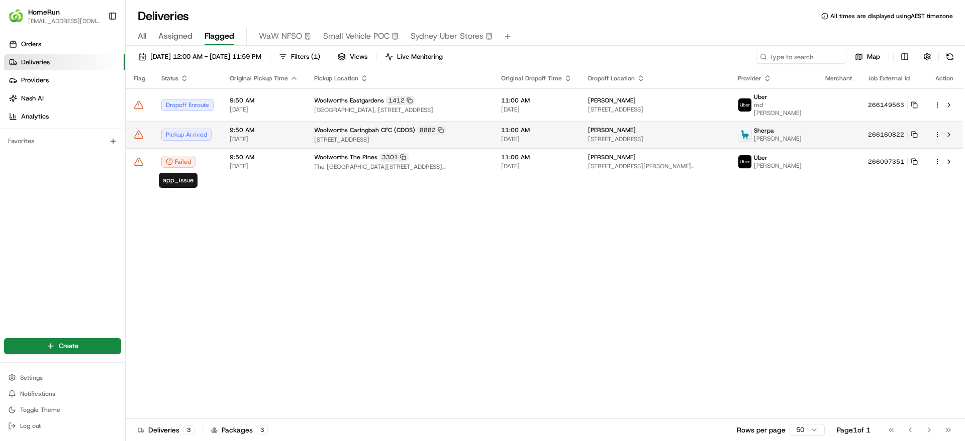
click at [419, 136] on span "13 Endeavour Road, Caringbah, NSW 2229, AU" at bounding box center [399, 140] width 171 height 8
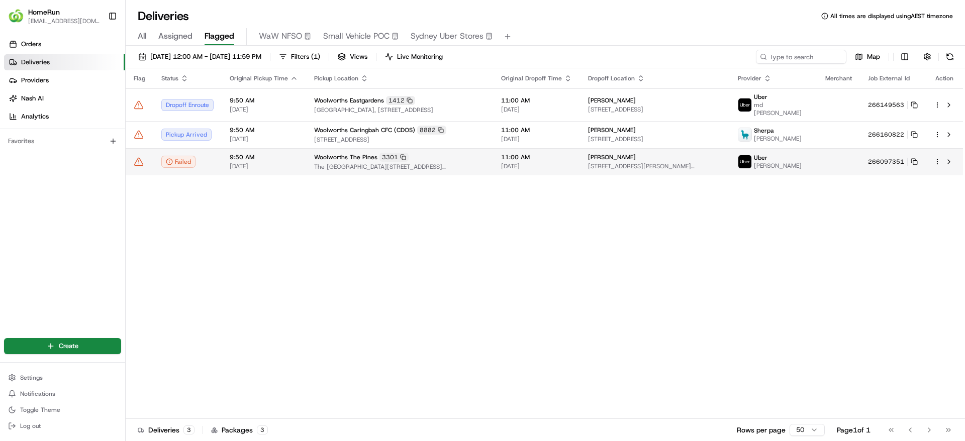
click at [425, 162] on div "Woolworths The Pines 3301" at bounding box center [399, 157] width 171 height 9
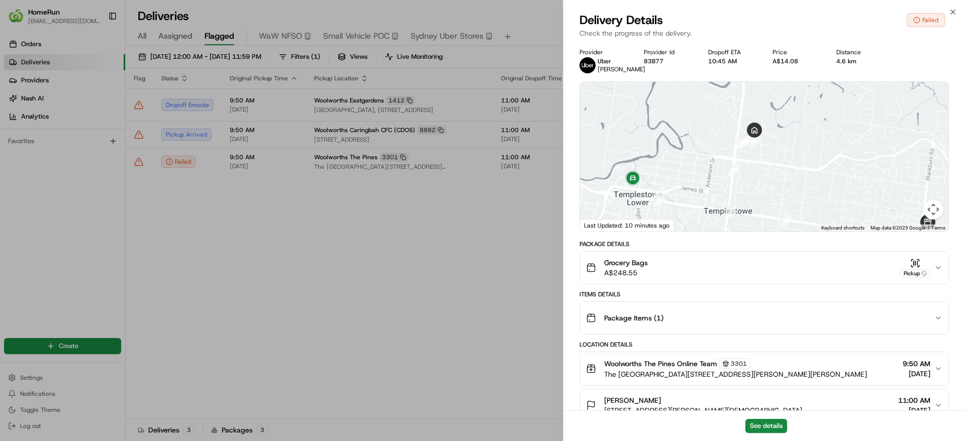
drag, startPoint x: 703, startPoint y: 156, endPoint x: 778, endPoint y: 180, distance: 78.0
click at [778, 180] on div at bounding box center [764, 157] width 368 height 150
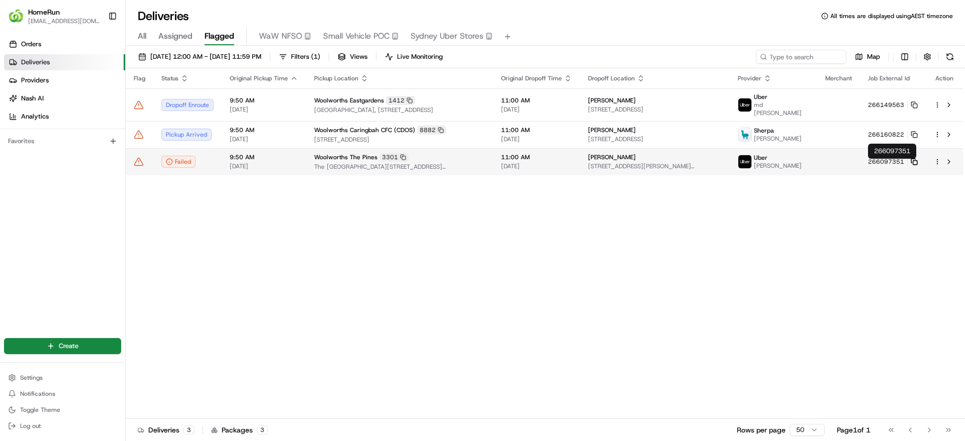
click at [913, 165] on icon at bounding box center [913, 161] width 7 height 7
click at [137, 165] on icon at bounding box center [139, 162] width 10 height 10
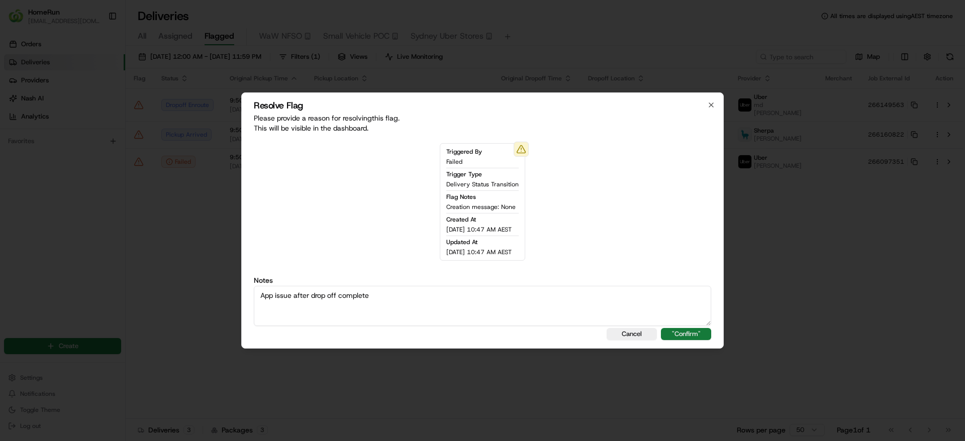
type textarea "App issue after drop off complete"
click at [691, 336] on button ""Confirm"" at bounding box center [686, 334] width 50 height 12
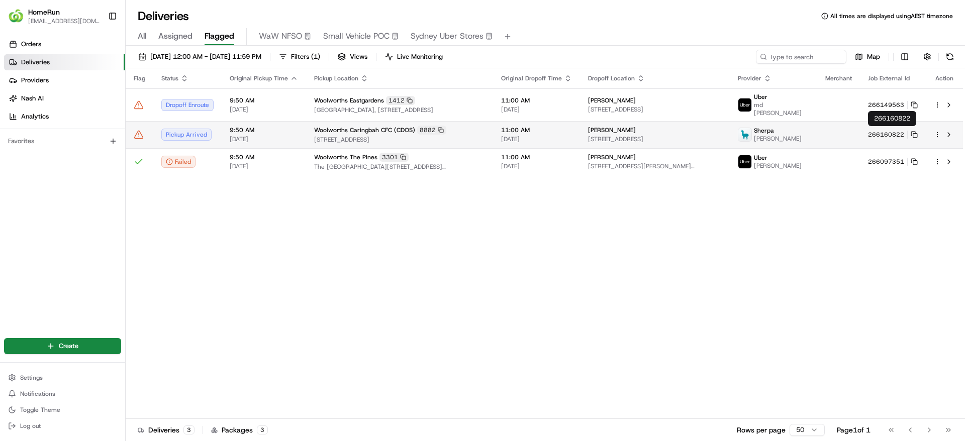
click at [877, 137] on td "266160822" at bounding box center [893, 134] width 66 height 27
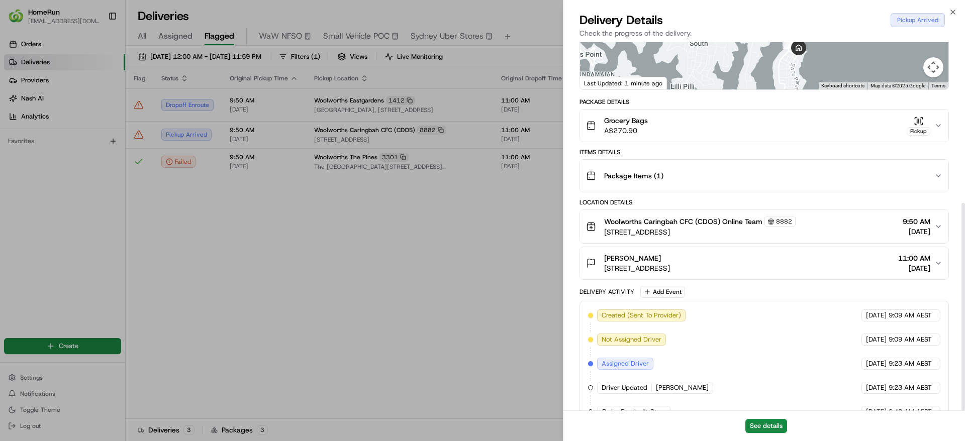
scroll to position [285, 0]
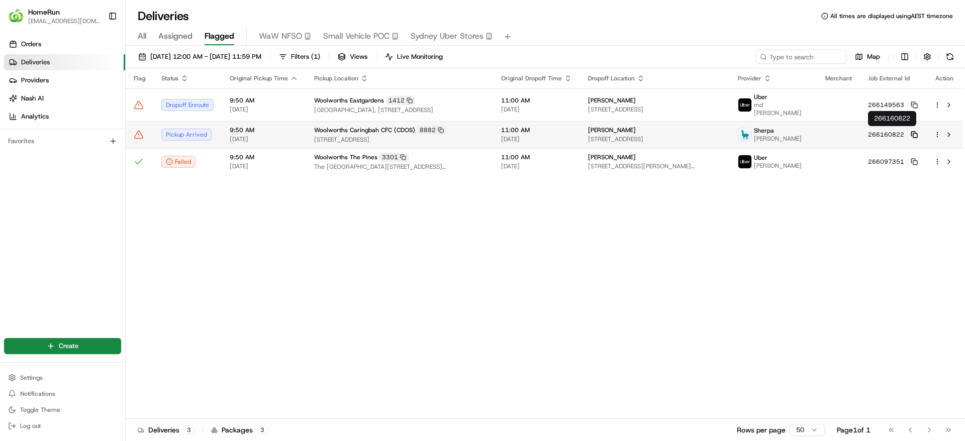
click at [915, 131] on icon at bounding box center [913, 134] width 7 height 7
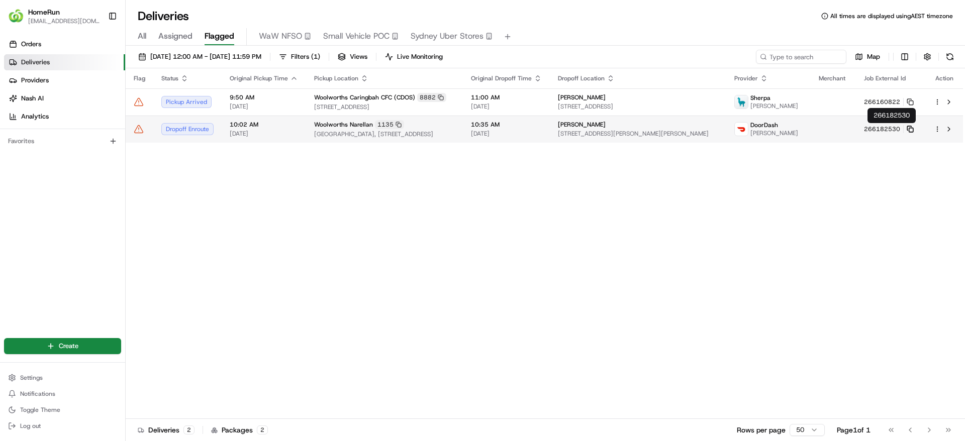
click at [913, 128] on rect at bounding box center [911, 130] width 4 height 4
click at [376, 139] on td "Woolworths Narellan 1135 Narellan Town Centre, 326 Camden Valley Way, Narellan,…" at bounding box center [384, 129] width 157 height 27
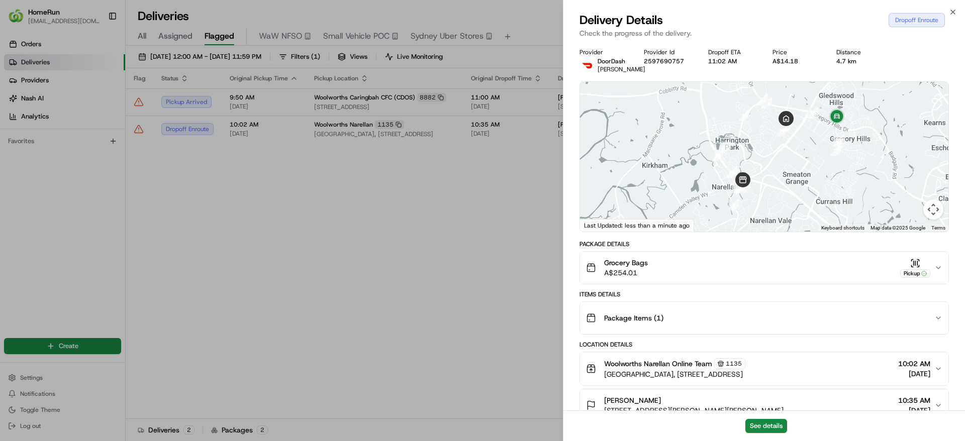
click at [814, 332] on button "Package Items ( 1 )" at bounding box center [764, 318] width 368 height 32
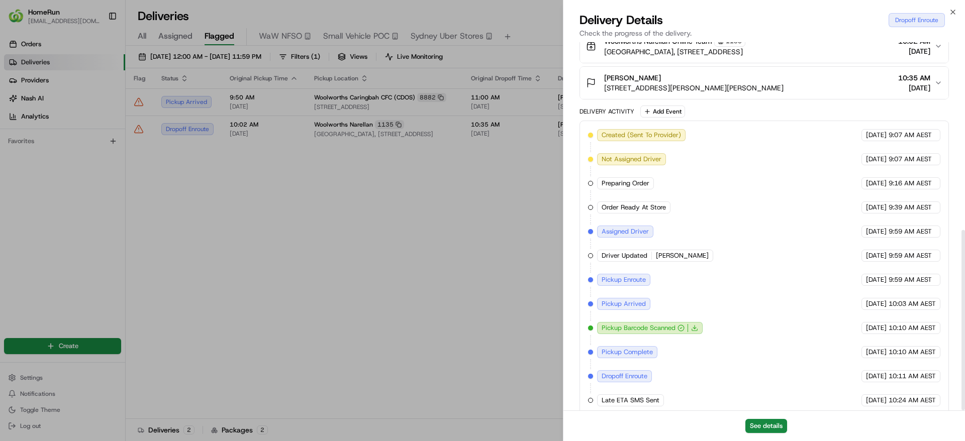
scroll to position [383, 0]
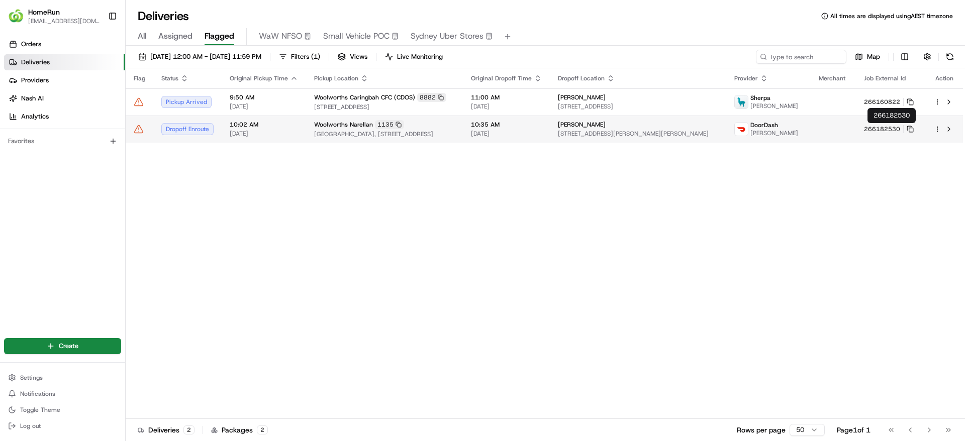
click at [843, 128] on td at bounding box center [832, 129] width 45 height 27
click at [913, 130] on icon at bounding box center [909, 129] width 7 height 7
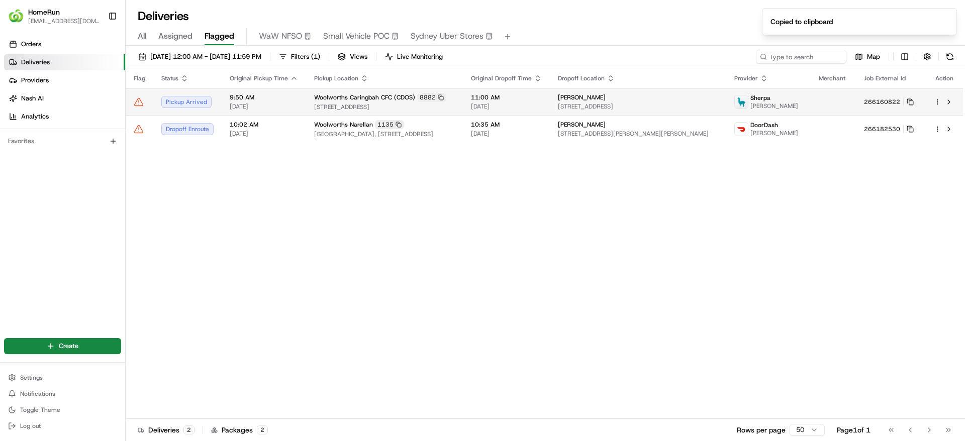
click at [770, 95] on span "Sherpa" at bounding box center [760, 98] width 20 height 8
click at [912, 101] on rect at bounding box center [911, 103] width 4 height 4
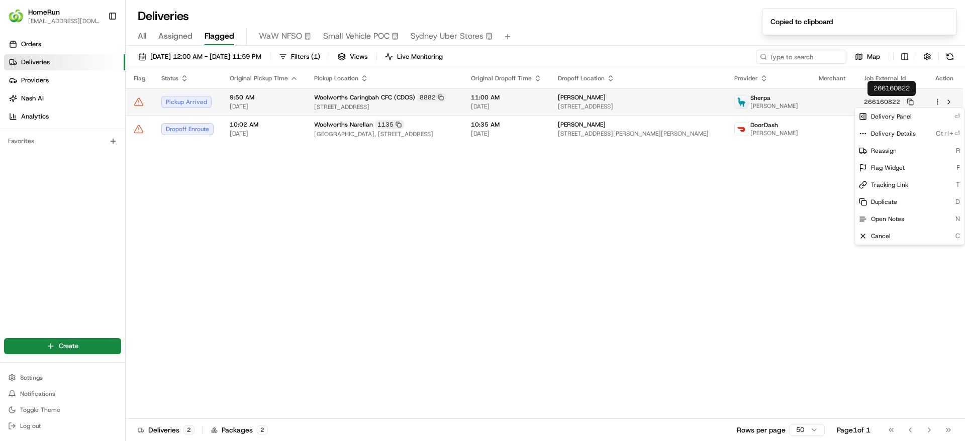
click at [935, 101] on html "HomeRun jpinekubica1@woolworths.com.au Toggle Sidebar Orders Deliveries Provide…" at bounding box center [482, 220] width 965 height 441
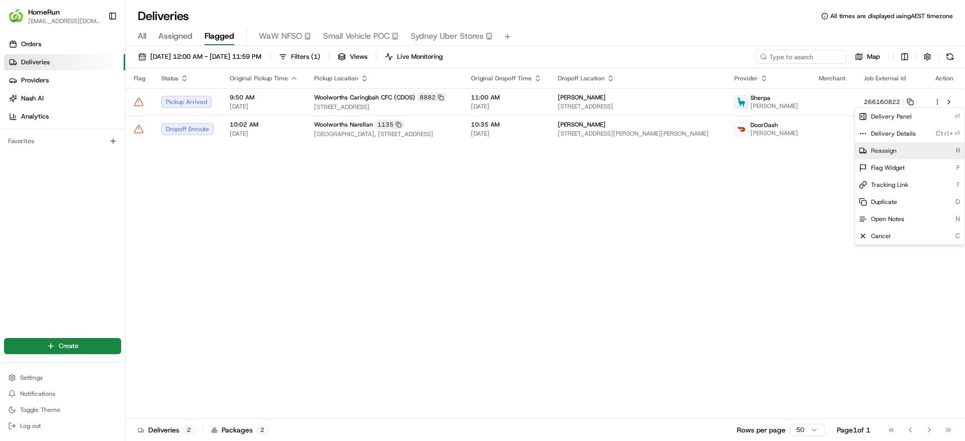
click at [900, 151] on div "Reassign R" at bounding box center [910, 150] width 110 height 17
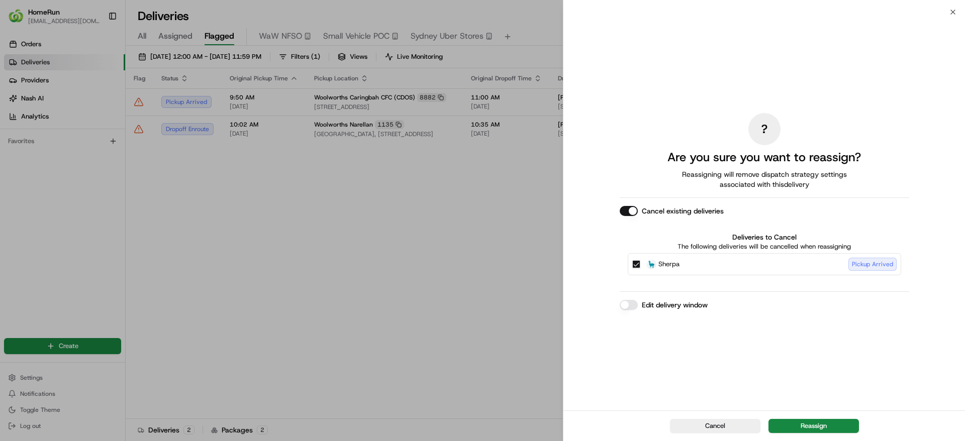
click at [788, 418] on div "Cancel Reassign" at bounding box center [763, 425] width 401 height 31
click at [776, 423] on button "Reassign" at bounding box center [813, 426] width 90 height 14
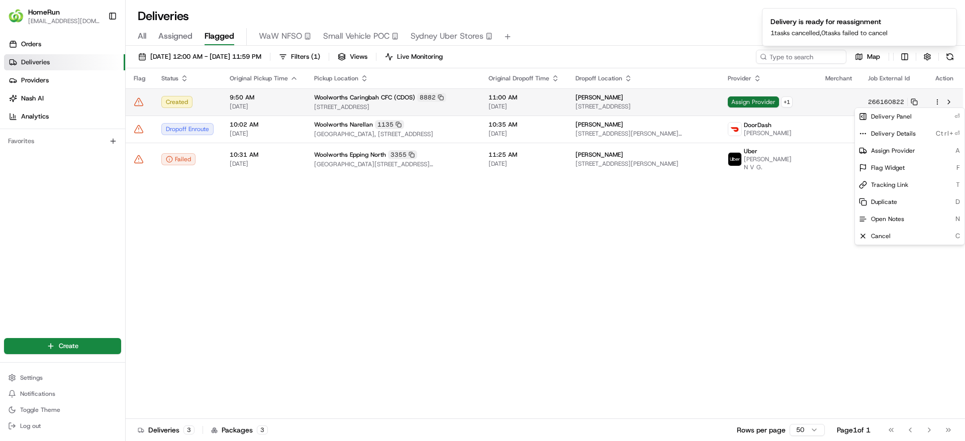
click at [779, 102] on span "Assign Provider" at bounding box center [753, 101] width 51 height 11
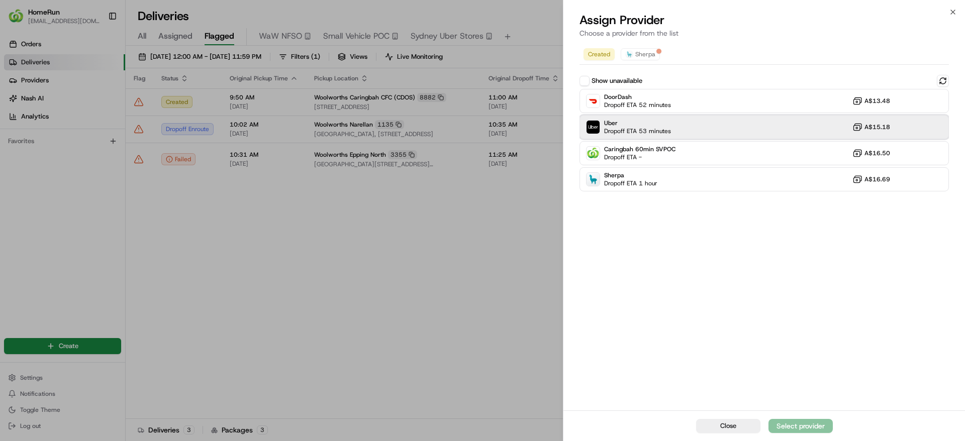
click at [693, 128] on div "Uber Dropoff ETA 53 minutes A$15.18" at bounding box center [763, 127] width 369 height 24
click at [806, 428] on div "Assign Provider" at bounding box center [800, 426] width 49 height 10
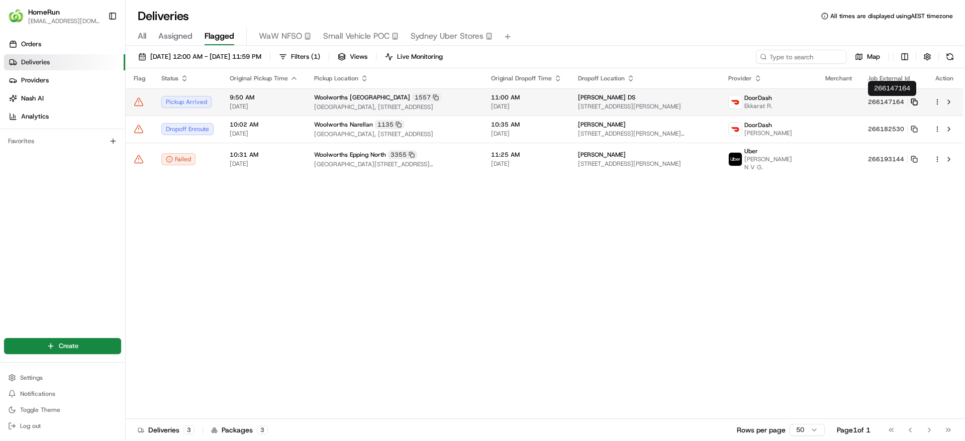
click at [915, 102] on icon at bounding box center [913, 101] width 7 height 7
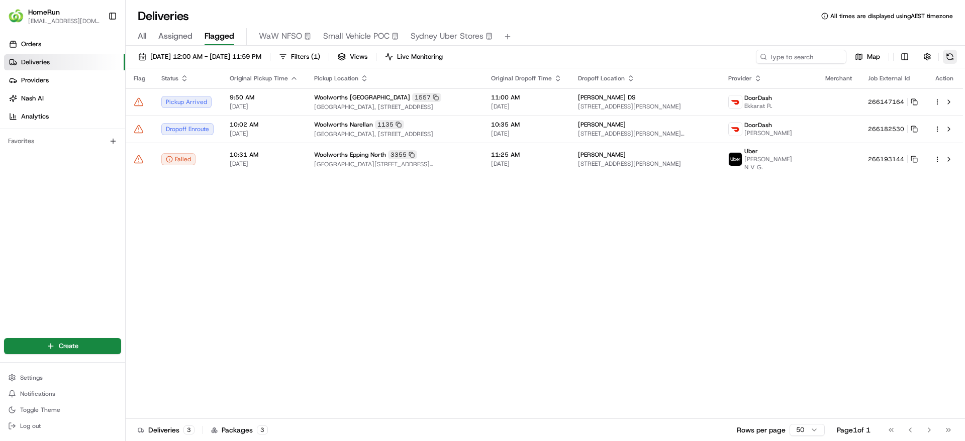
click at [952, 55] on button at bounding box center [950, 57] width 14 height 14
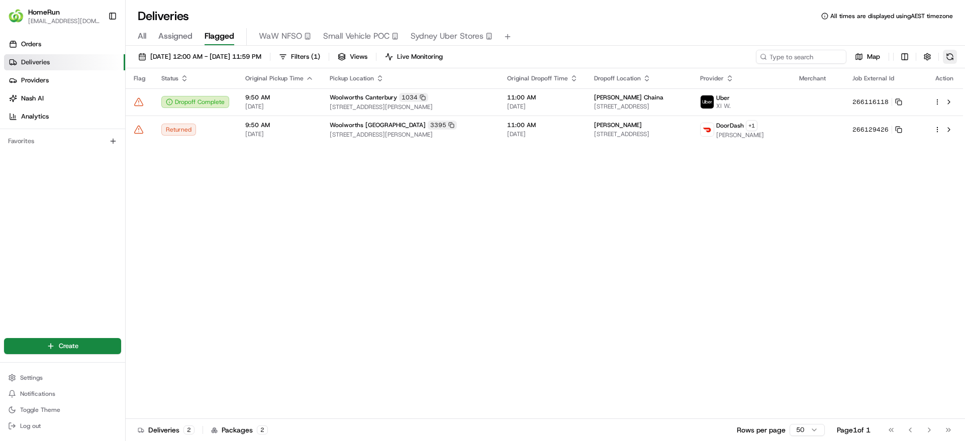
click at [948, 53] on button at bounding box center [950, 57] width 14 height 14
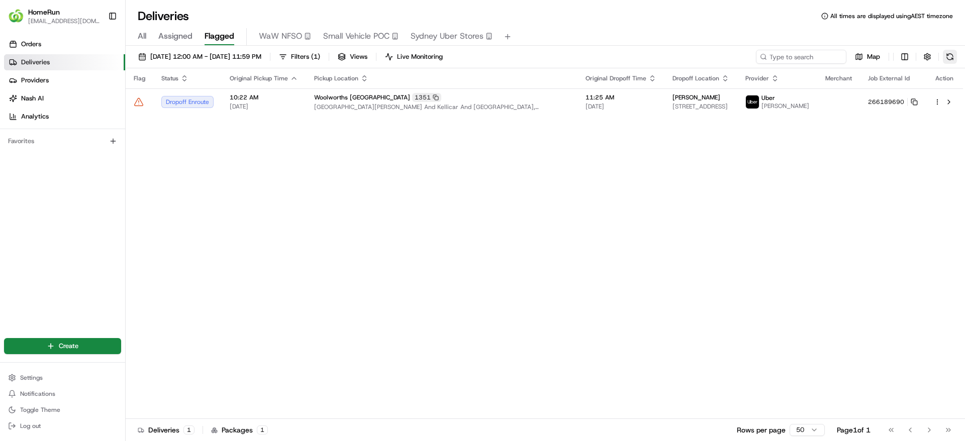
click at [951, 56] on button at bounding box center [950, 57] width 14 height 14
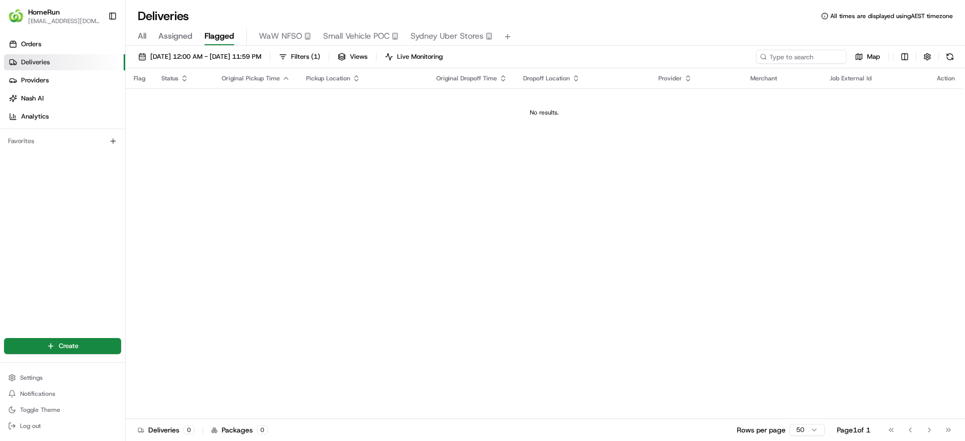
click at [946, 65] on div "24/08/2025 12:00 AM - 24/08/2025 11:59 PM Filters ( 1 ) Views Live Monitoring M…" at bounding box center [545, 59] width 839 height 19
click at [949, 59] on button at bounding box center [950, 57] width 14 height 14
click at [950, 58] on button at bounding box center [950, 57] width 14 height 14
click at [68, 421] on button "Log out" at bounding box center [62, 426] width 117 height 14
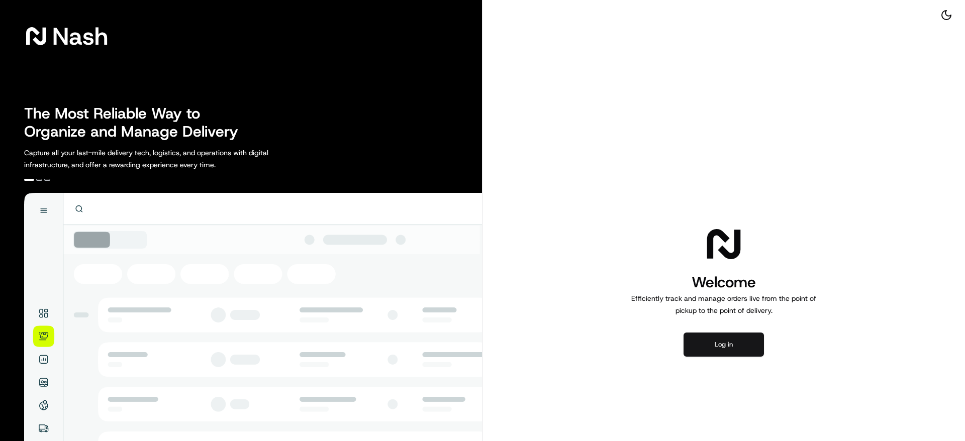
click at [747, 347] on button "Log in" at bounding box center [723, 345] width 80 height 24
